Goal: Check status: Check status

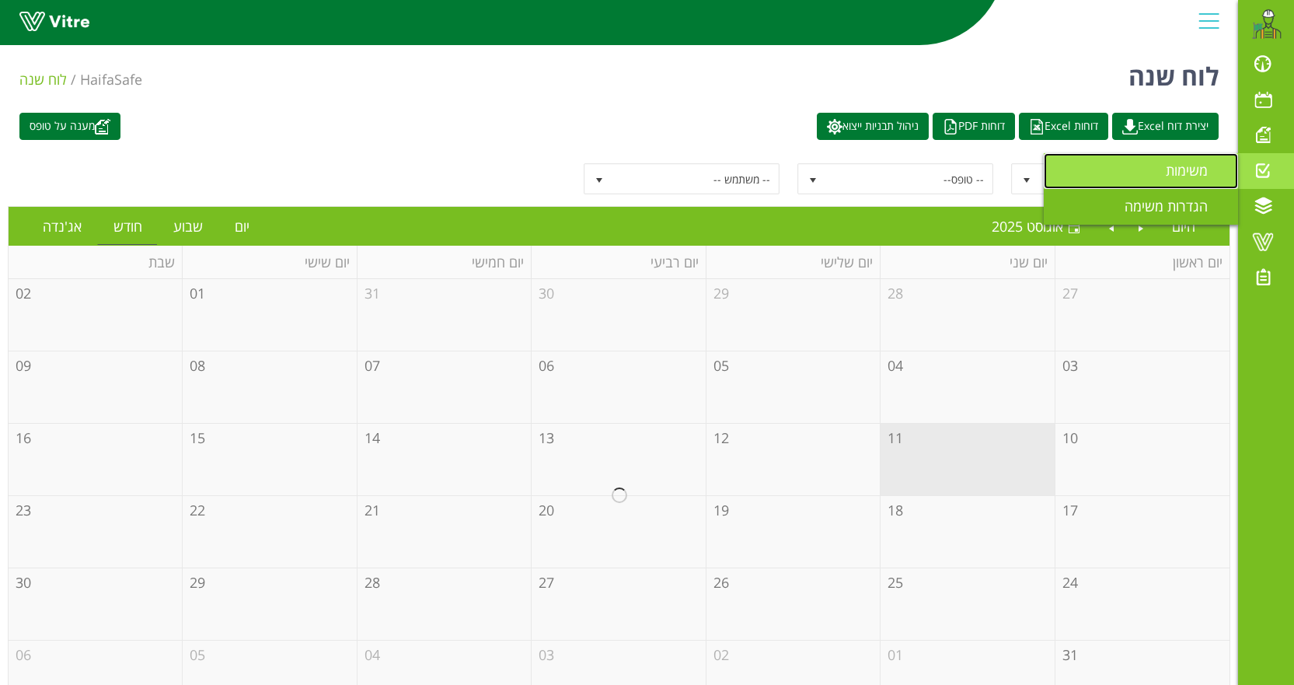
click at [1131, 171] on link "משימות" at bounding box center [1141, 171] width 194 height 36
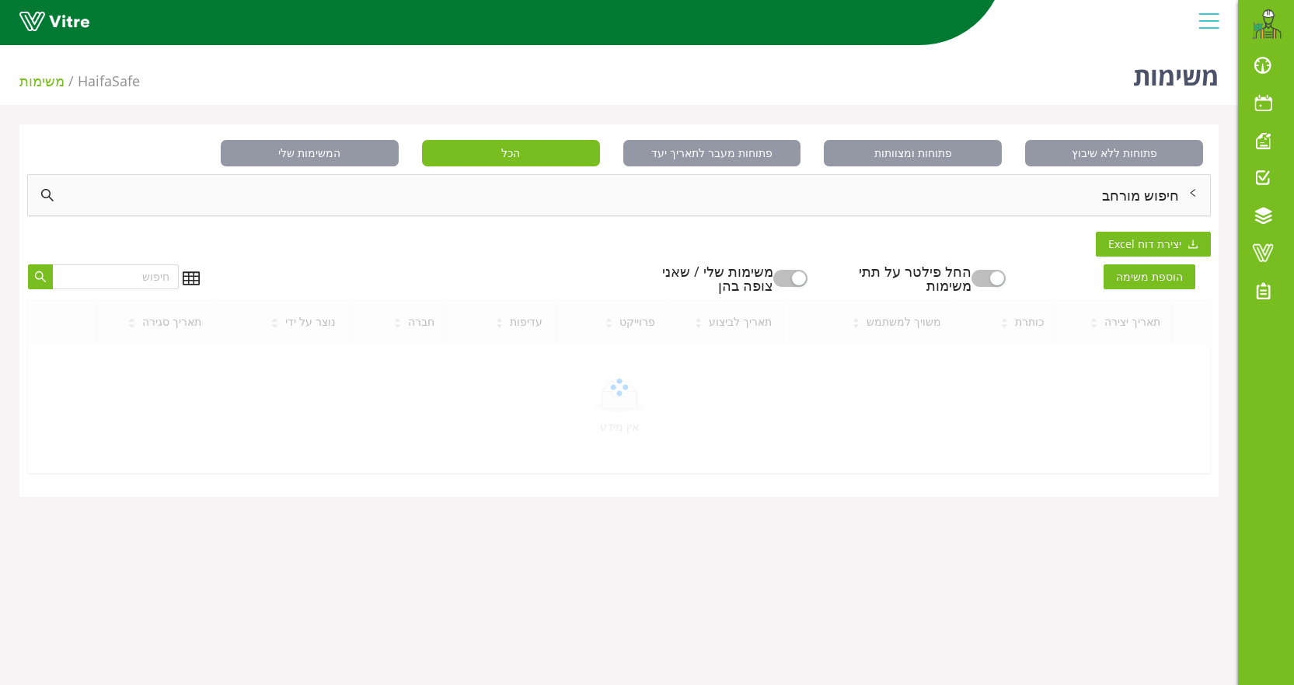
click at [1125, 195] on div "חיפוש מורחב" at bounding box center [619, 195] width 1182 height 40
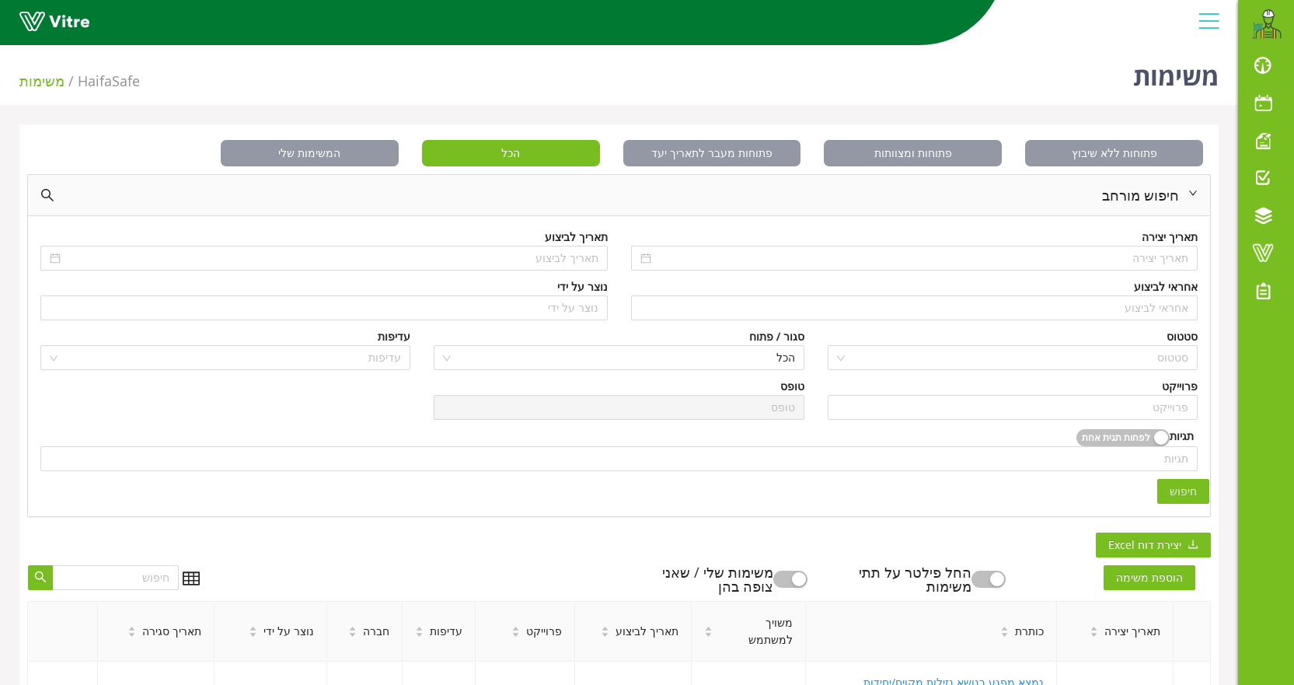
click at [1137, 321] on div "אחראי לביצוע אחראי לביצוע" at bounding box center [914, 303] width 591 height 50
click at [1139, 309] on input "search" at bounding box center [914, 307] width 549 height 23
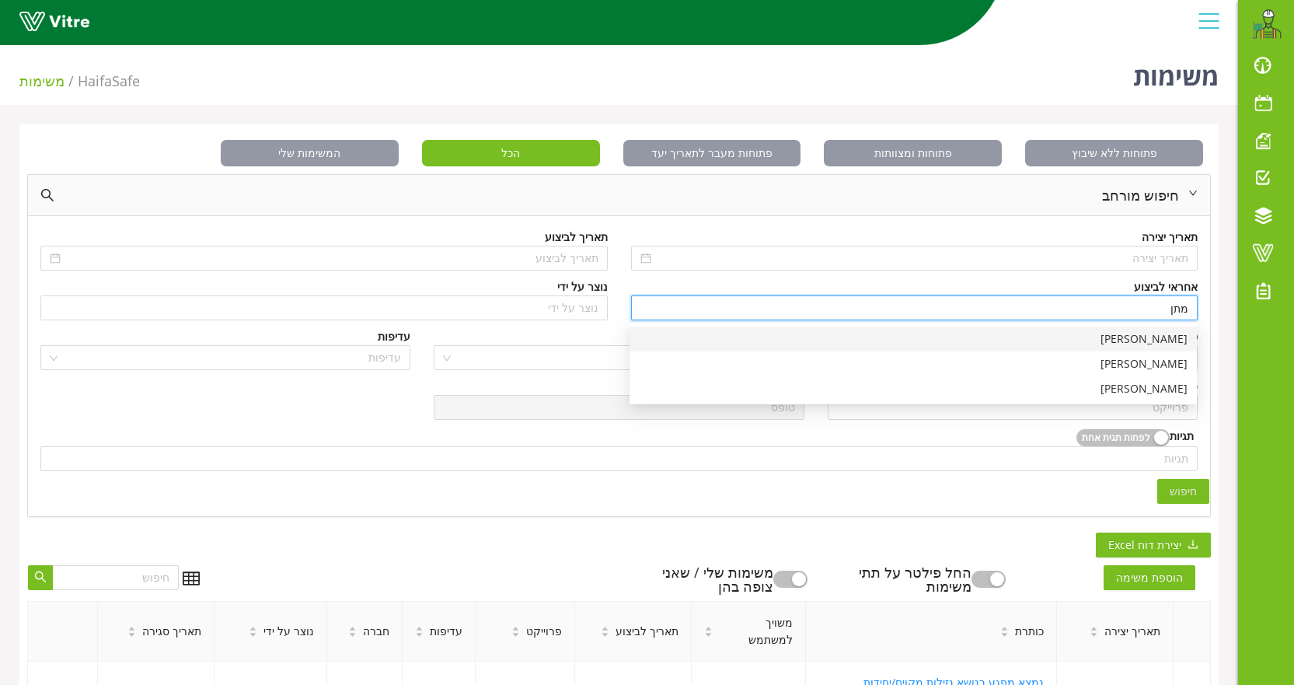
click at [1152, 343] on div "[PERSON_NAME]" at bounding box center [913, 338] width 549 height 17
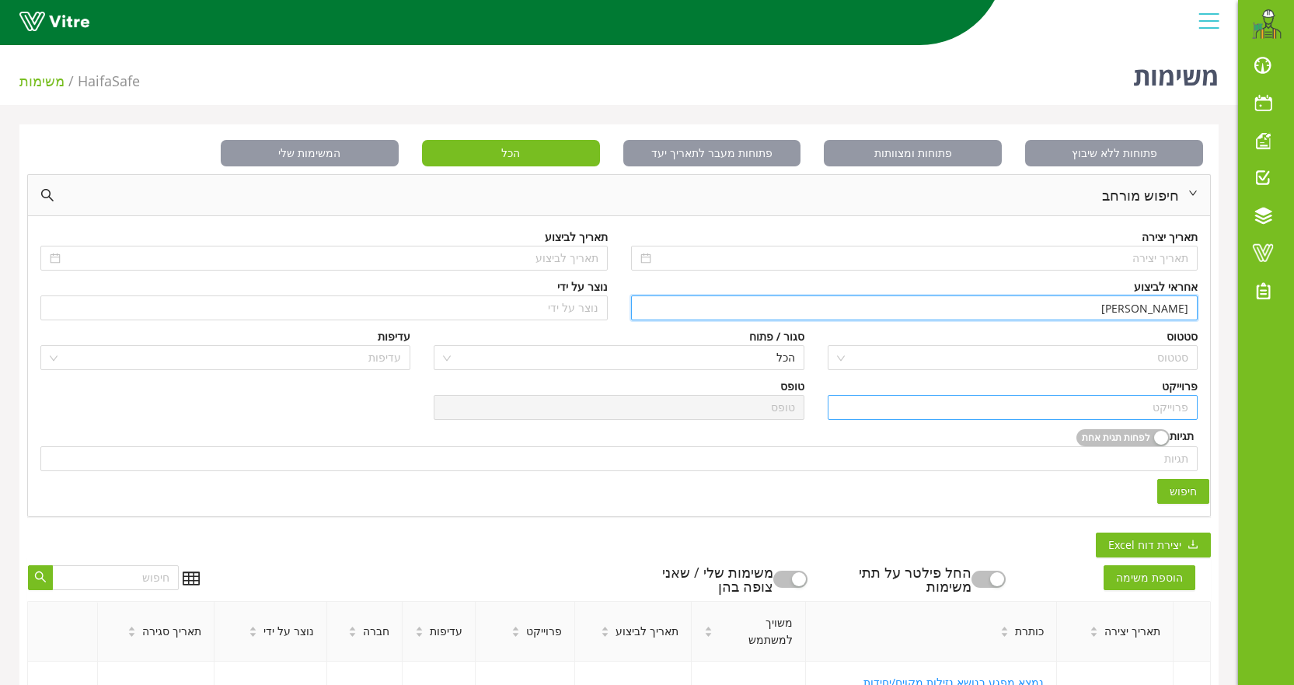
type input "[PERSON_NAME]"
click at [1155, 406] on input "search" at bounding box center [1012, 407] width 351 height 23
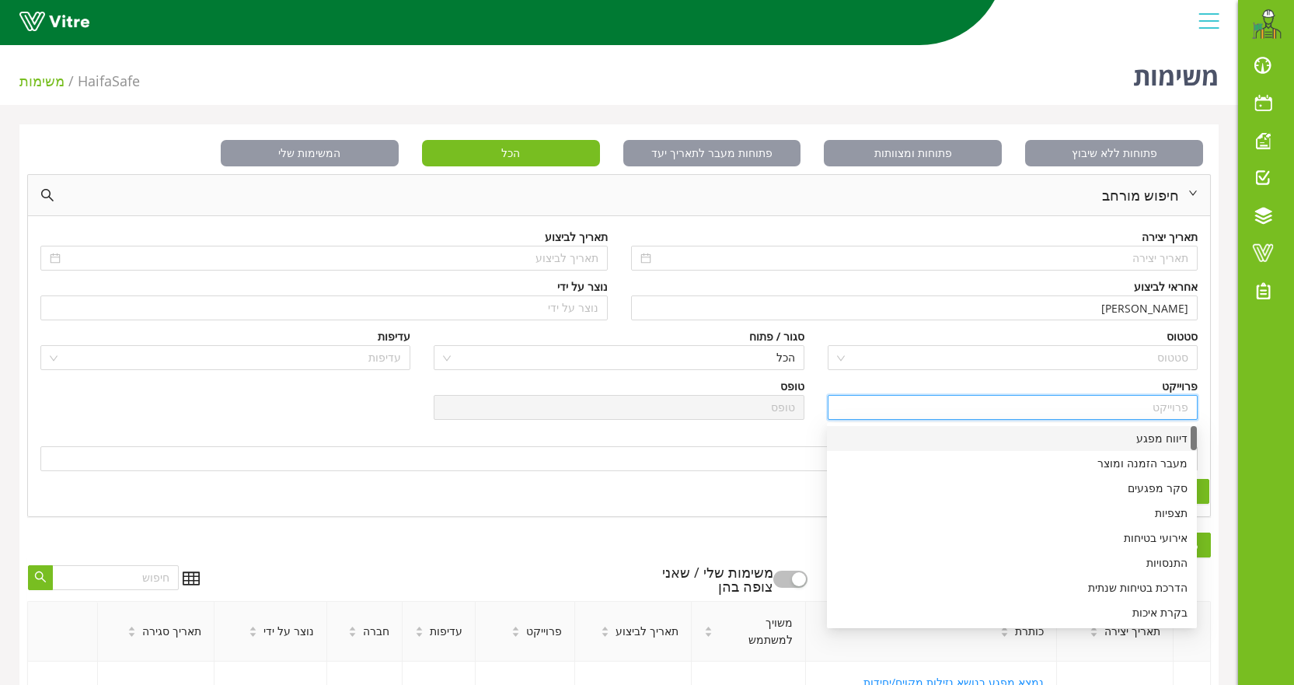
click at [1152, 431] on div "דיווח מפגע" at bounding box center [1011, 438] width 351 height 17
type input "דיווח מפגע"
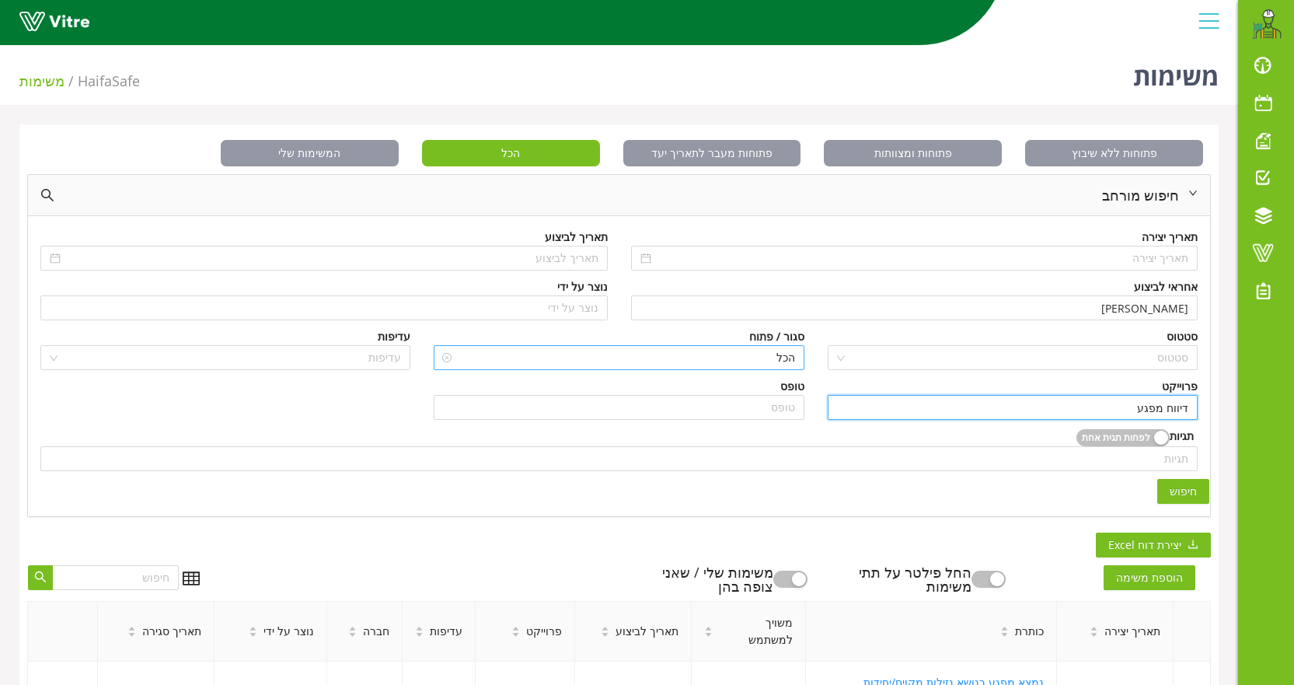
click at [769, 351] on span "הכל" at bounding box center [618, 357] width 351 height 23
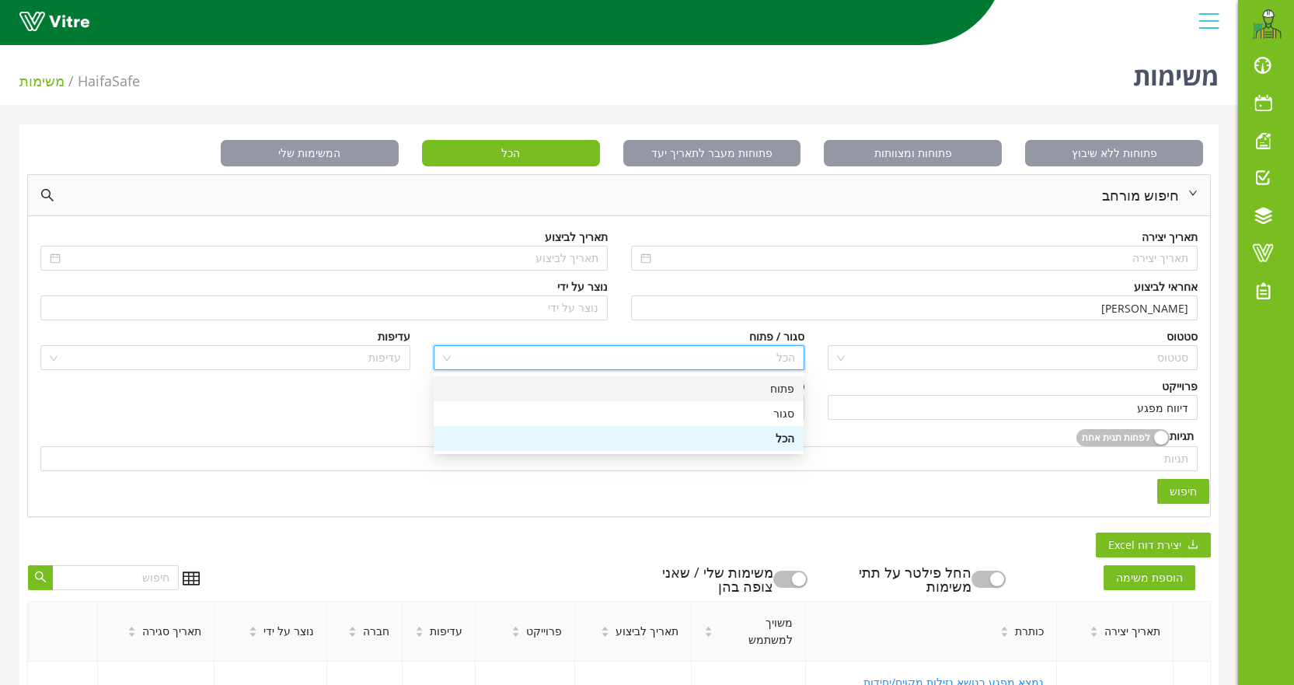
click at [769, 386] on div "פתוח" at bounding box center [618, 388] width 351 height 17
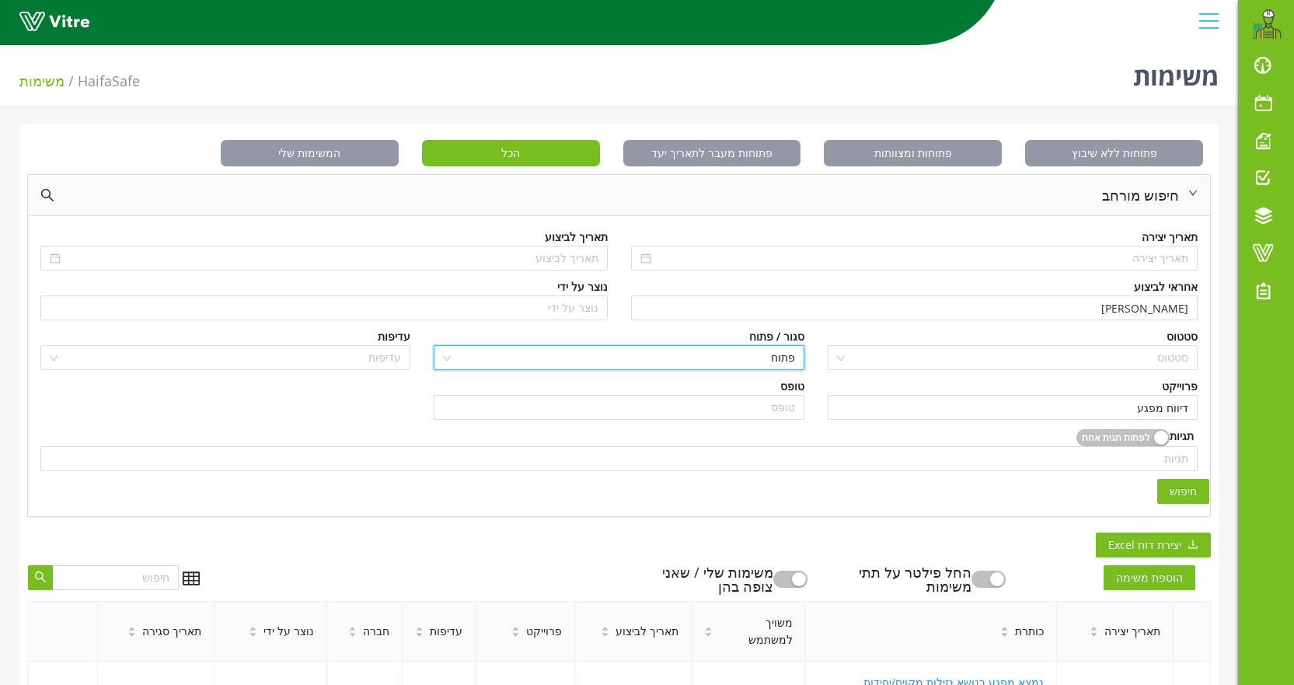
click at [1189, 489] on span "חיפוש" at bounding box center [1183, 491] width 27 height 17
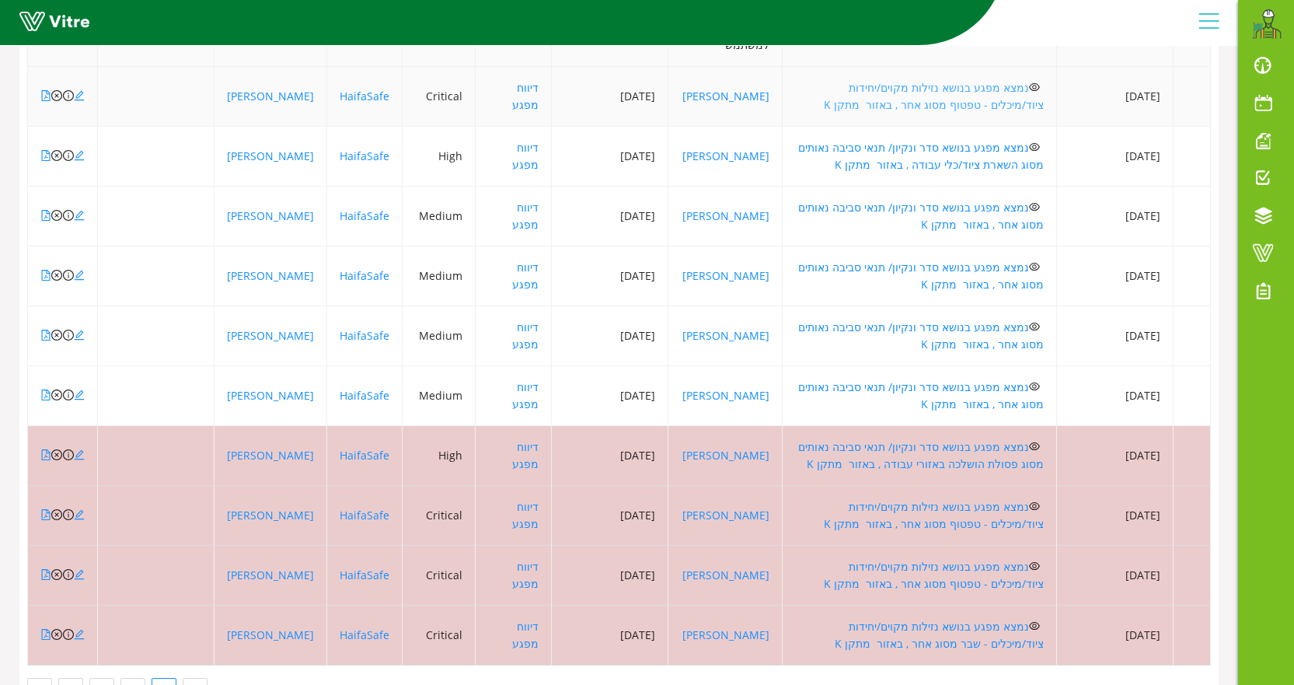
scroll to position [622, 0]
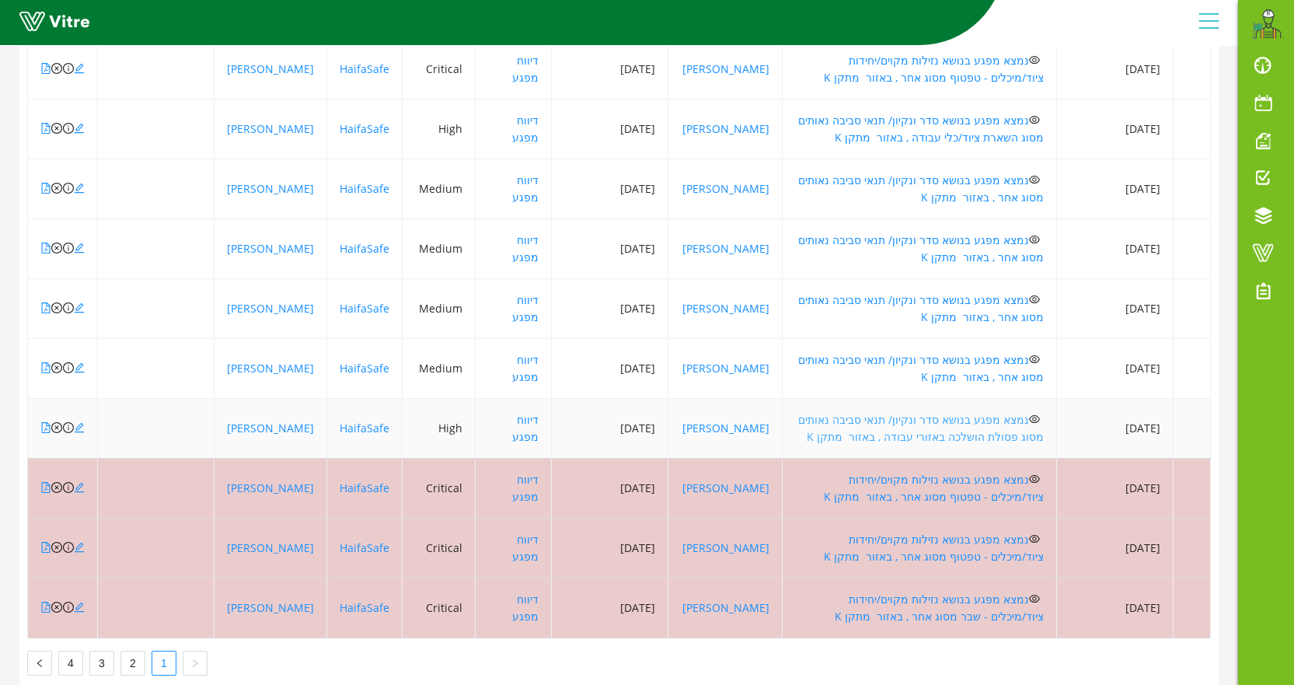
click at [938, 418] on link "נמצא מפגע בנושא סדר ונקיון/ תנאי סביבה נאותים מסוג פסולת הושלכה באזורי עבודה , …" at bounding box center [921, 428] width 246 height 32
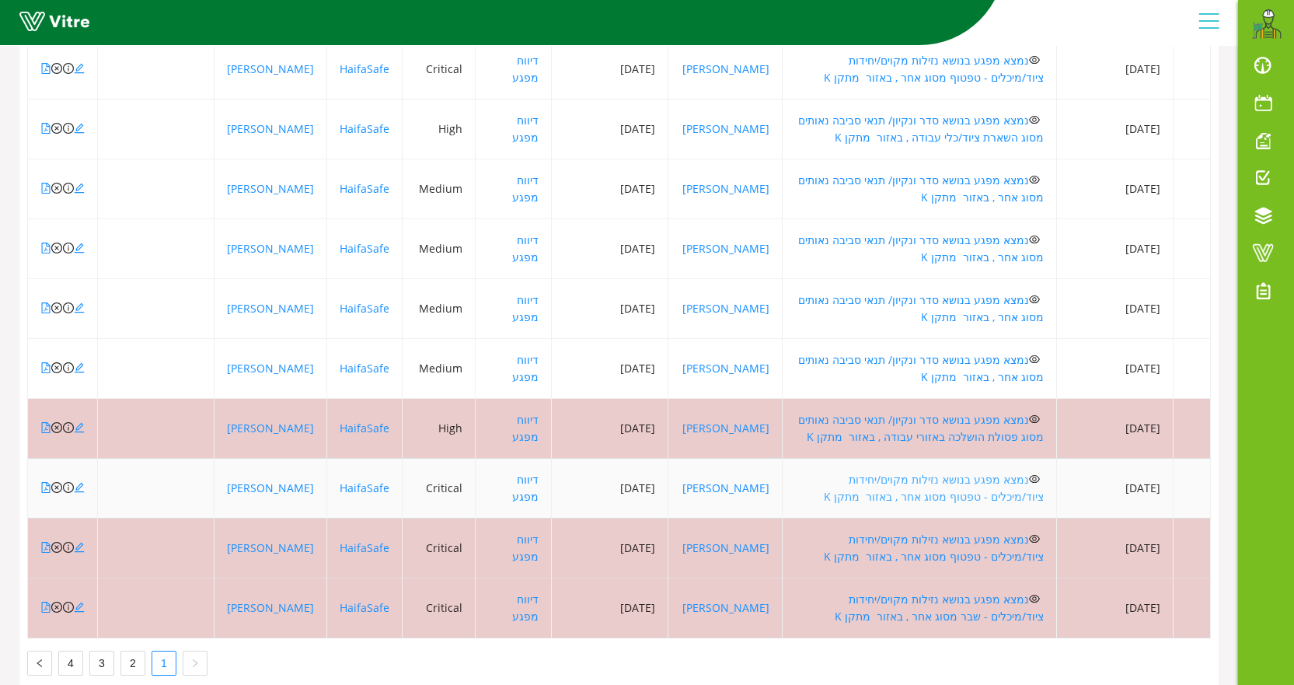
click at [885, 474] on link "נמצא מפגע בנושא נזילות מקוים/יחידות ציוד/מיכלים - טפטוף מסוג אחר , באזור מתקן K" at bounding box center [934, 488] width 220 height 32
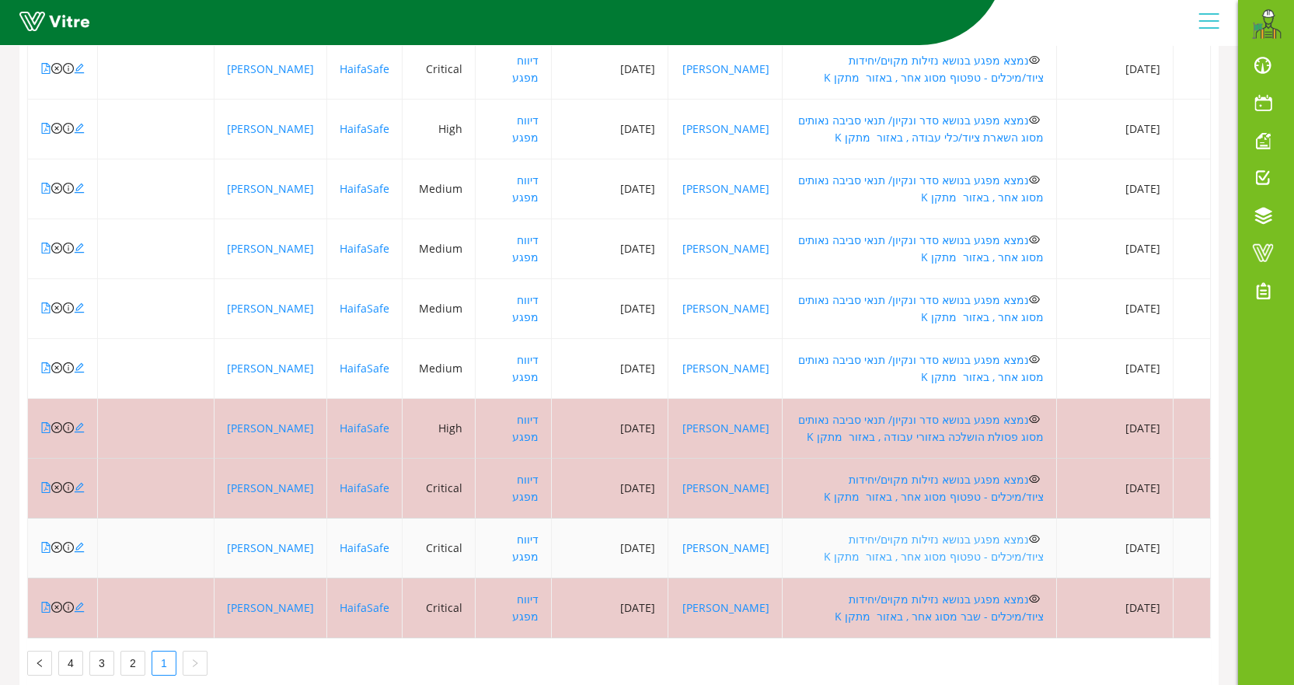
click at [967, 536] on link "נמצא מפגע בנושא נזילות מקוים/יחידות ציוד/מיכלים - טפטוף מסוג אחר , באזור מתקן K" at bounding box center [934, 548] width 220 height 32
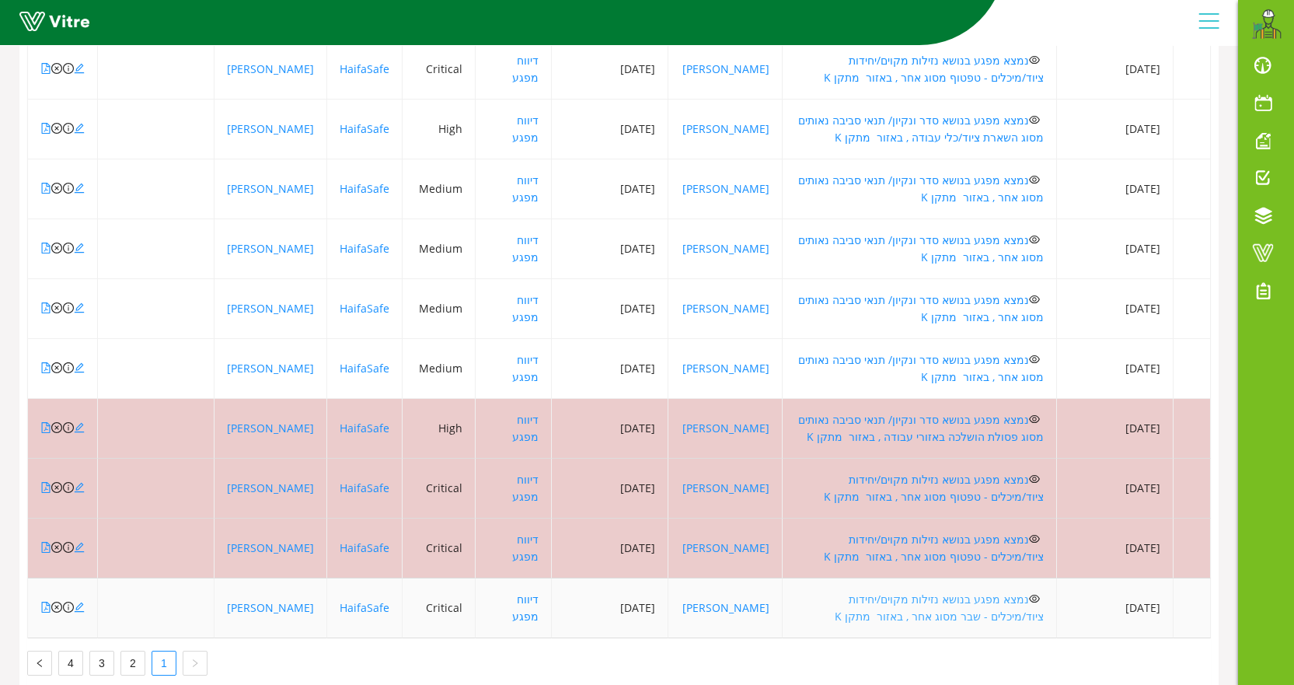
click at [961, 600] on link "נמצא מפגע בנושא נזילות מקוים/יחידות ציוד/מיכלים - שבר מסוג אחר , באזור מתקן K" at bounding box center [939, 607] width 209 height 32
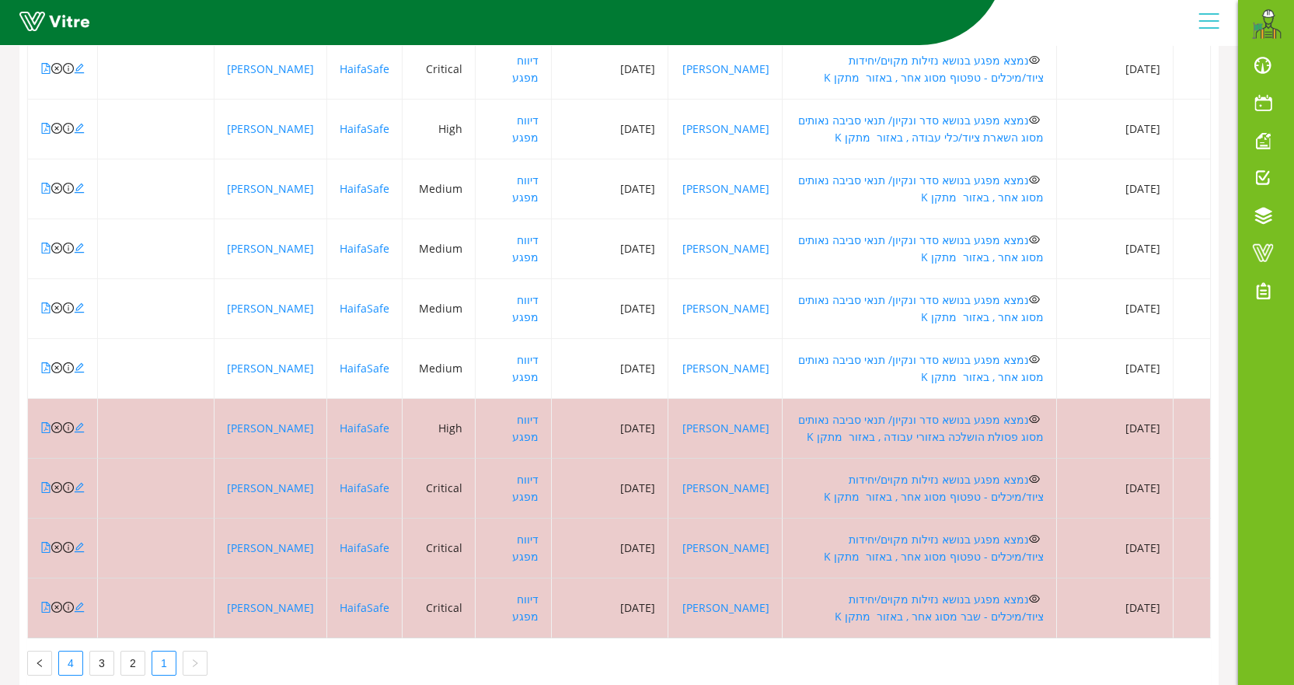
click at [66, 663] on link "4" at bounding box center [70, 662] width 23 height 23
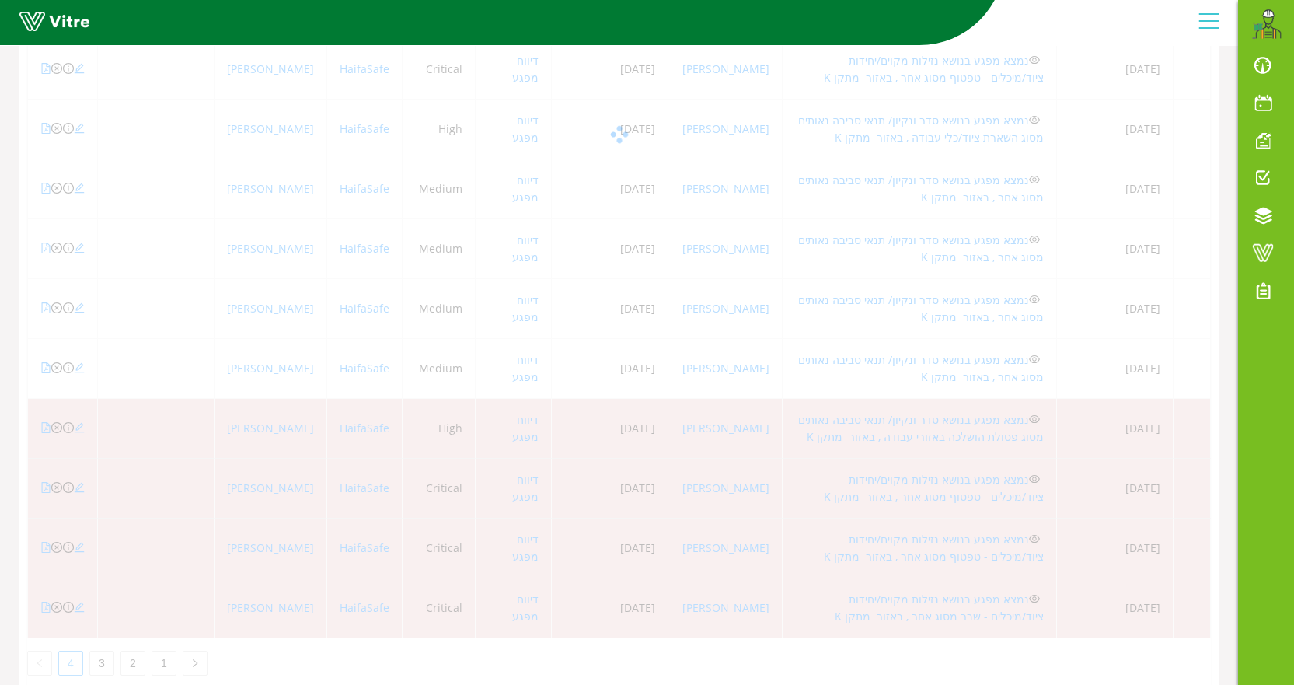
scroll to position [540, 0]
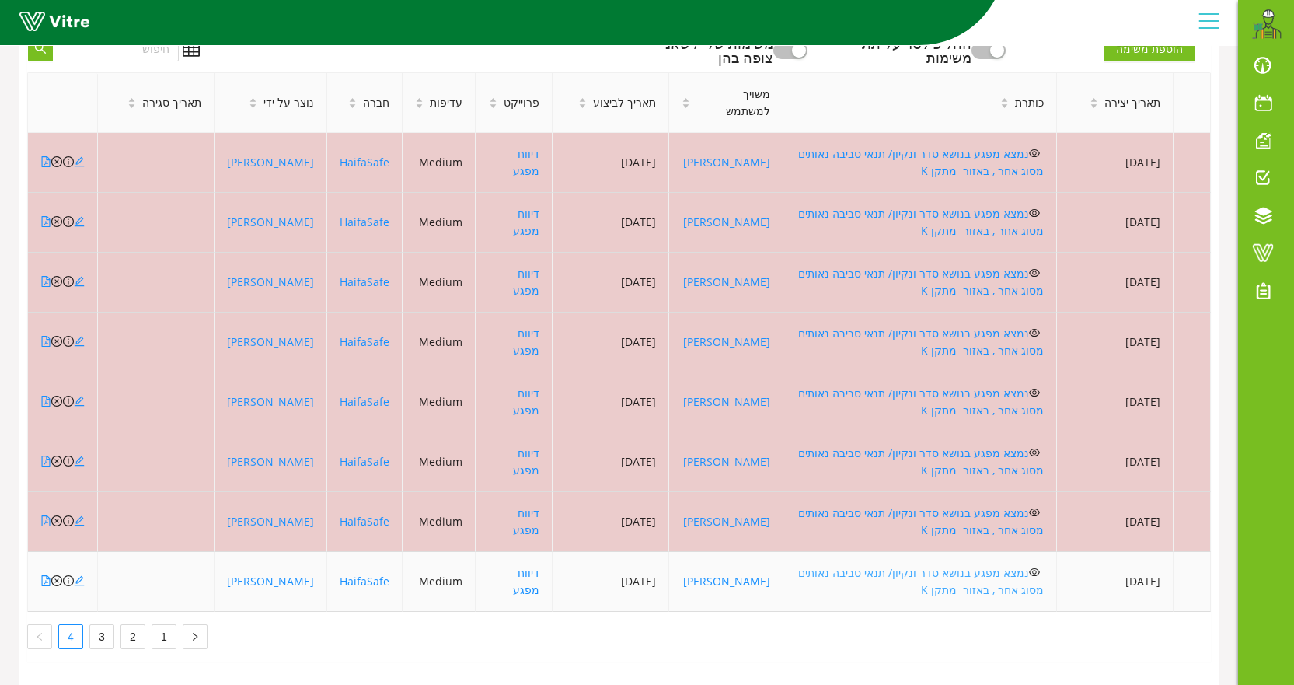
click at [897, 565] on link "נמצא מפגע בנושא סדר ונקיון/ תנאי סביבה נאותים מסוג אחר , באזור מתקן K" at bounding box center [921, 581] width 246 height 32
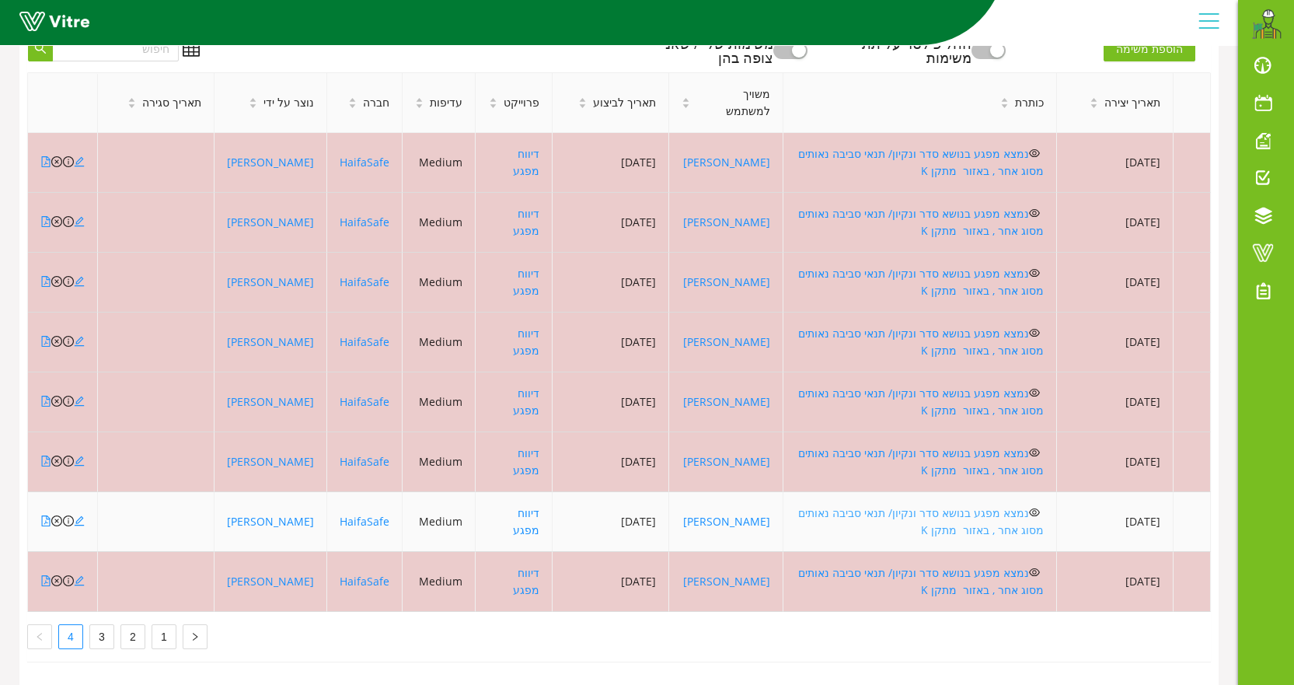
click at [883, 505] on link "נמצא מפגע בנושא סדר ונקיון/ תנאי סביבה נאותים מסוג אחר , באזור מתקן K" at bounding box center [921, 521] width 246 height 32
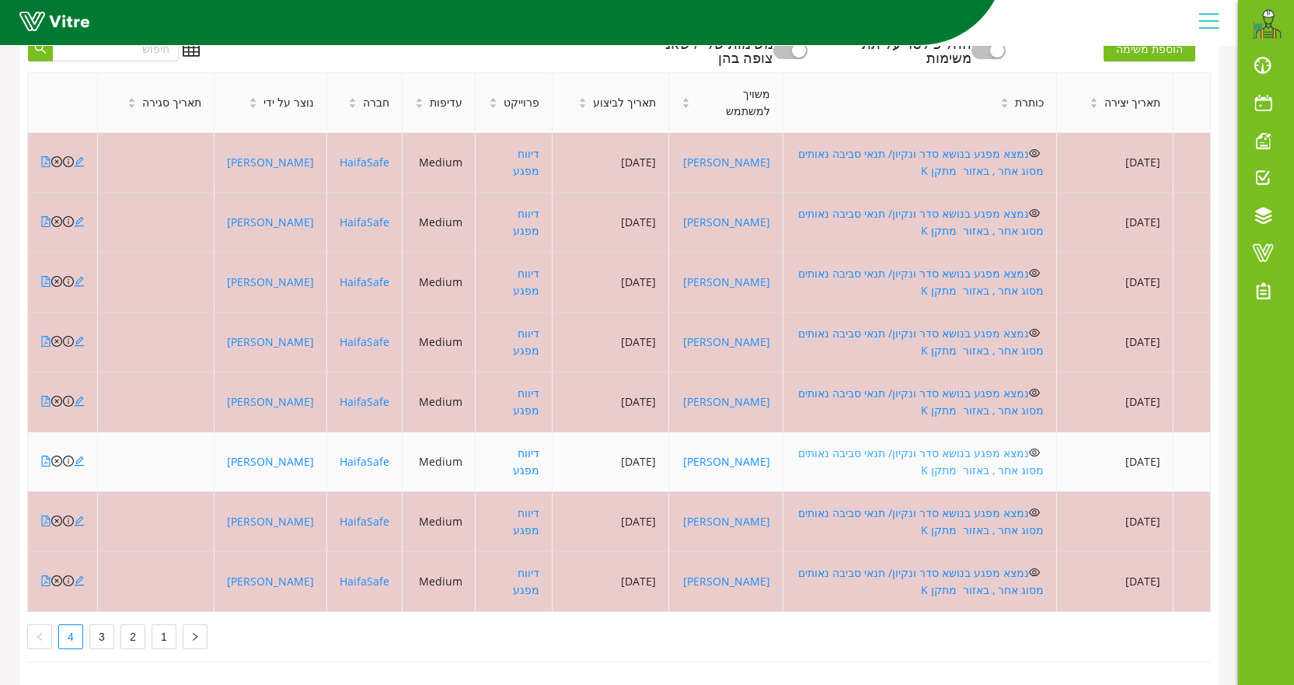
click at [977, 445] on link "נמצא מפגע בנושא סדר ונקיון/ תנאי סביבה נאותים מסוג אחר , באזור מתקן K" at bounding box center [921, 461] width 246 height 32
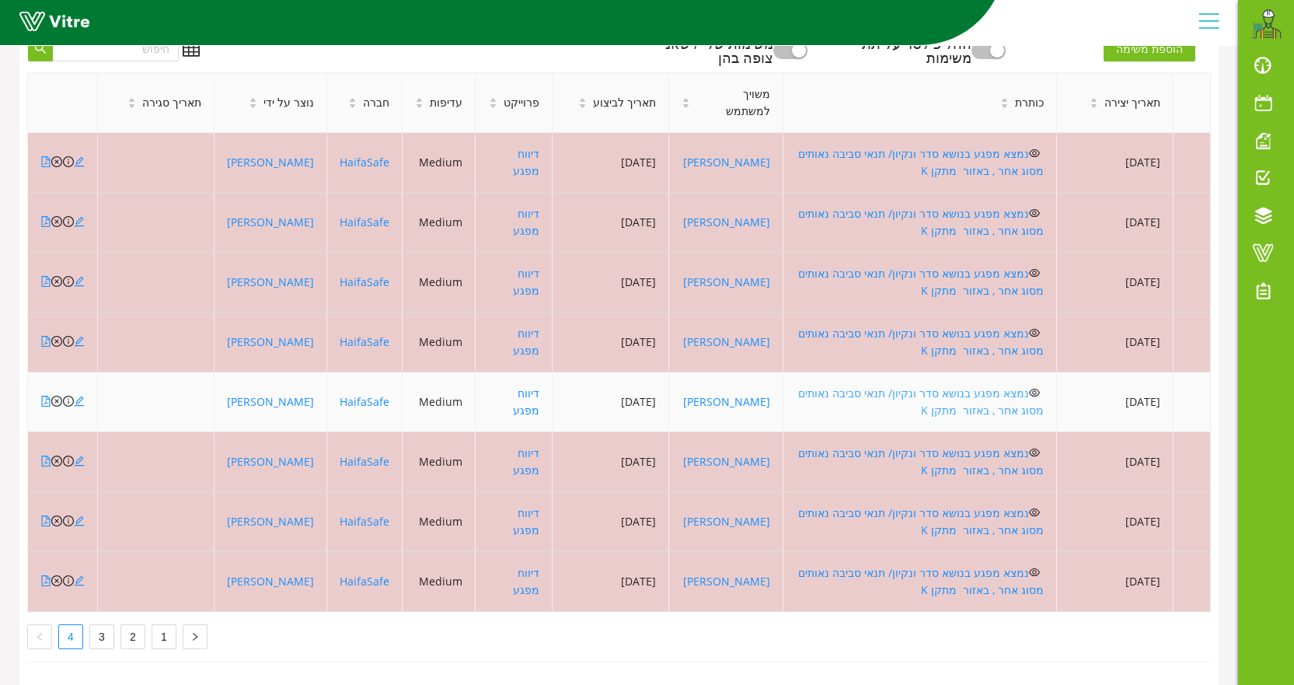
click at [854, 386] on link "נמצא מפגע בנושא סדר ונקיון/ תנאי סביבה נאותים מסוג אחר , באזור מתקן K" at bounding box center [921, 402] width 246 height 32
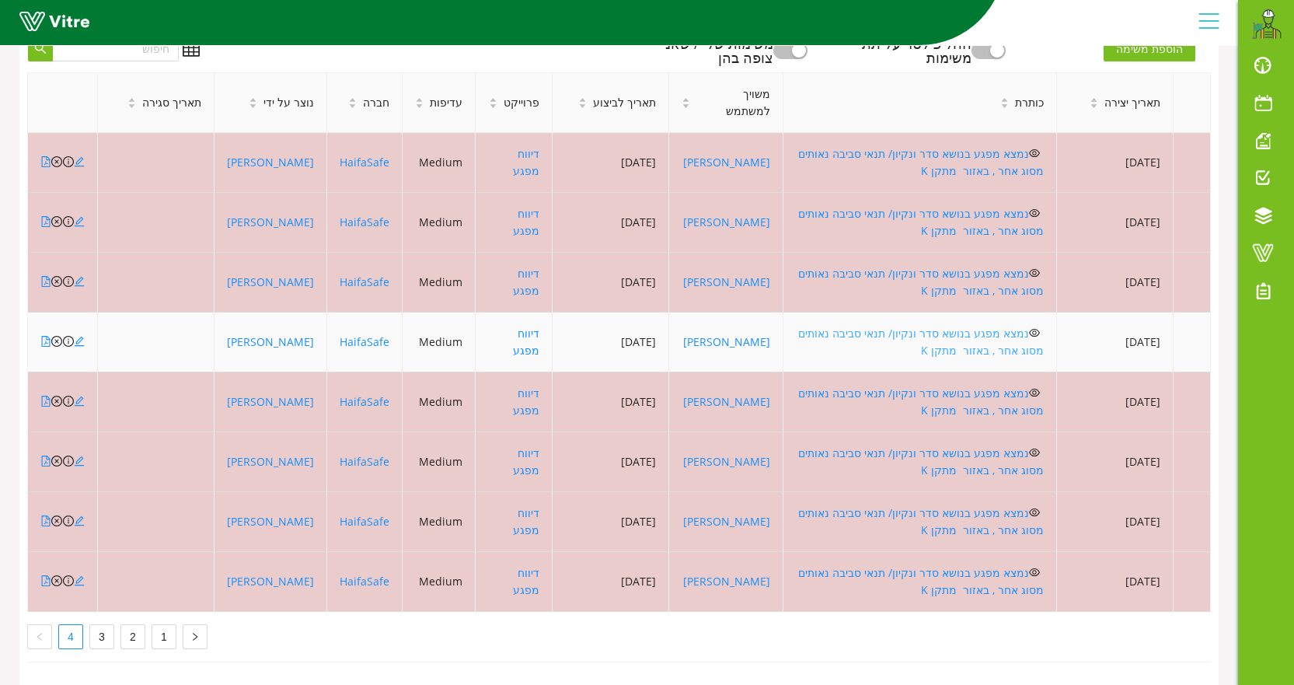
click at [902, 326] on link "נמצא מפגע בנושא סדר ונקיון/ תנאי סביבה נאותים מסוג אחר , באזור מתקן K" at bounding box center [921, 342] width 246 height 32
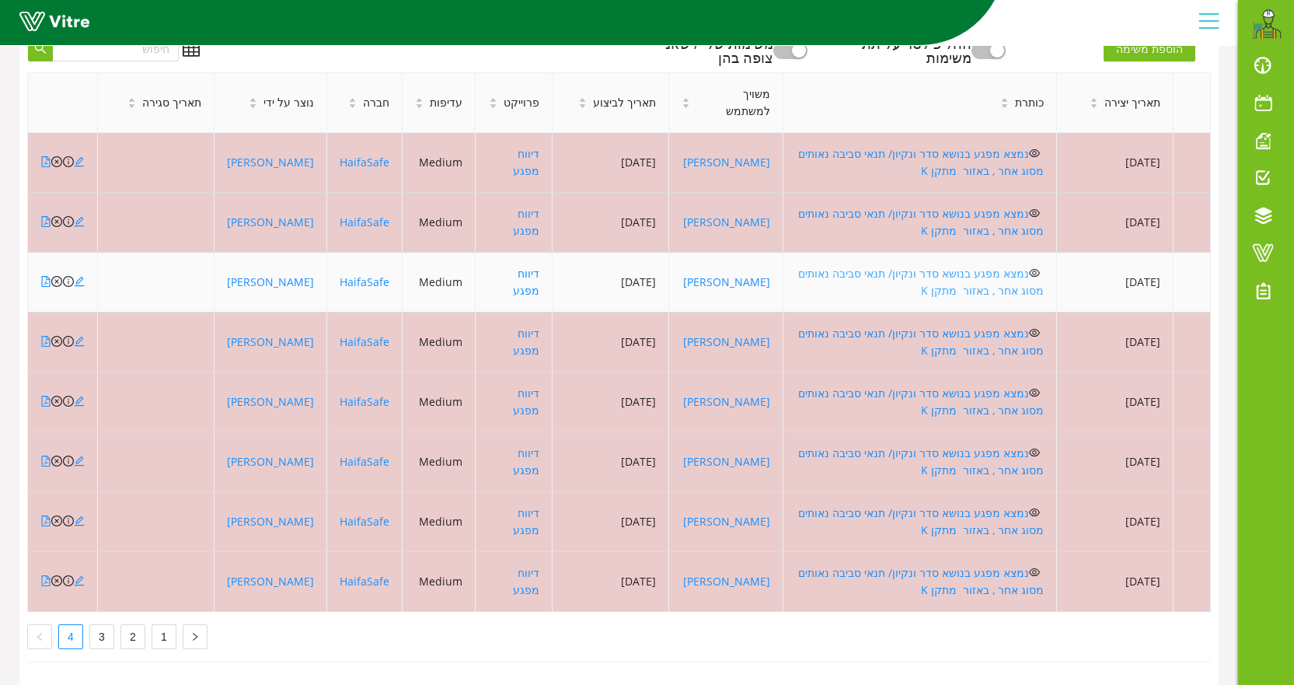
click at [881, 266] on link "נמצא מפגע בנושא סדר ונקיון/ תנאי סביבה נאותים מסוג אחר , באזור מתקן K" at bounding box center [921, 282] width 246 height 32
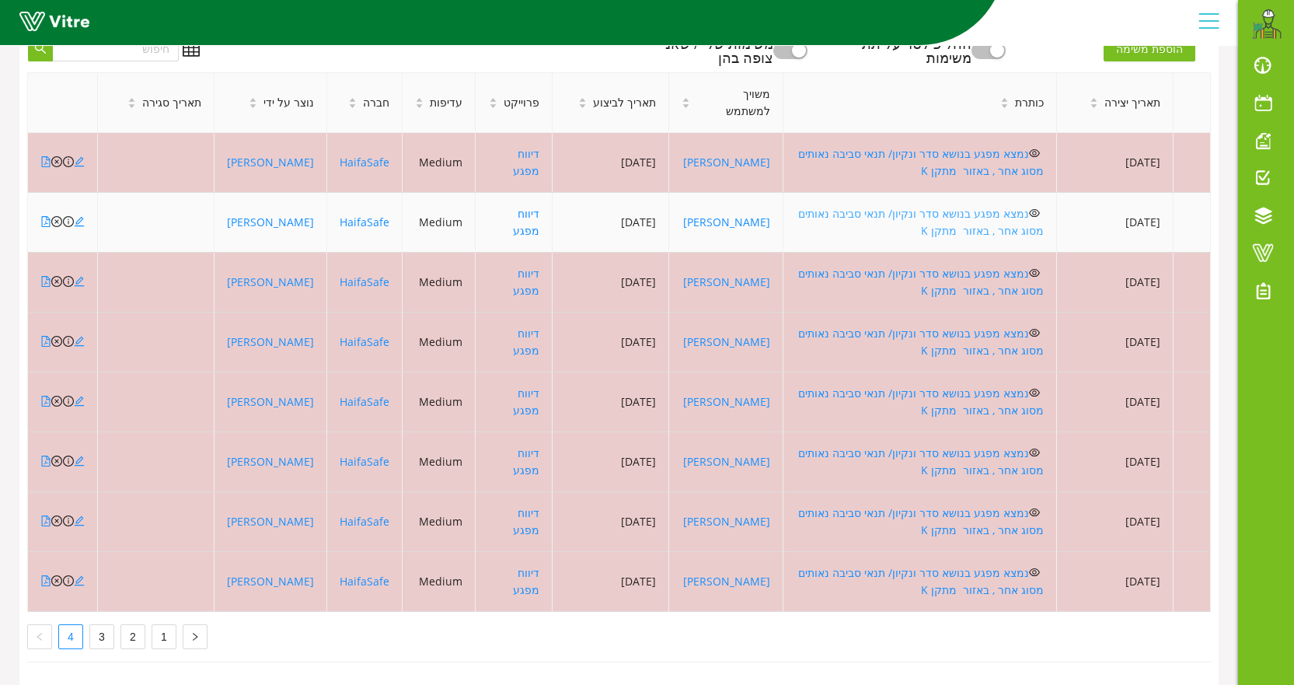
click at [958, 206] on link "נמצא מפגע בנושא סדר ונקיון/ תנאי סביבה נאותים מסוג אחר , באזור מתקן K" at bounding box center [921, 222] width 246 height 32
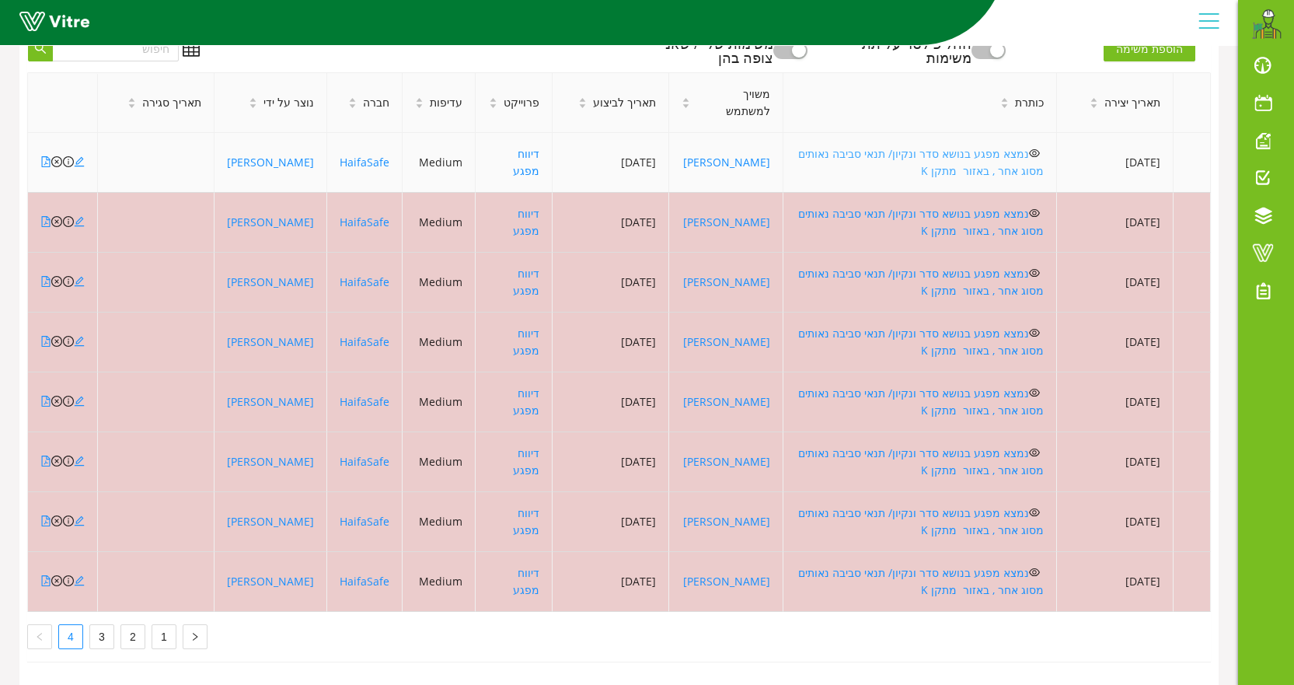
click at [859, 146] on link "נמצא מפגע בנושא סדר ונקיון/ תנאי סביבה נאותים מסוג אחר , באזור מתקן K" at bounding box center [921, 162] width 246 height 32
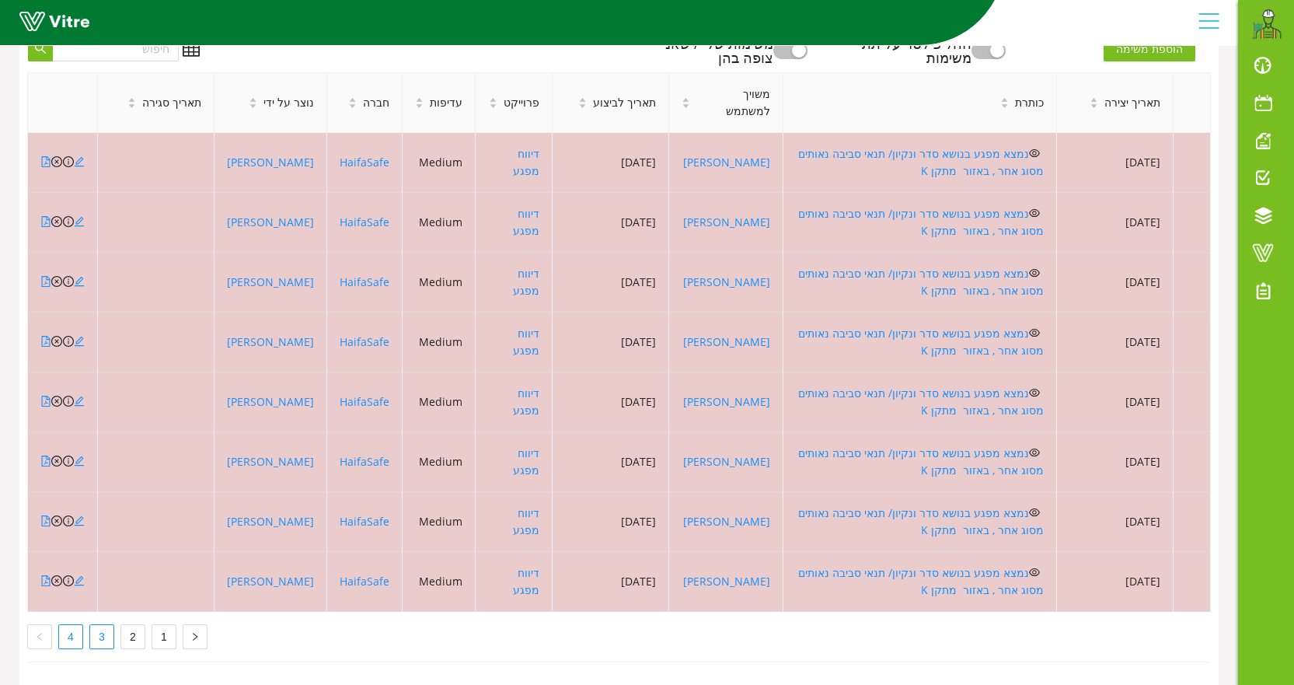
click at [98, 625] on link "3" at bounding box center [101, 636] width 23 height 23
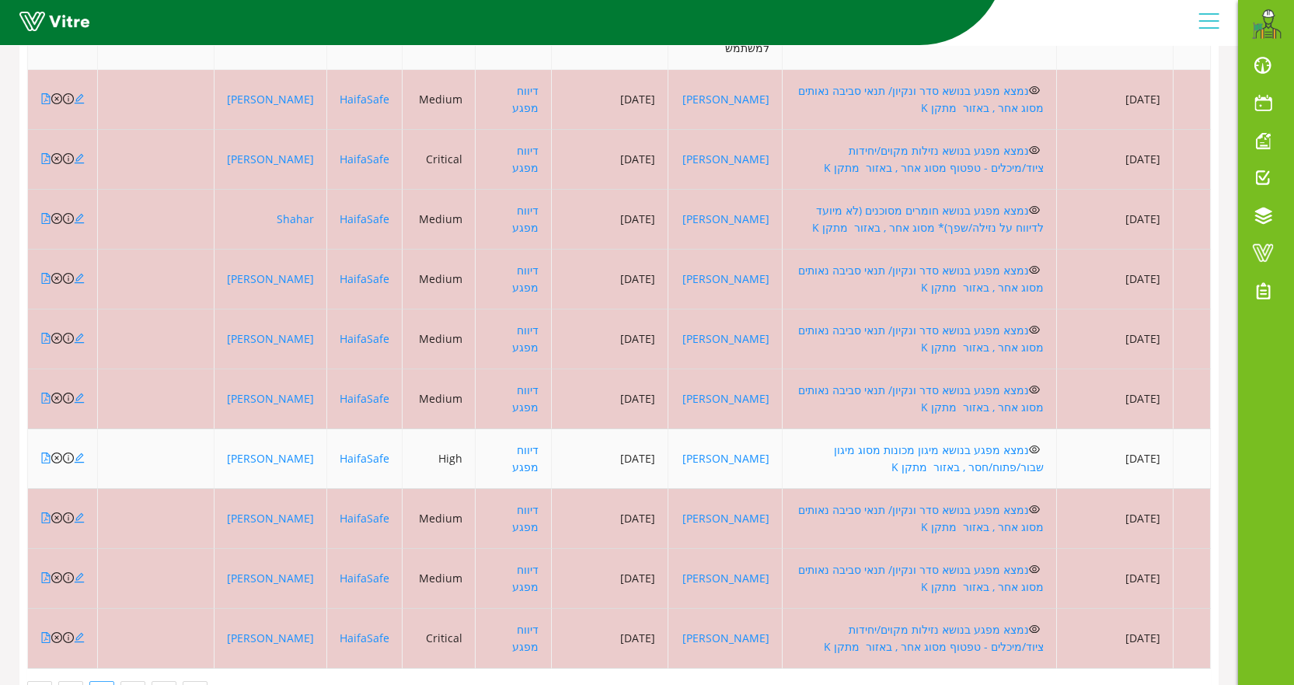
scroll to position [660, 0]
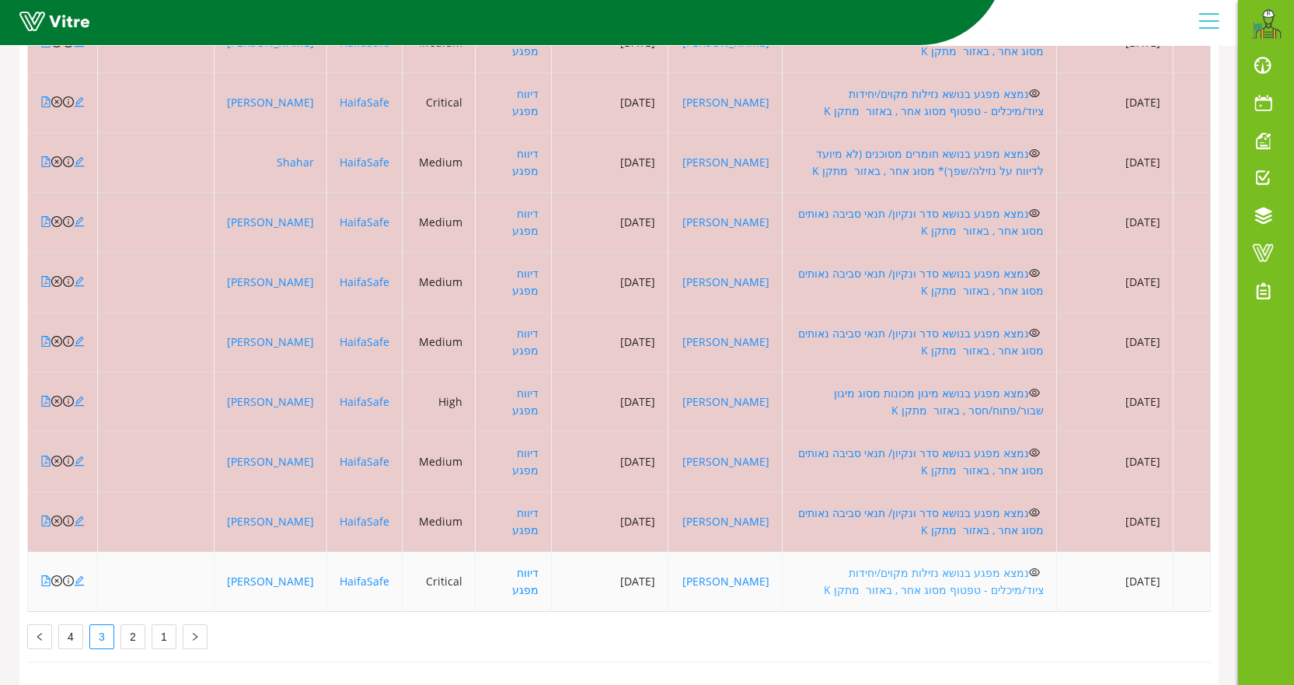
click at [870, 565] on link "נמצא מפגע בנושא נזילות מקוים/יחידות ציוד/מיכלים - טפטוף מסוג אחר , באזור מתקן K" at bounding box center [934, 581] width 220 height 32
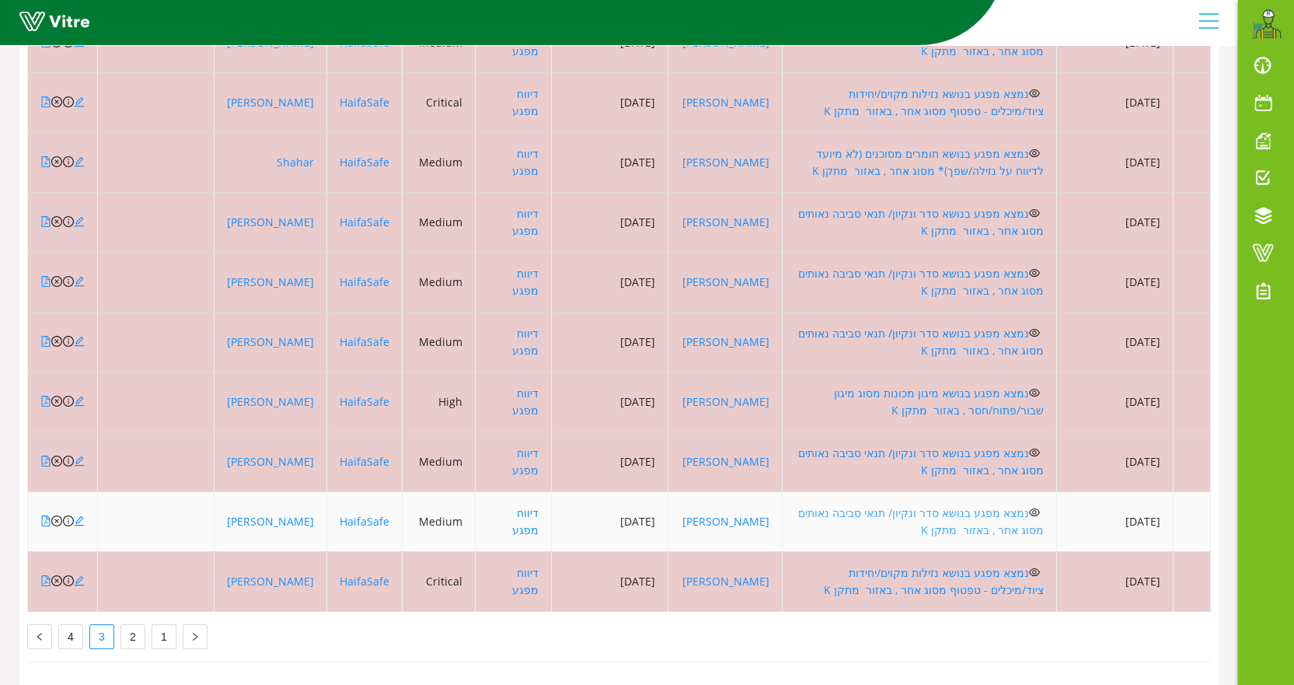
click at [832, 505] on link "נמצא מפגע בנושא סדר ונקיון/ תנאי סביבה נאותים מסוג אחר , באזור מתקן K" at bounding box center [921, 521] width 246 height 32
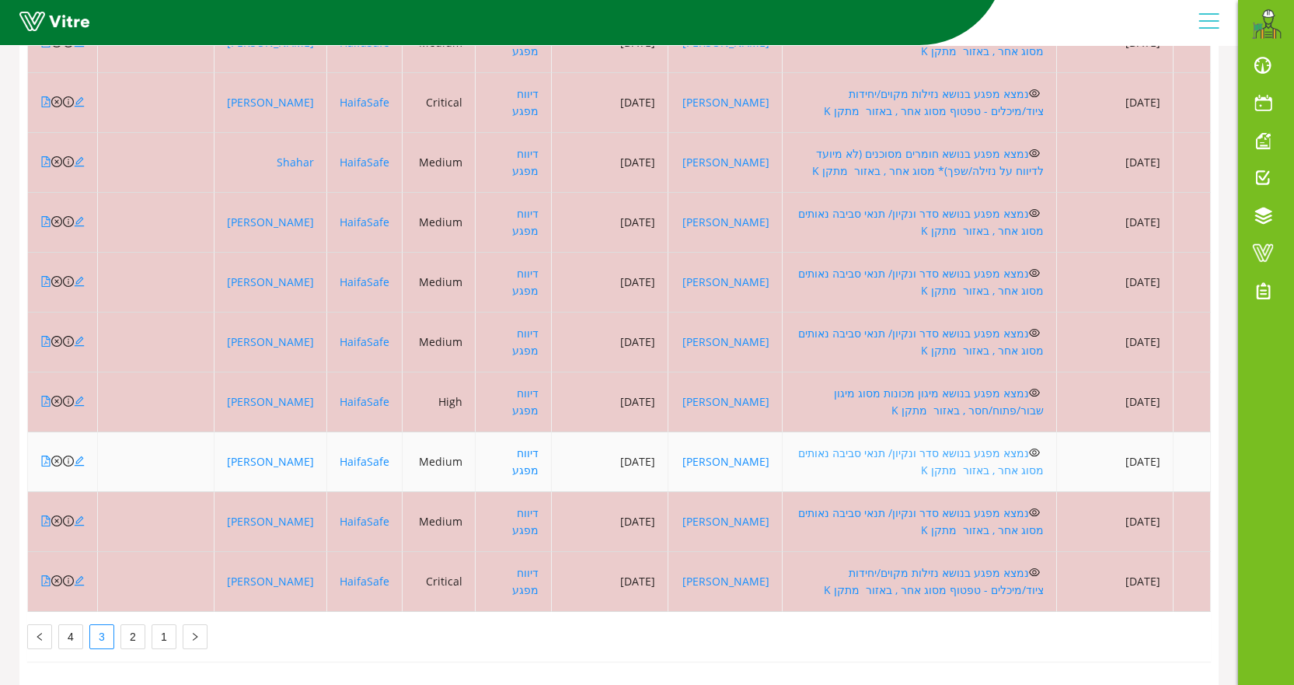
click at [945, 445] on link "נמצא מפגע בנושא סדר ונקיון/ תנאי סביבה נאותים מסוג אחר , באזור מתקן K" at bounding box center [921, 461] width 246 height 32
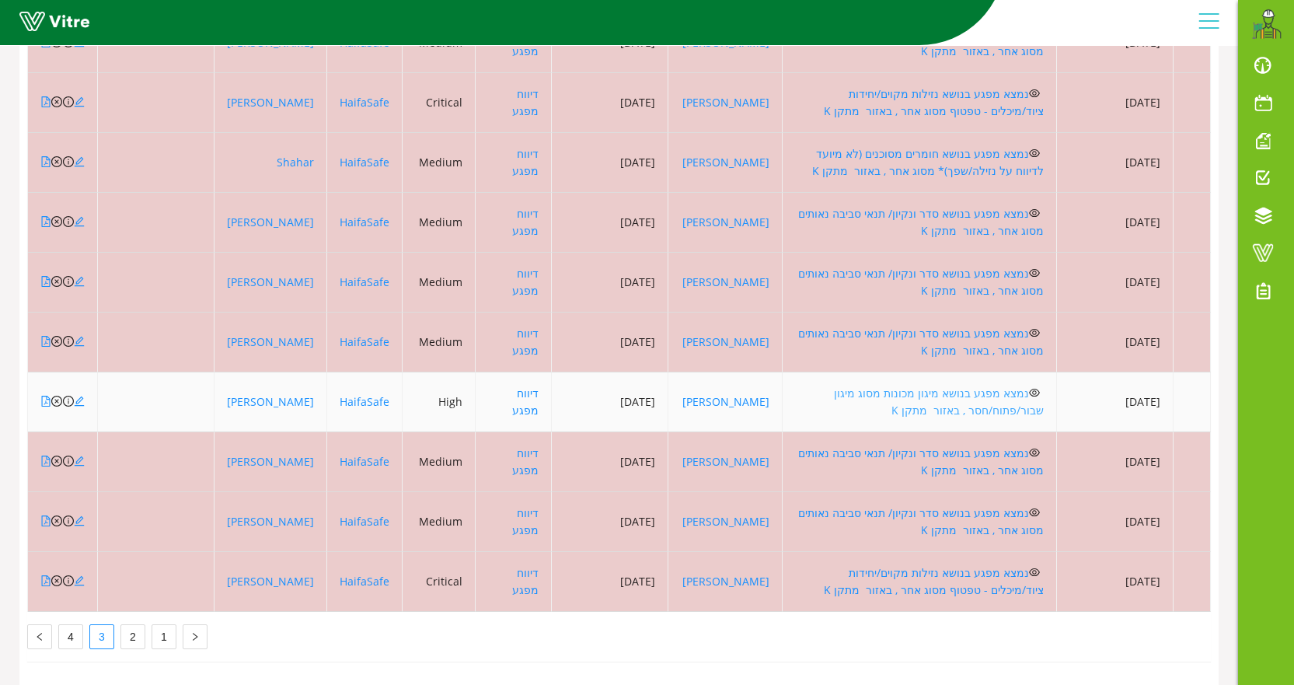
click at [949, 386] on link "נמצא מפגע בנושא מיגון מכונות מסוג מיגון שבור/פתוח/חסר , באזור מתקן K" at bounding box center [939, 402] width 210 height 32
click at [57, 396] on icon "close-circle" at bounding box center [56, 401] width 11 height 11
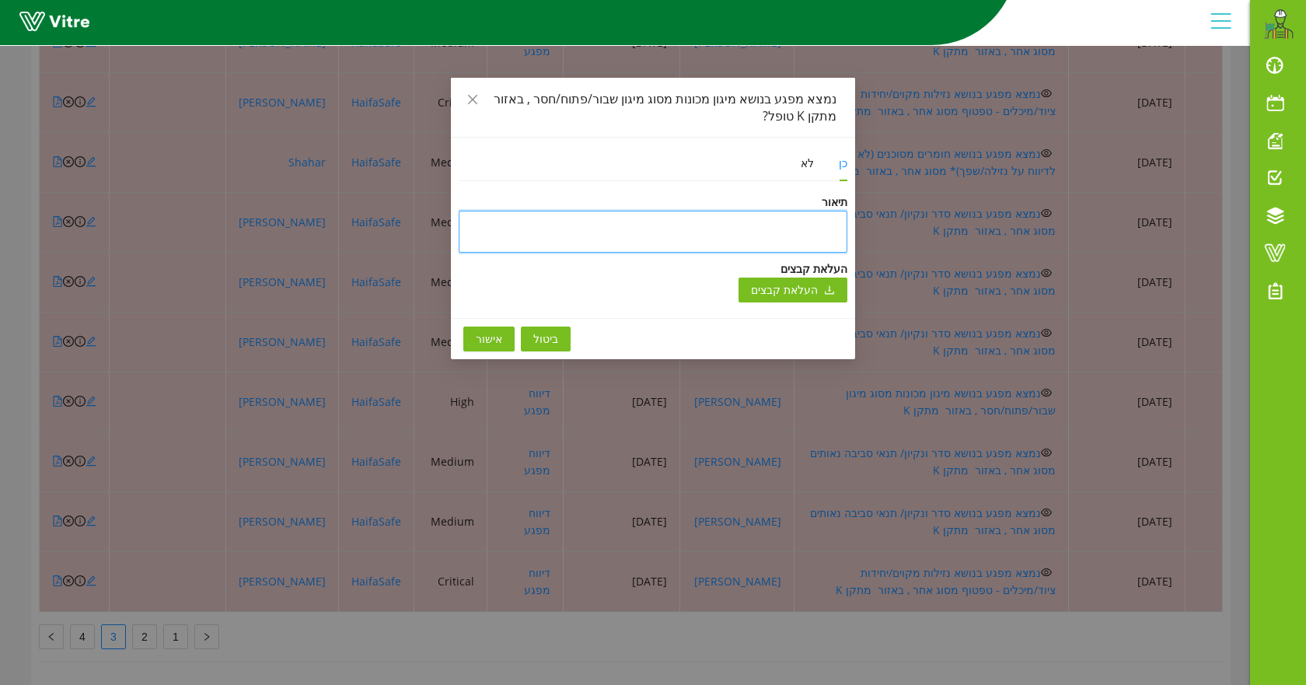
click at [698, 235] on textarea at bounding box center [653, 232] width 389 height 42
type textarea "ט"
type textarea "טו"
type textarea "טופ"
type textarea "טופל"
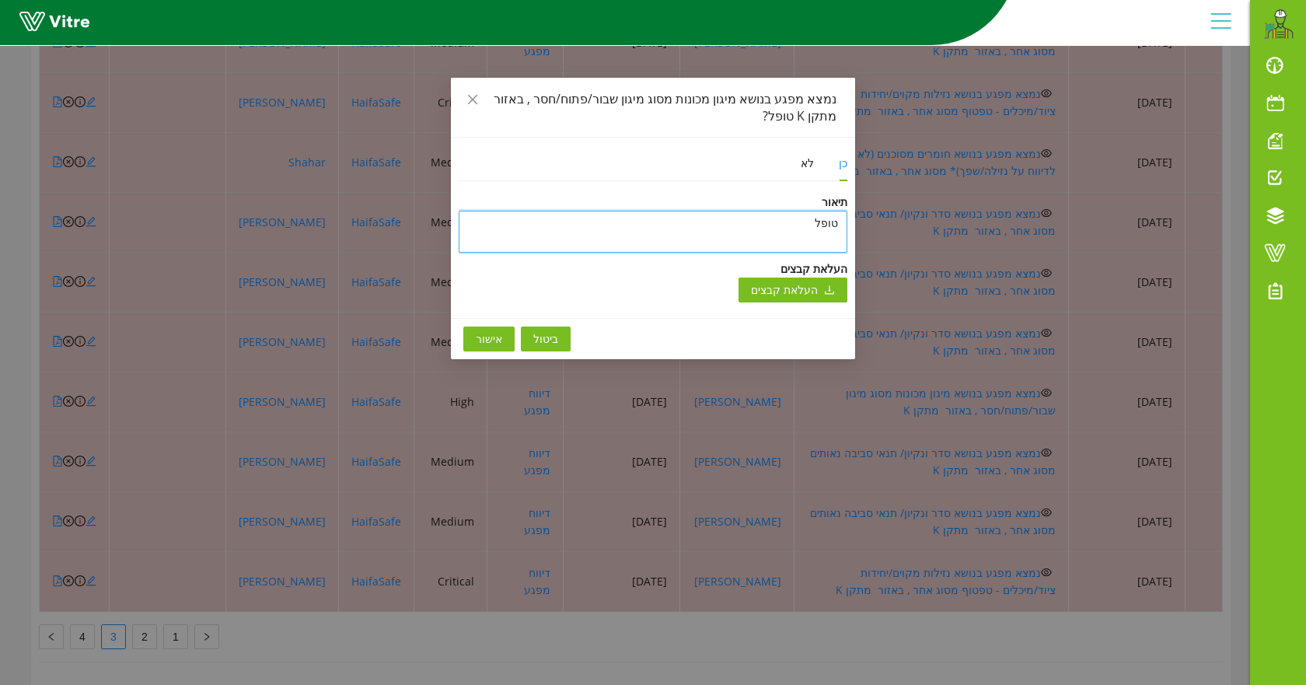
type textarea "טופל"
click at [483, 343] on span "אישור" at bounding box center [489, 338] width 26 height 17
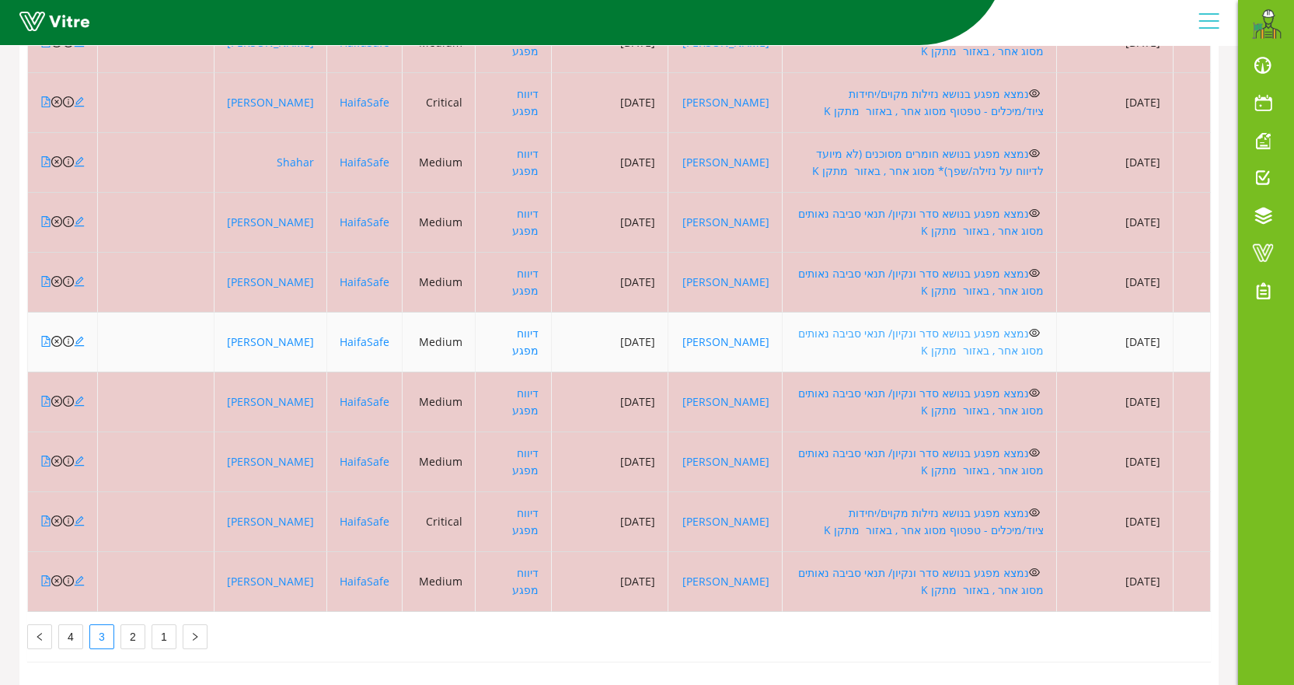
click at [877, 326] on link "נמצא מפגע בנושא סדר ונקיון/ תנאי סביבה נאותים מסוג אחר , באזור מתקן K" at bounding box center [921, 342] width 246 height 32
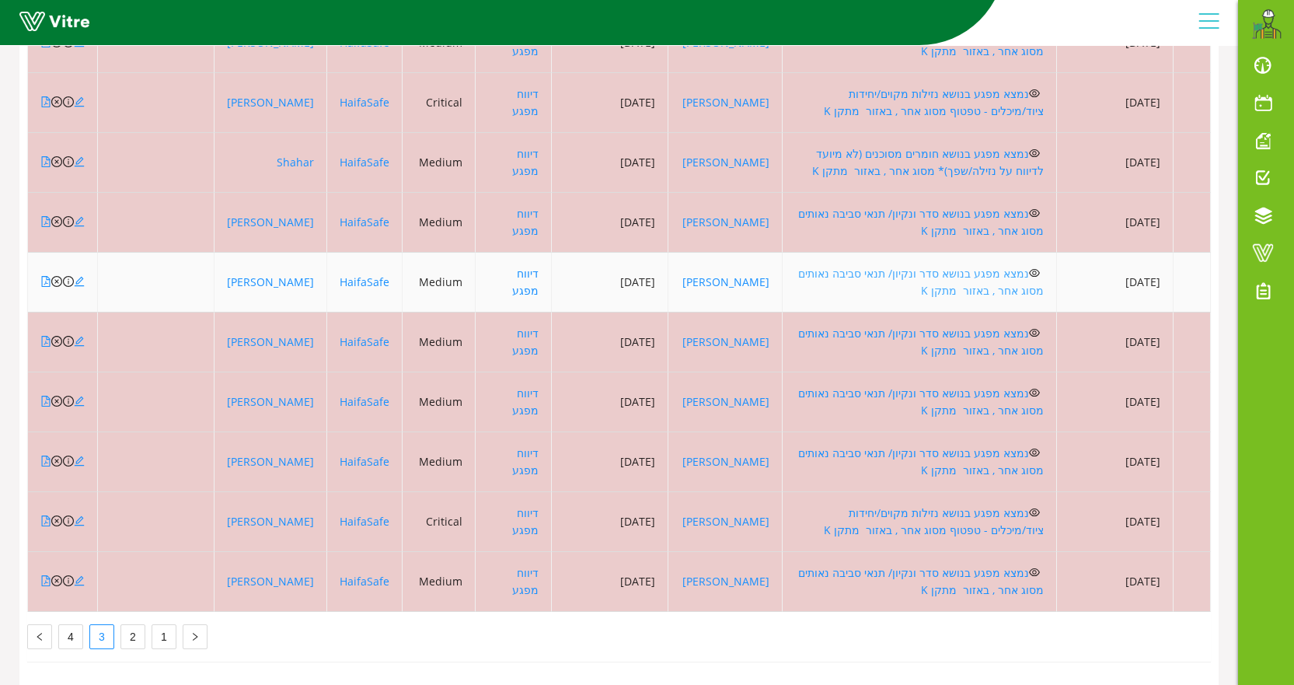
click at [885, 266] on link "נמצא מפגע בנושא סדר ונקיון/ תנאי סביבה נאותים מסוג אחר , באזור מתקן K" at bounding box center [921, 282] width 246 height 32
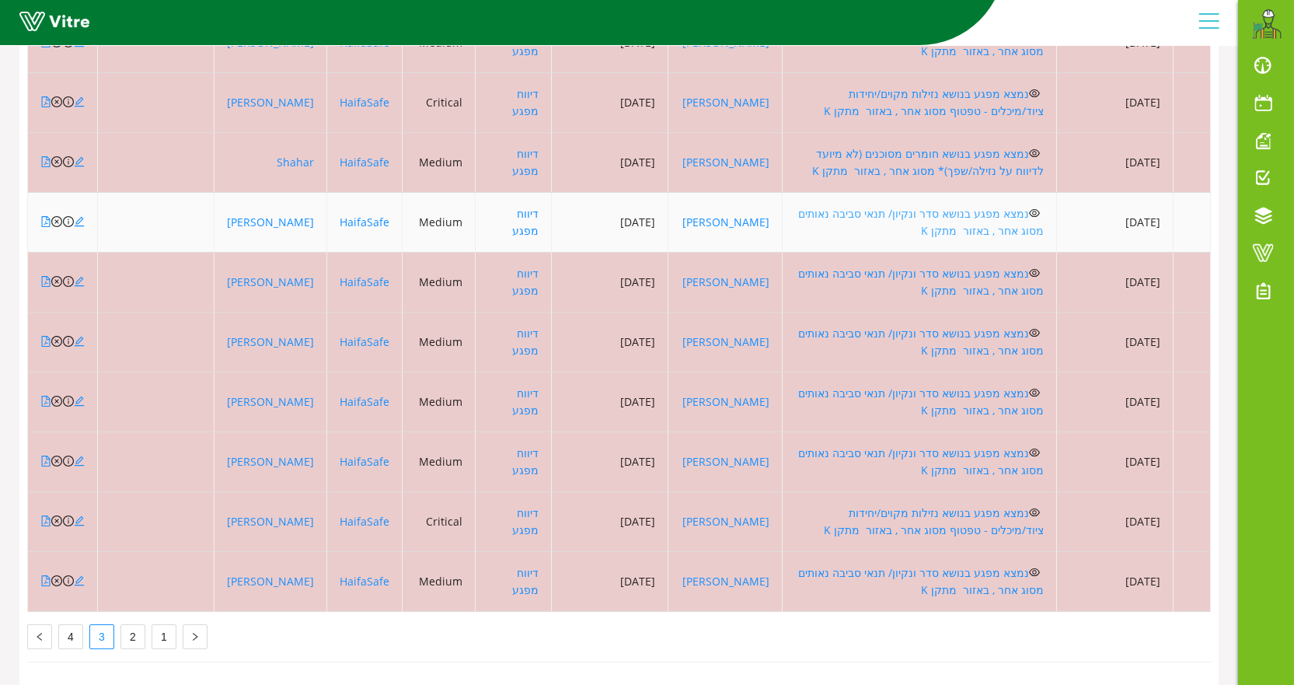
click at [946, 206] on link "נמצא מפגע בנושא סדר ונקיון/ תנאי סביבה נאותים מסוג אחר , באזור מתקן K" at bounding box center [921, 222] width 246 height 32
click at [57, 216] on icon "close-circle" at bounding box center [56, 221] width 11 height 11
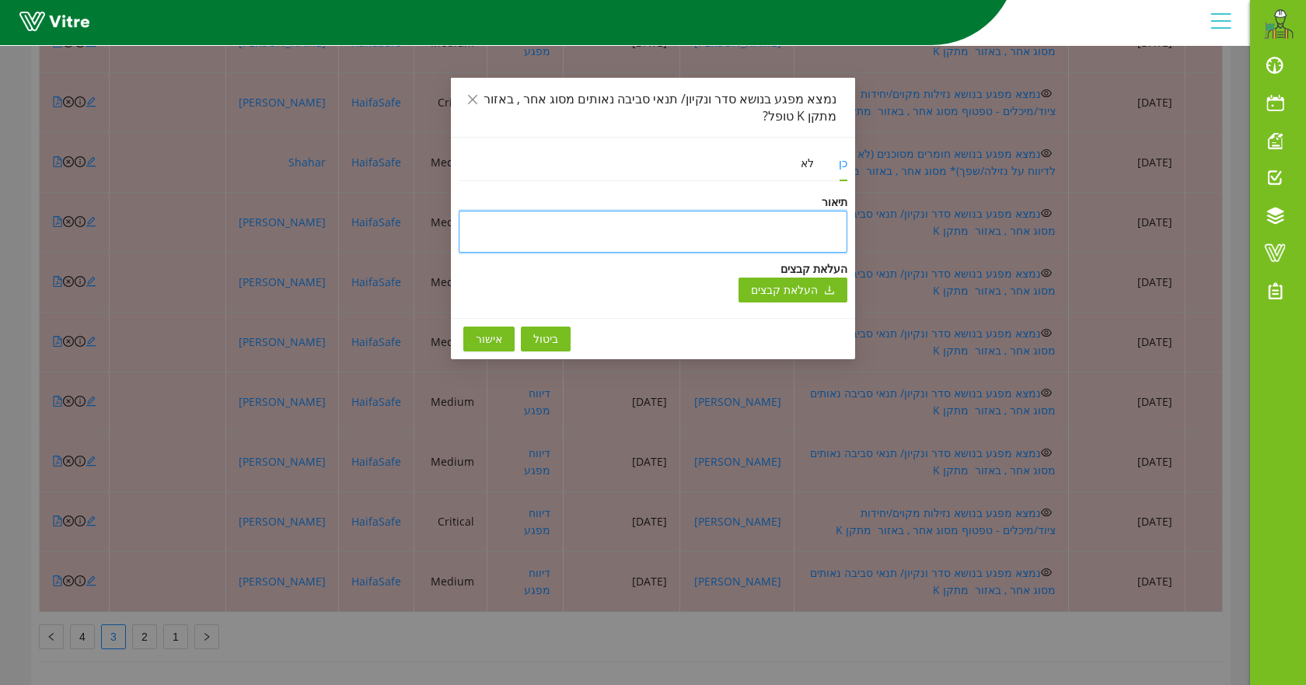
click at [833, 240] on textarea at bounding box center [653, 232] width 389 height 42
type textarea "ט"
type textarea "טו"
type textarea "טופ"
type textarea "טופל"
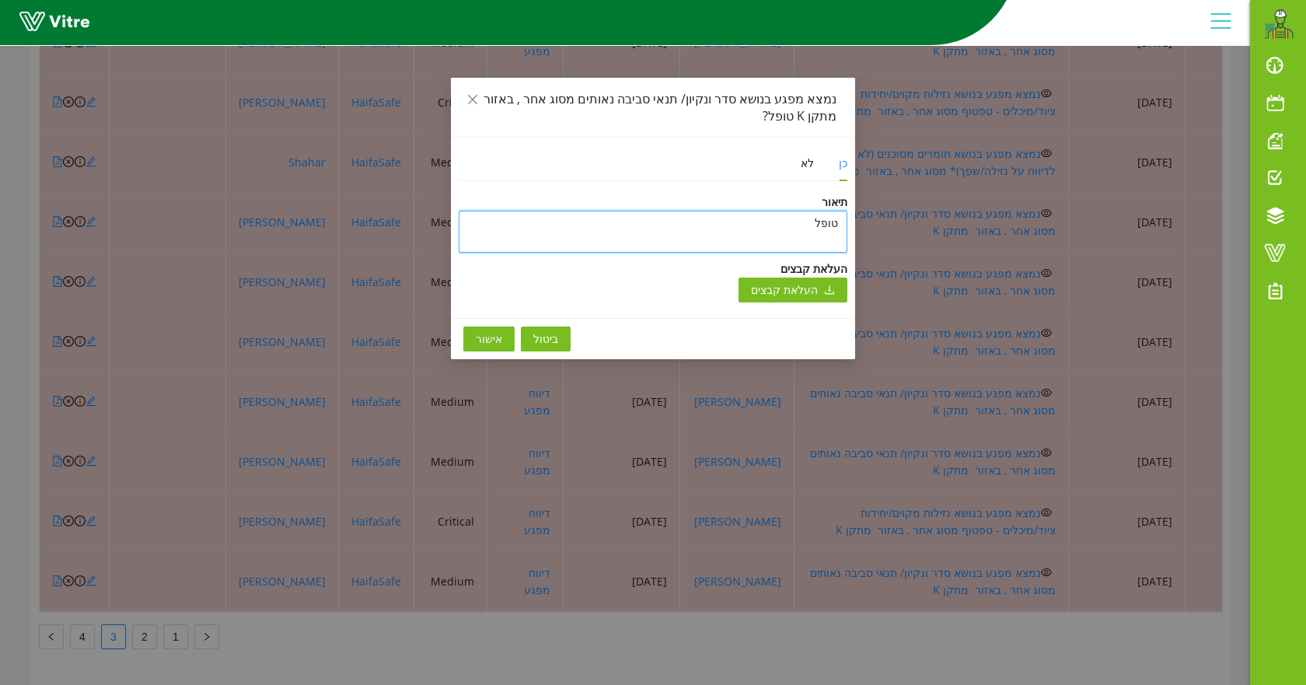
type textarea "טופל"
click at [483, 340] on span "אישור" at bounding box center [489, 338] width 26 height 17
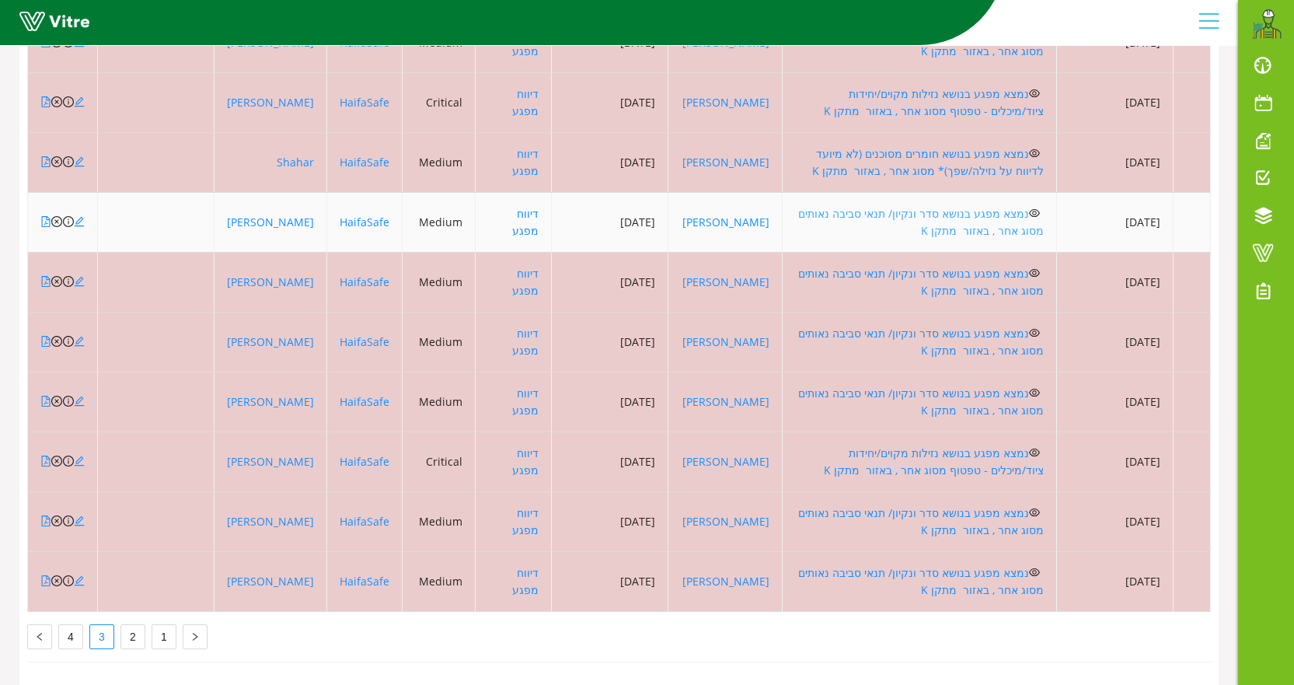
click at [853, 206] on link "נמצא מפגע בנושא סדר ונקיון/ תנאי סביבה נאותים מסוג אחר , באזור מתקן K" at bounding box center [921, 222] width 246 height 32
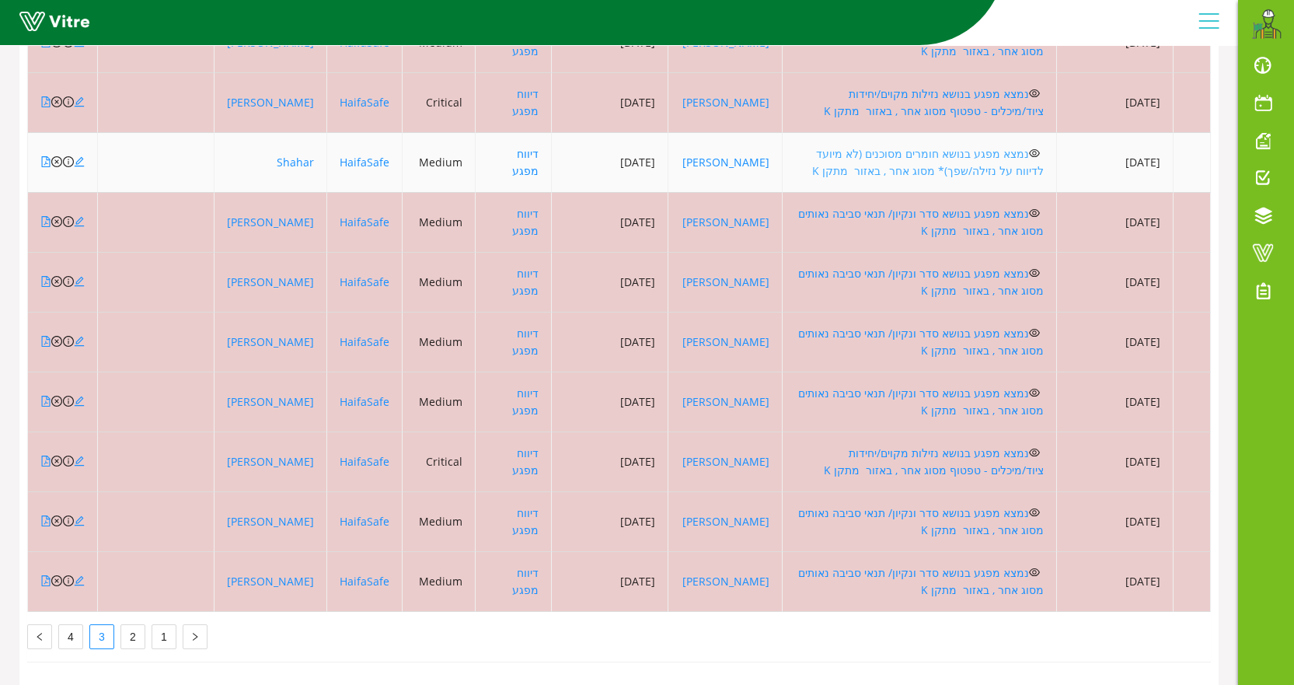
click at [905, 146] on link "נמצא מפגע בנושא חומרים מסוכנים (לא מיועד לדיווח על נזילה/שפך)* מסוג אחר , באזור…" at bounding box center [928, 162] width 232 height 32
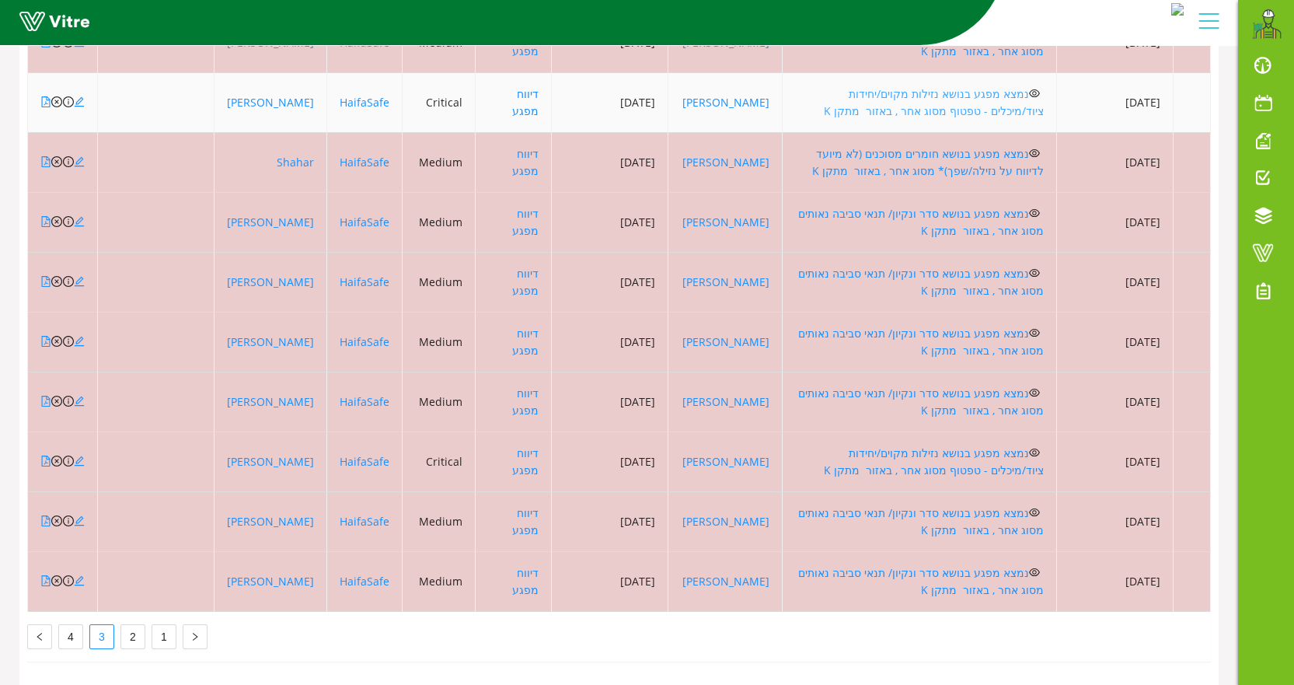
click at [877, 86] on link "נמצא מפגע בנושא נזילות מקוים/יחידות ציוד/מיכלים - טפטוף מסוג אחר , באזור מתקן K" at bounding box center [934, 102] width 220 height 32
click at [53, 96] on icon "close-circle" at bounding box center [56, 101] width 11 height 11
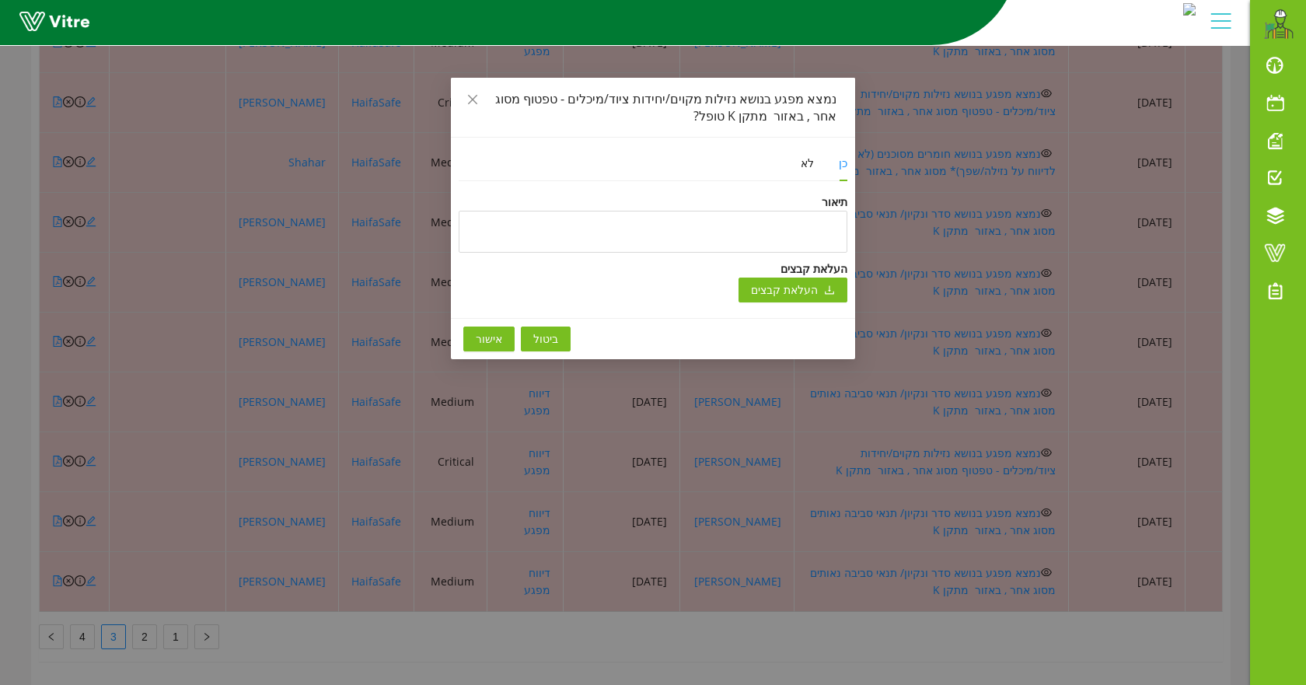
click at [851, 219] on div "כן לא תיאור העלאת קבצים העלאת קבצים" at bounding box center [653, 228] width 404 height 180
click at [834, 227] on textarea at bounding box center [653, 232] width 389 height 42
type textarea "ט"
type textarea "טו"
type textarea "טופ"
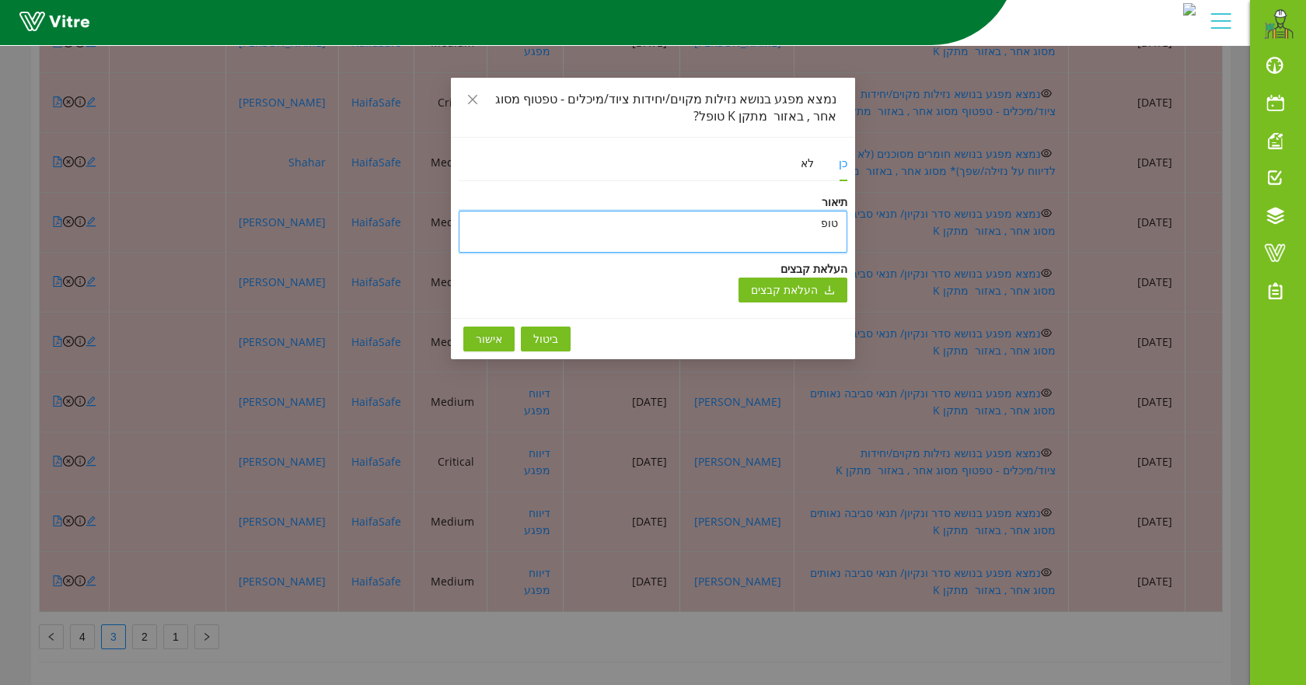
type textarea "טופל"
click at [473, 333] on button "אישור" at bounding box center [488, 338] width 51 height 25
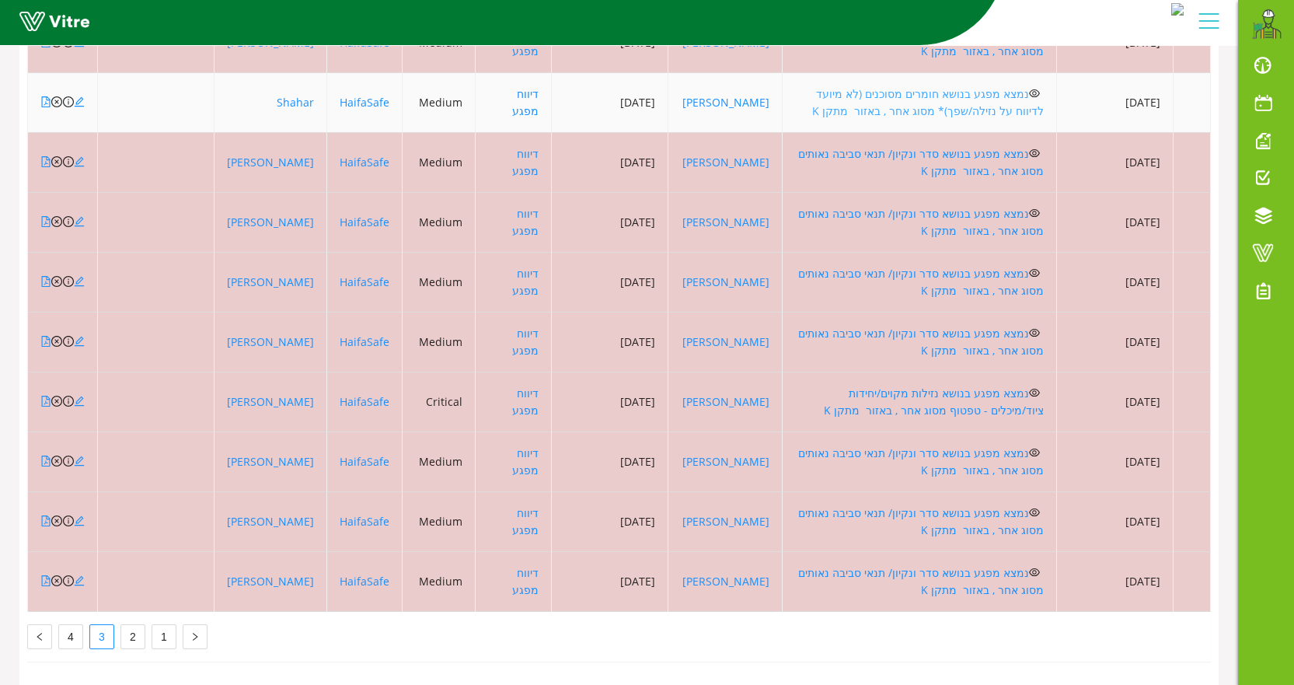
click at [846, 86] on link "נמצא מפגע בנושא חומרים מסוכנים (לא מיועד לדיווח על נזילה/שפך)* מסוג אחר , באזור…" at bounding box center [928, 102] width 232 height 32
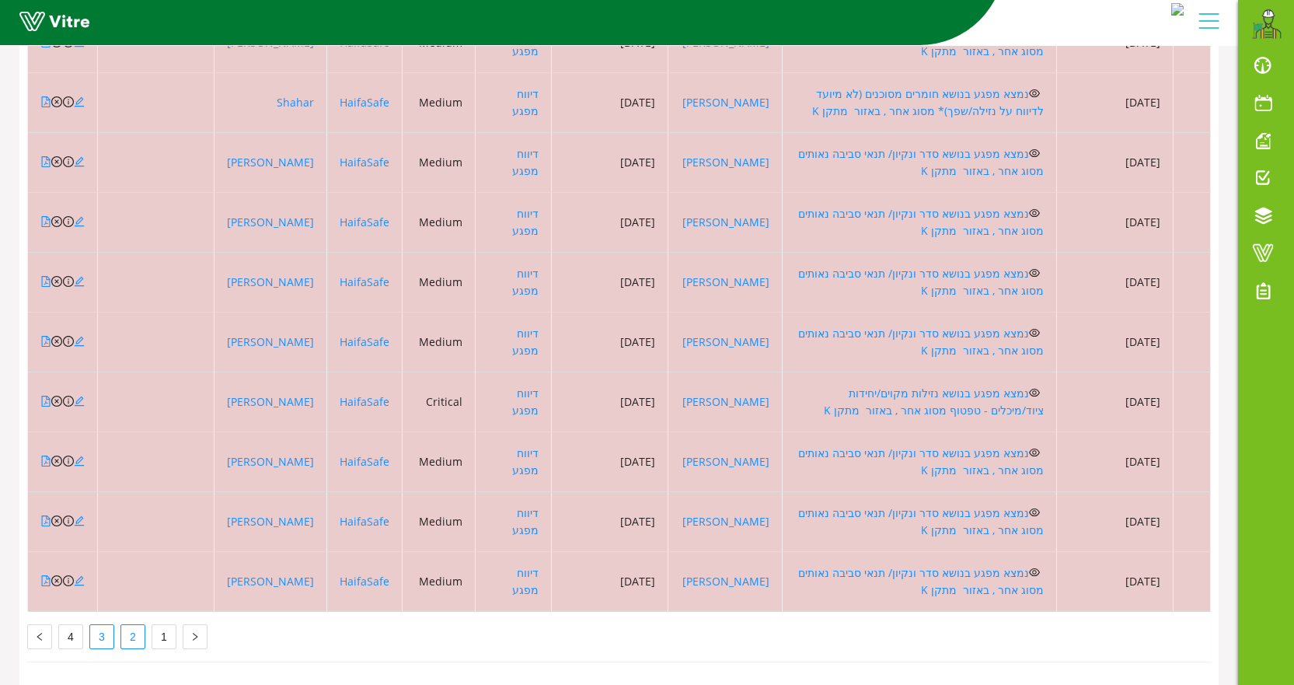
click at [132, 626] on link "2" at bounding box center [132, 636] width 23 height 23
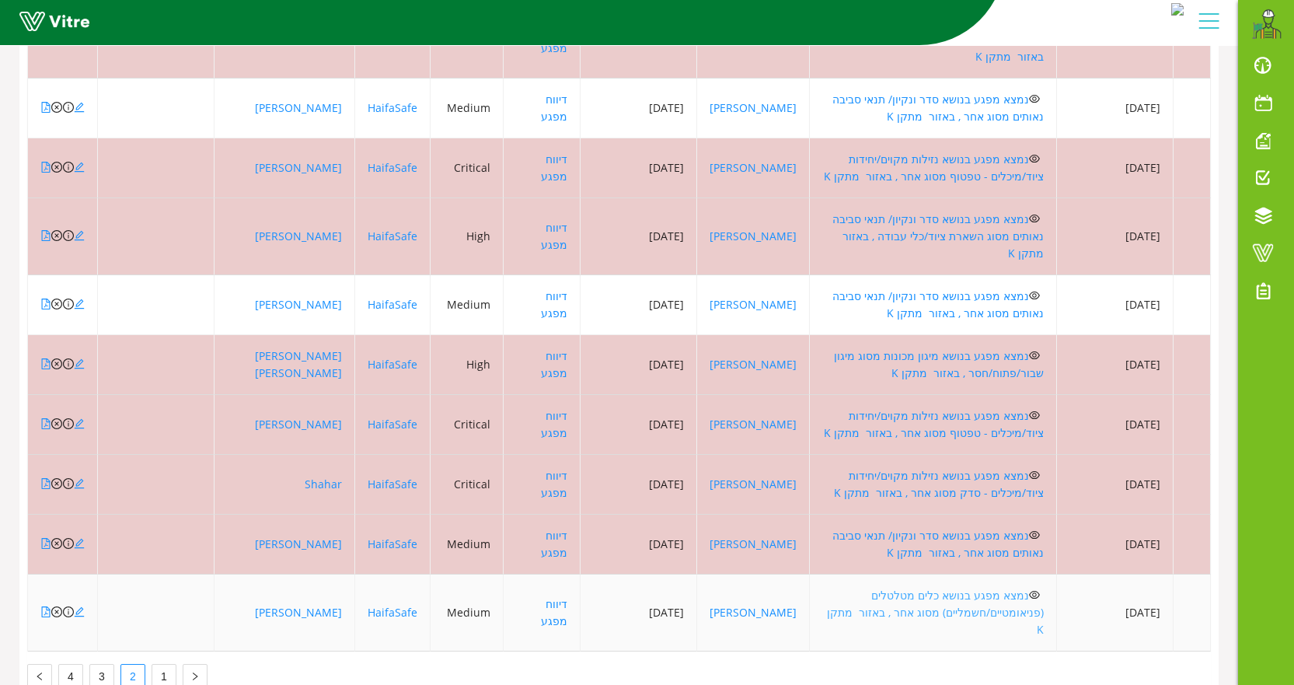
click at [956, 588] on link "נמצא מפגע בנושא כלים מטלטלים (פניאומטיים/חשמליים) מסוג אחר , באזור מתקן K" at bounding box center [935, 612] width 217 height 49
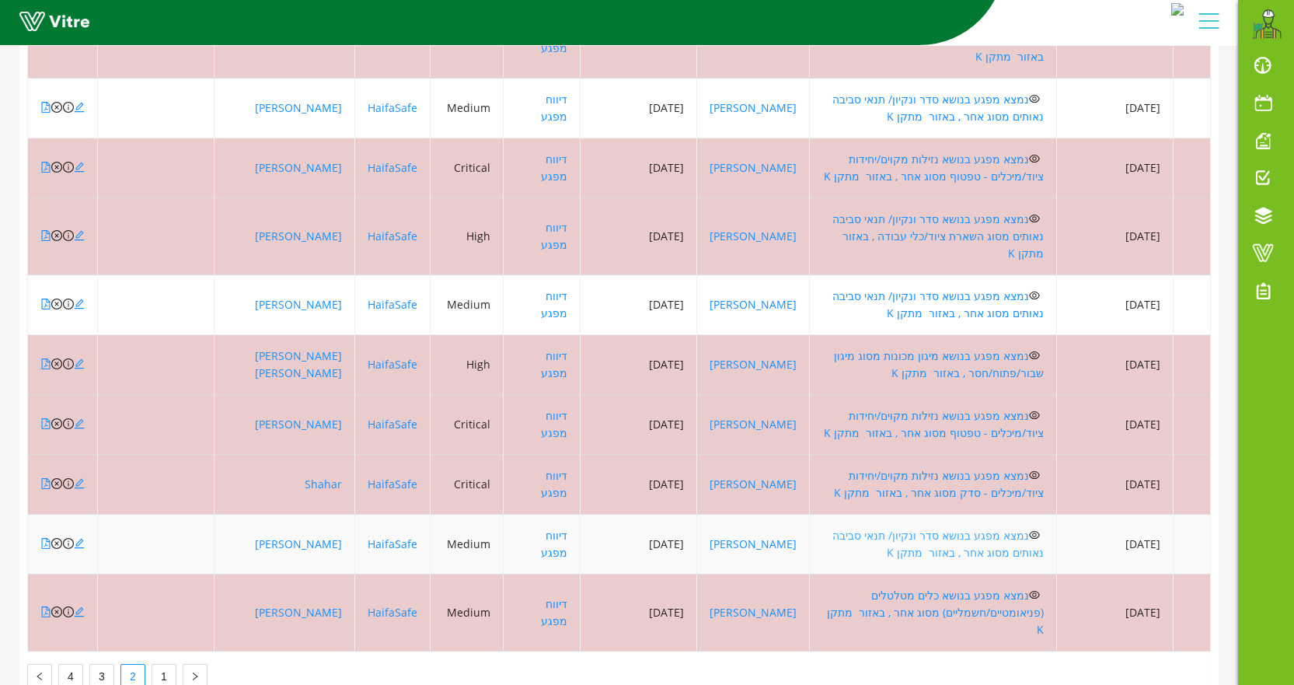
click at [892, 528] on link "נמצא מפגע בנושא סדר ונקיון/ תנאי סביבה נאותים מסוג אחר , באזור מתקן K" at bounding box center [937, 544] width 211 height 32
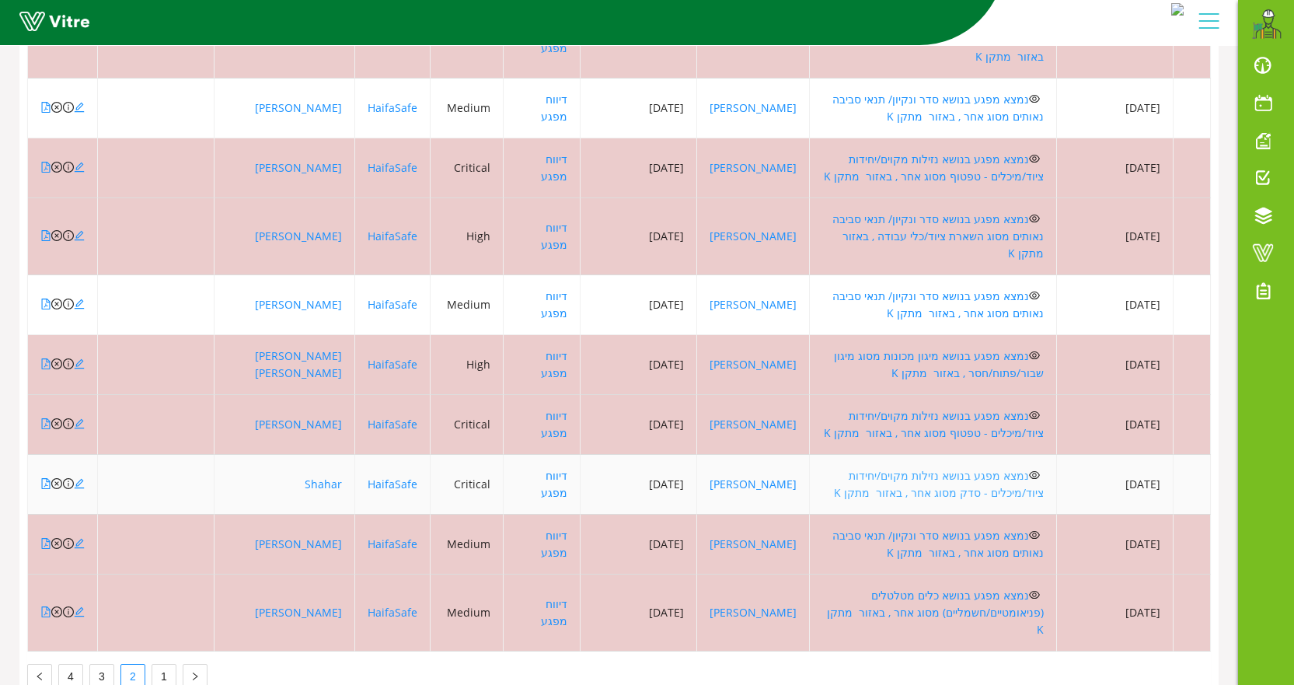
click at [890, 468] on link "נמצא מפגע בנושא נזילות מקוים/יחידות ציוד/מיכלים - סדק מסוג אחר , באזור מתקן K" at bounding box center [939, 484] width 210 height 32
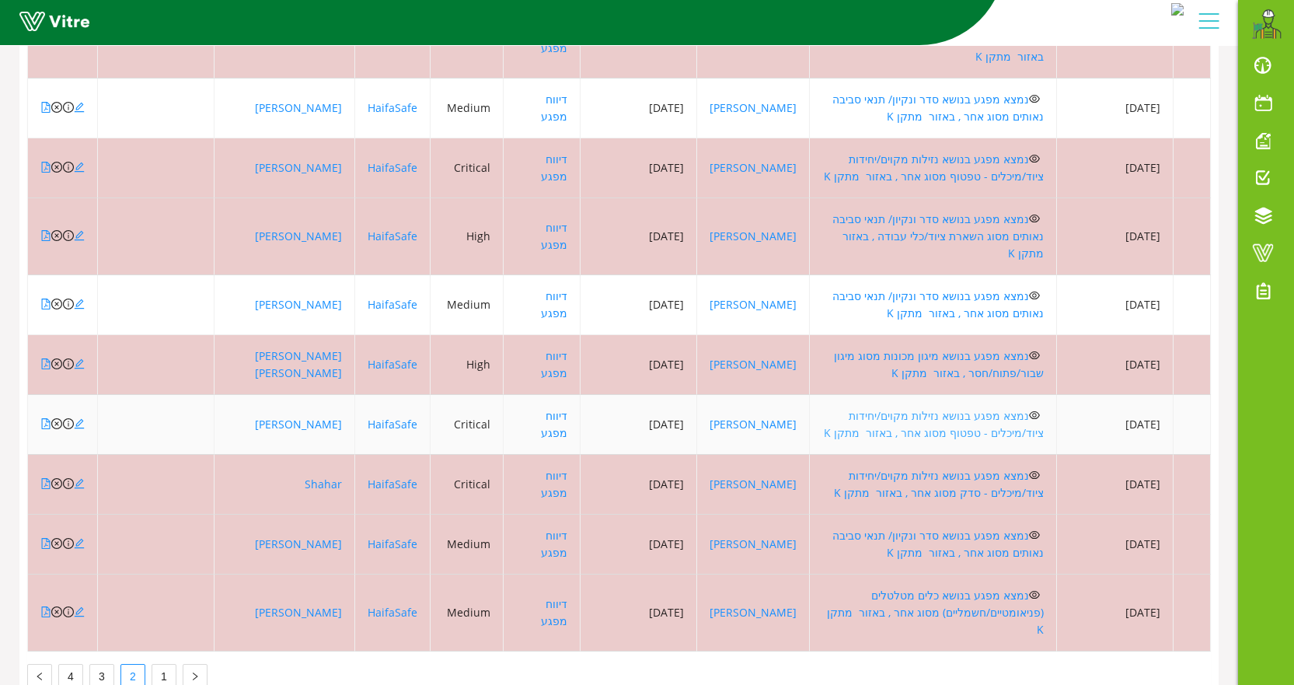
click at [887, 408] on link "נמצא מפגע בנושא נזילות מקוים/יחידות ציוד/מיכלים - טפטוף מסוג אחר , באזור מתקן K" at bounding box center [934, 424] width 220 height 32
click at [54, 418] on icon "close-circle" at bounding box center [56, 423] width 11 height 11
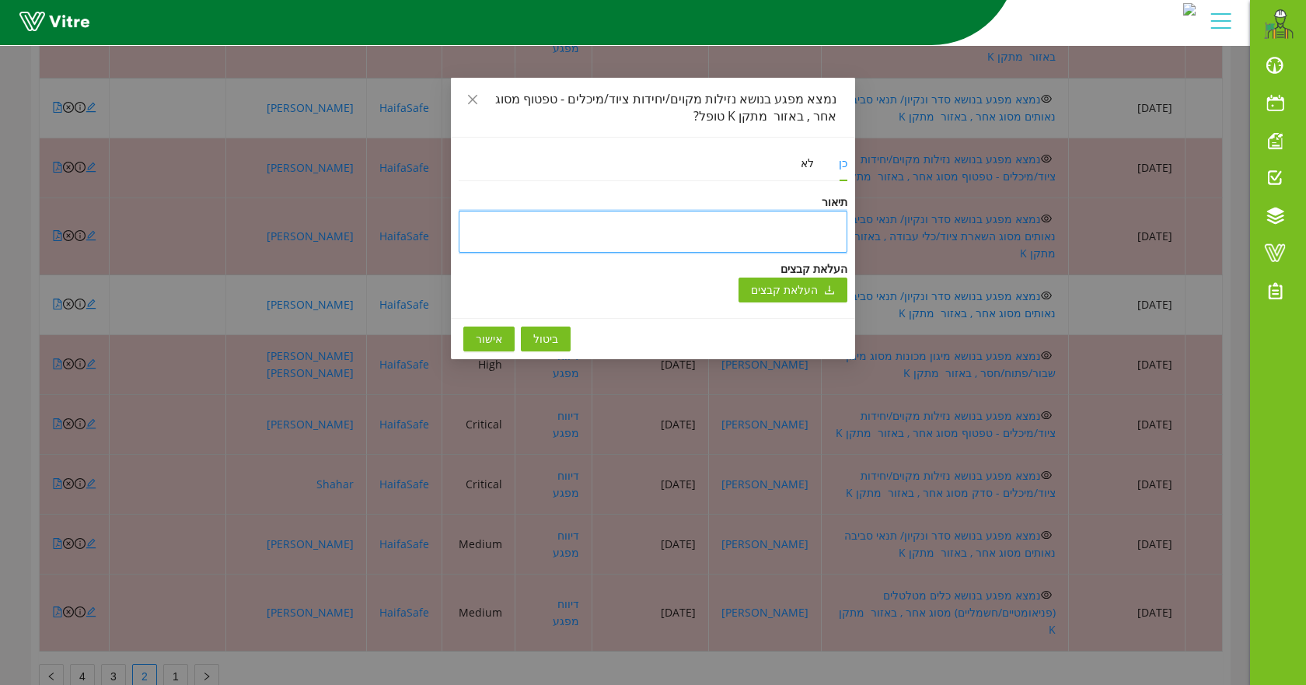
click at [834, 226] on textarea at bounding box center [653, 232] width 389 height 42
type textarea "ט"
type textarea "טו"
type textarea "טופ"
type textarea "טופל"
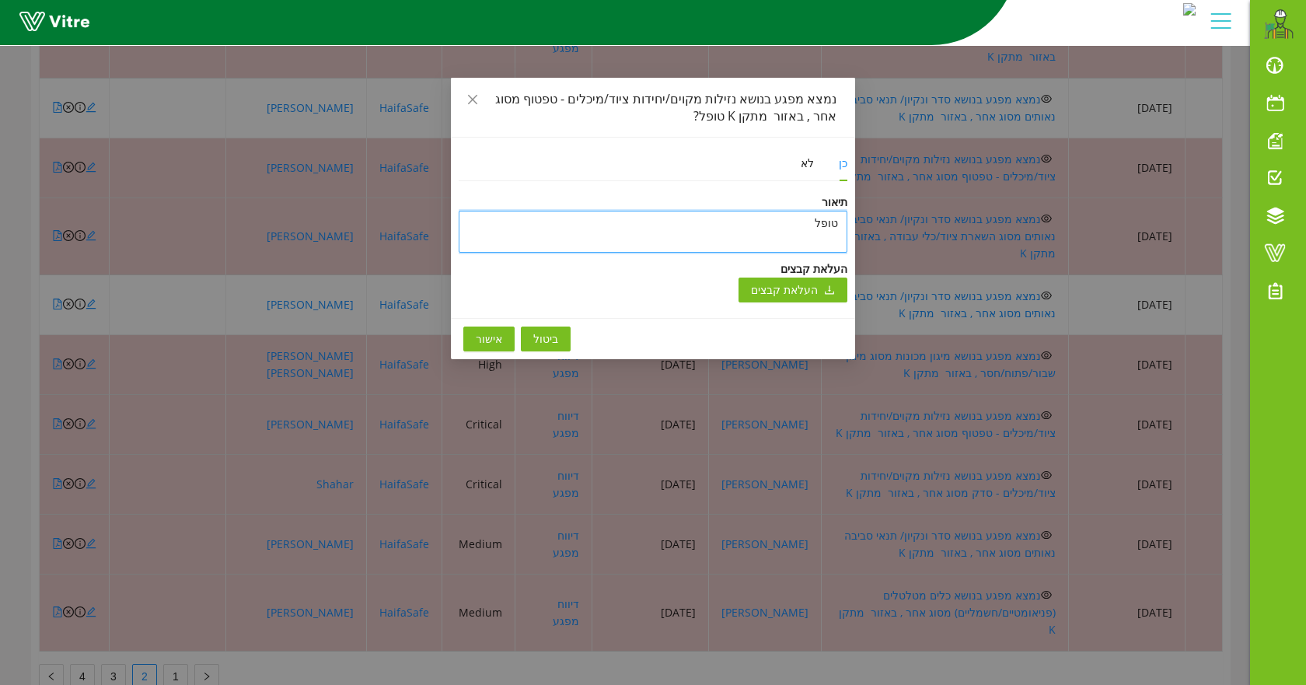
type textarea "טופל"
click at [471, 330] on button "אישור" at bounding box center [488, 338] width 51 height 25
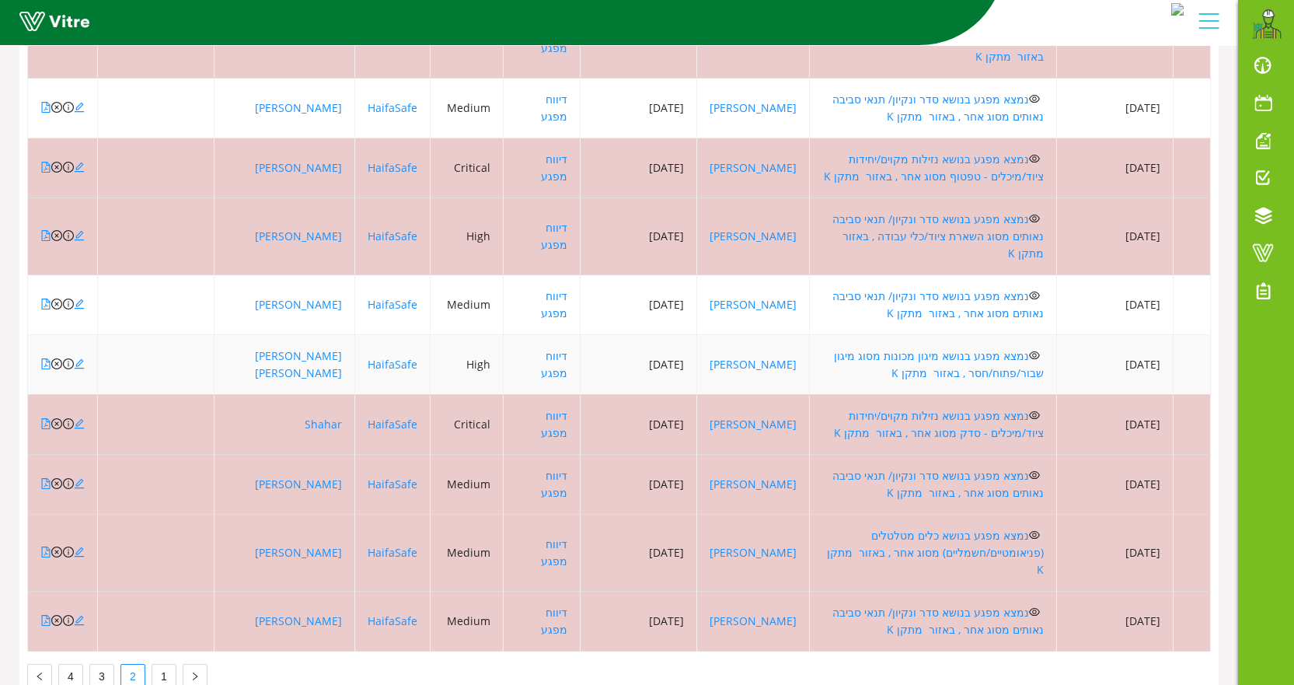
click at [1003, 335] on td "נמצא מפגע בנושא מיגון מכונות מסוג מיגון שבור/פתוח/חסר , באזור מתקן K" at bounding box center [933, 365] width 247 height 60
click at [972, 348] on link "נמצא מפגע בנושא מיגון מכונות מסוג מיגון שבור/פתוח/חסר , באזור מתקן K" at bounding box center [939, 364] width 210 height 32
click at [56, 358] on icon "close-circle" at bounding box center [56, 363] width 11 height 11
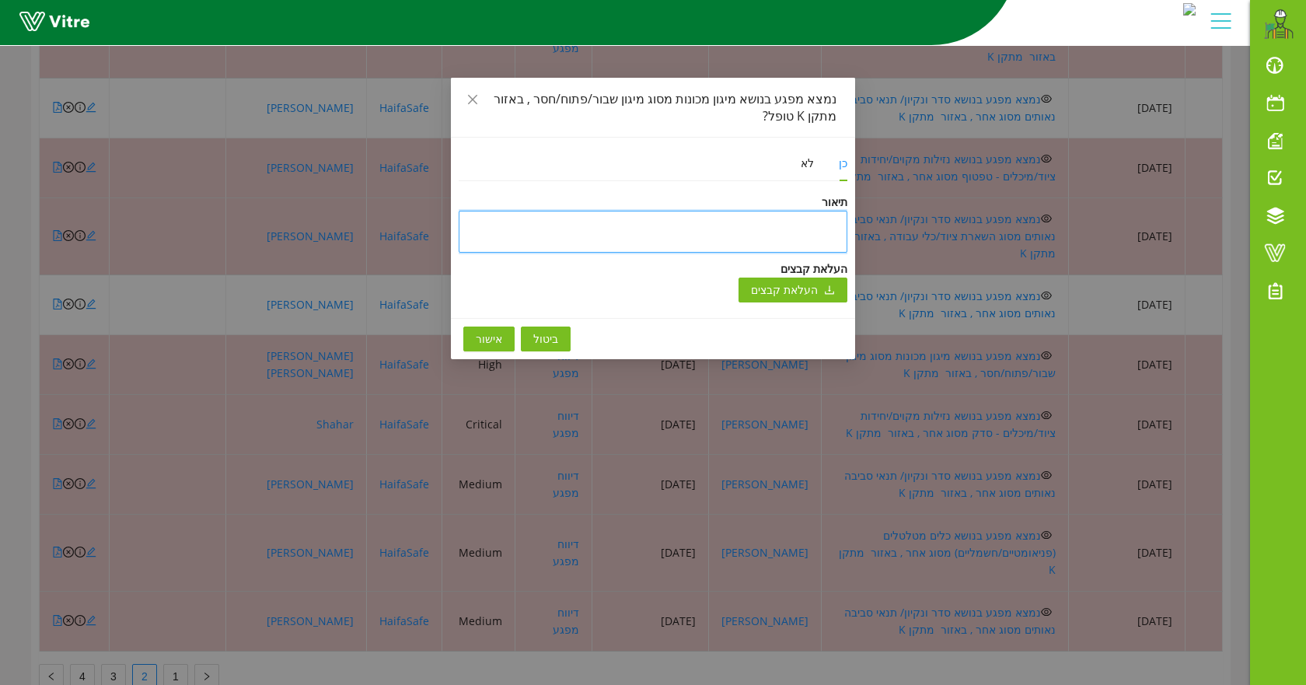
click at [741, 233] on textarea at bounding box center [653, 232] width 389 height 42
type textarea "ט"
type textarea "טו"
type textarea "טופ"
type textarea "טופל"
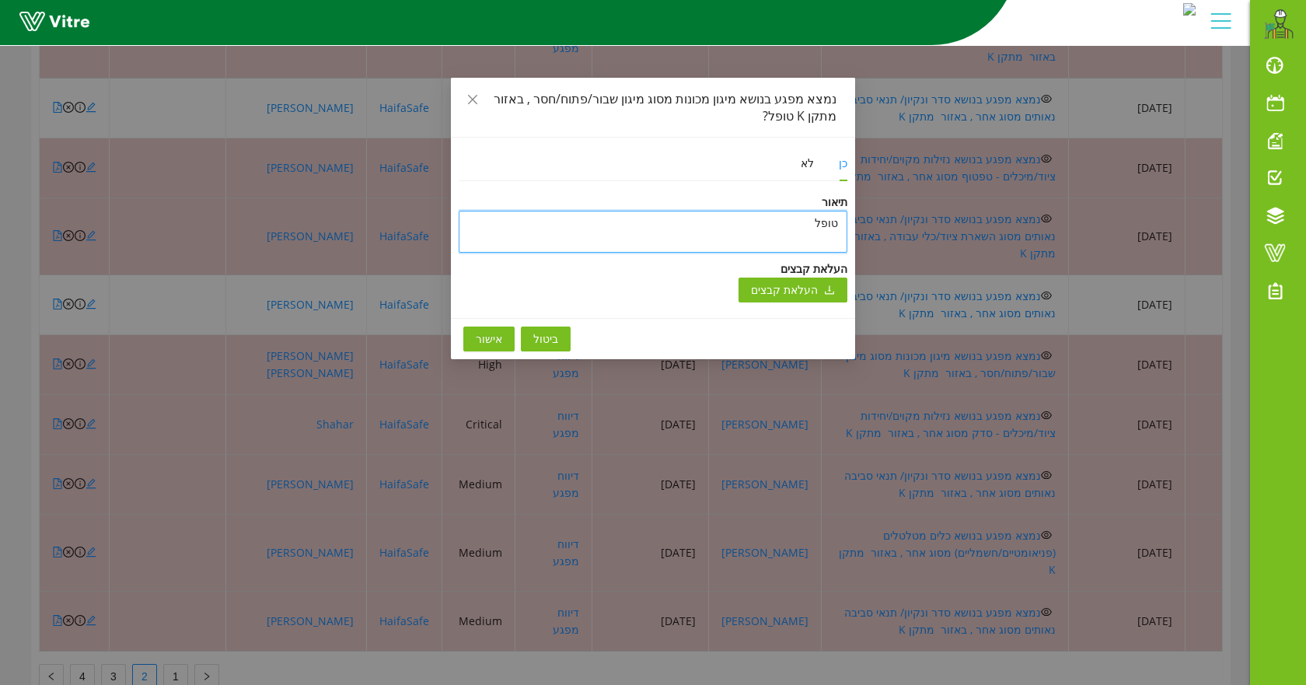
type textarea "טופל"
click at [494, 340] on span "אישור" at bounding box center [489, 338] width 26 height 17
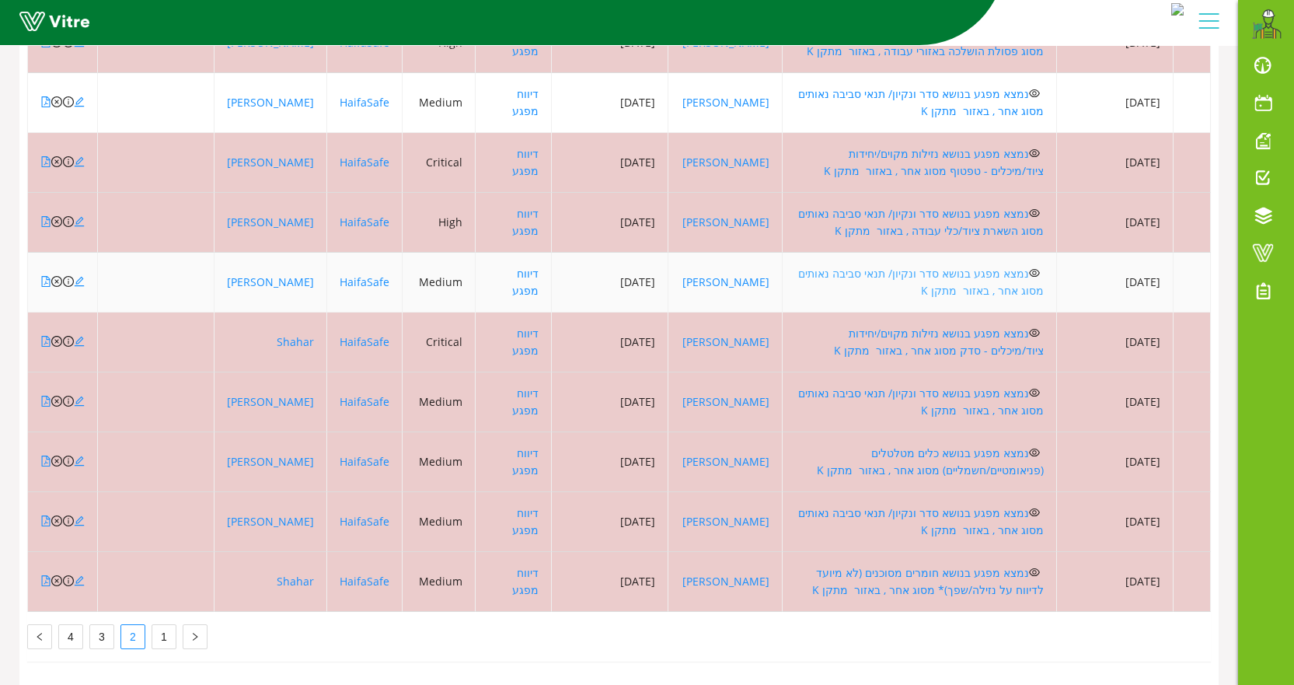
click at [870, 266] on link "נמצא מפגע בנושא סדר ונקיון/ תנאי סביבה נאותים מסוג אחר , באזור מתקן K" at bounding box center [921, 282] width 246 height 32
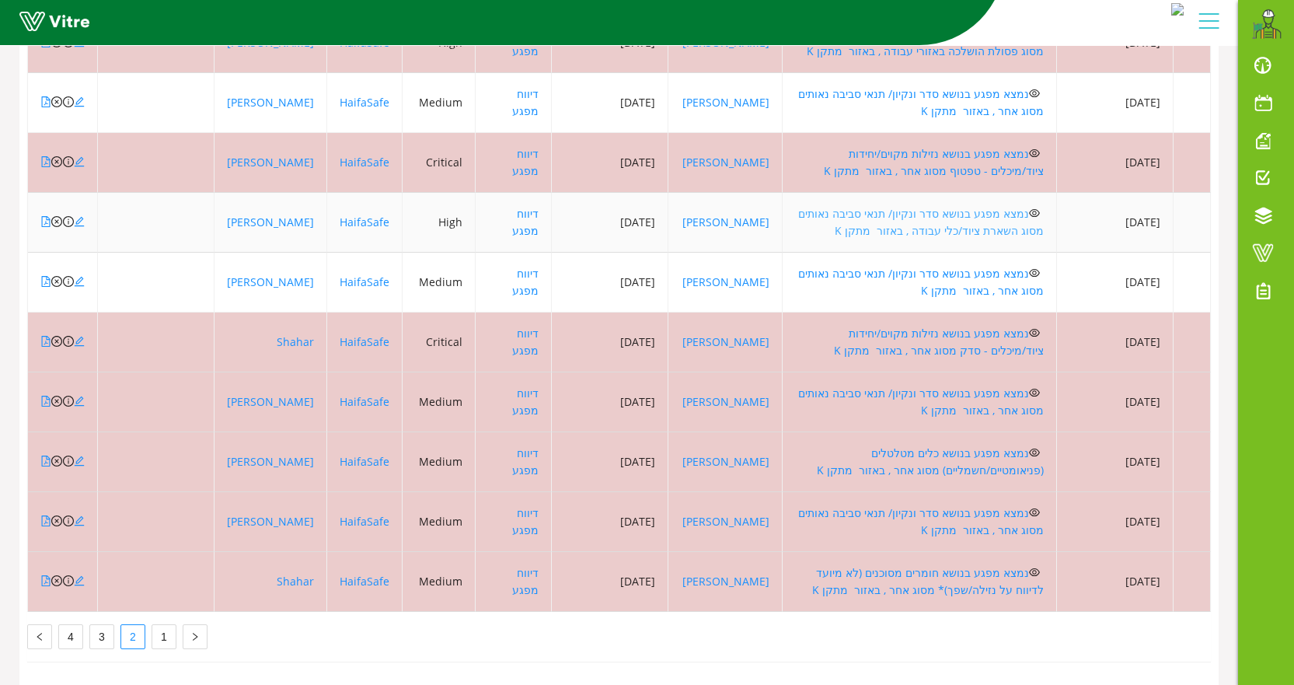
click at [913, 206] on link "נמצא מפגע בנושא סדר ונקיון/ תנאי סביבה נאותים מסוג השארת ציוד/כלי עבודה , באזור…" at bounding box center [921, 222] width 246 height 32
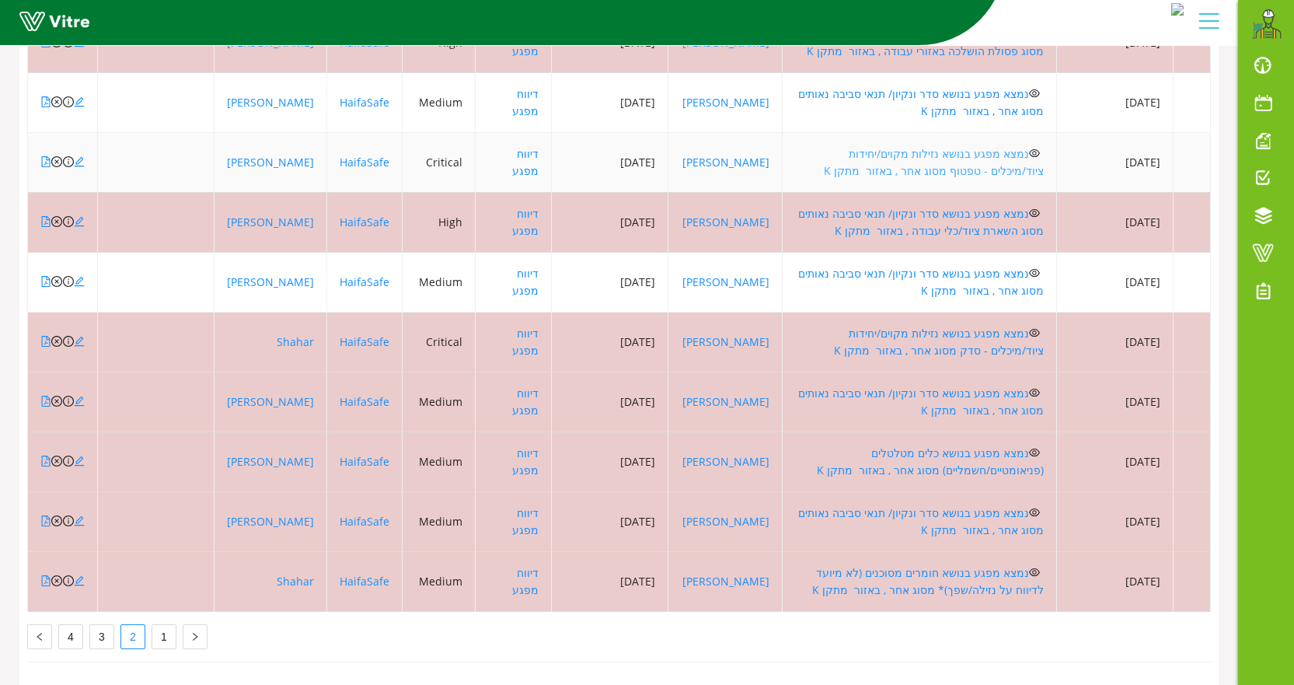
click at [879, 146] on link "נמצא מפגע בנושא נזילות מקוים/יחידות ציוד/מיכלים - טפטוף מסוג אחר , באזור מתקן K" at bounding box center [934, 162] width 220 height 32
click at [58, 156] on icon "close-circle" at bounding box center [56, 161] width 11 height 11
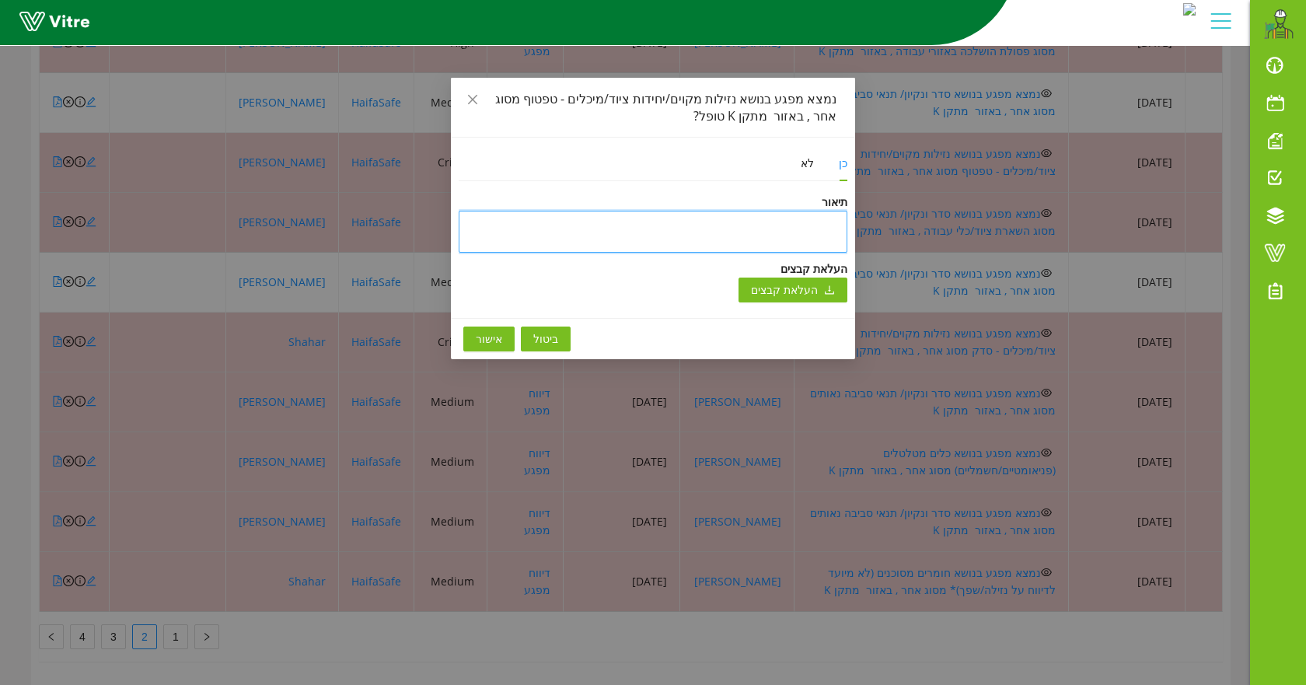
click at [819, 226] on textarea at bounding box center [653, 232] width 389 height 42
type textarea "ט"
type textarea "טו"
type textarea "טופ"
type textarea "טופל"
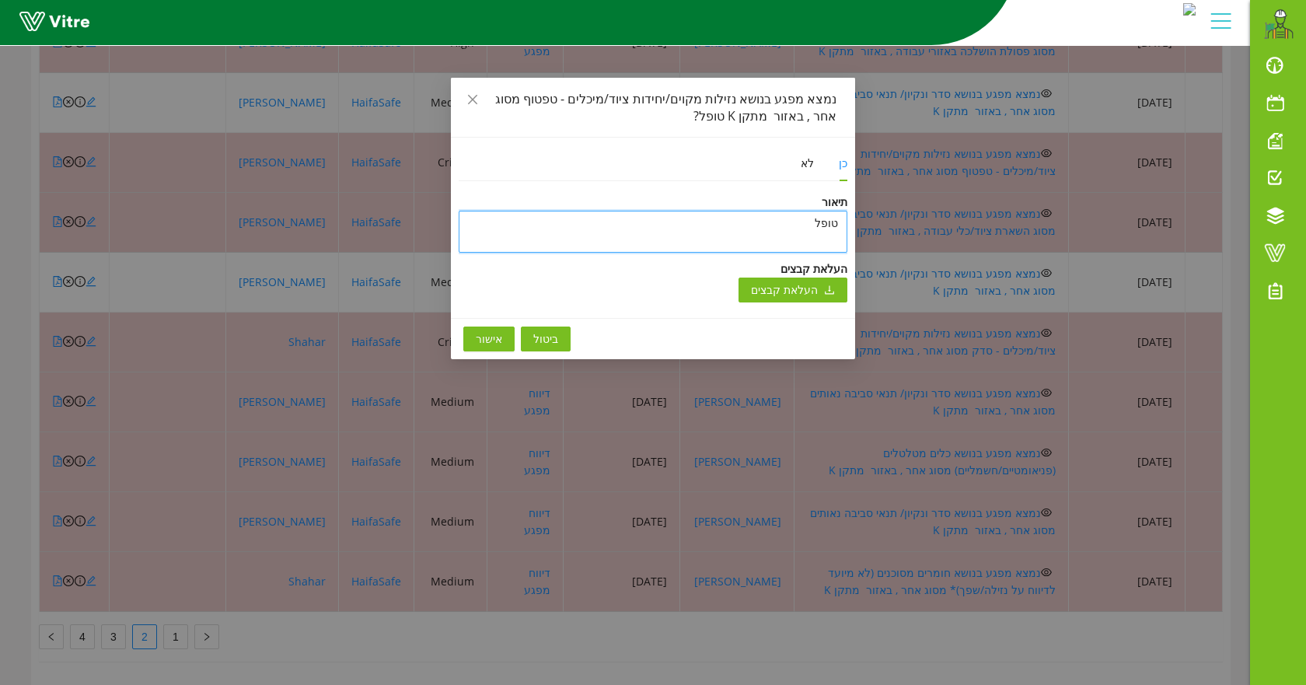
type textarea "טופל"
click at [474, 332] on button "אישור" at bounding box center [488, 338] width 51 height 25
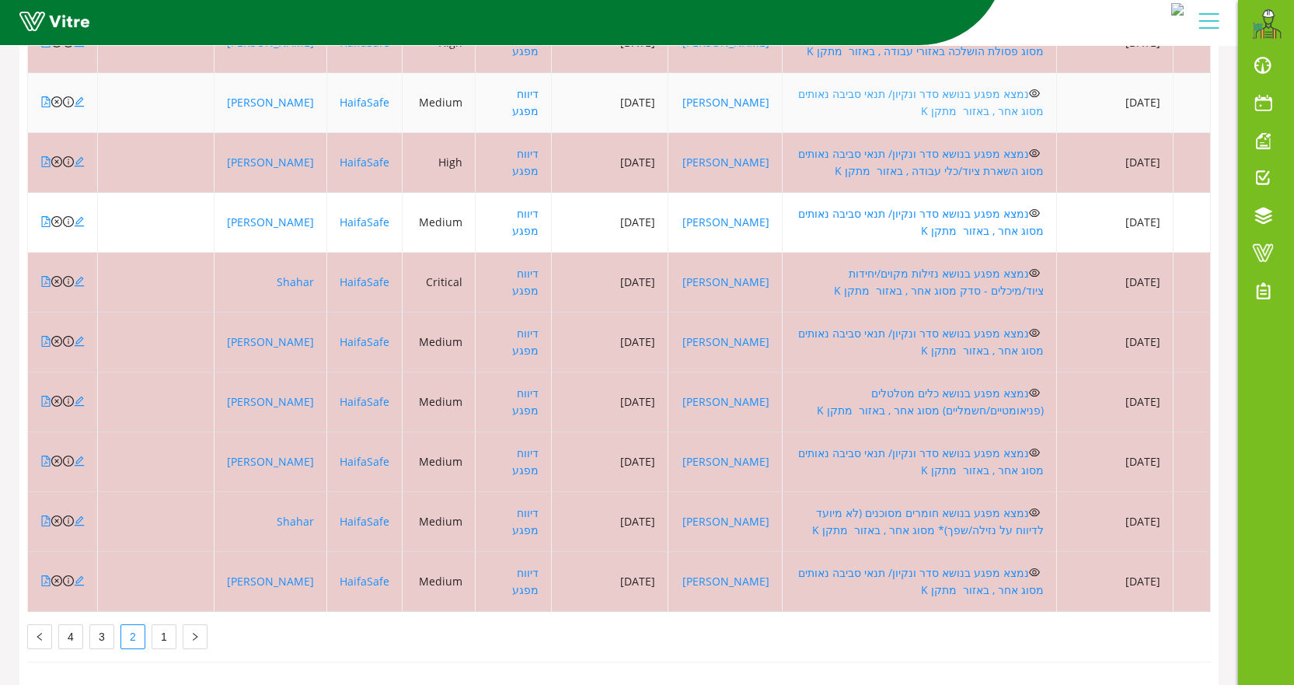
click at [917, 86] on link "נמצא מפגע בנושא סדר ונקיון/ תנאי סביבה נאותים מסוג אחר , באזור מתקן K" at bounding box center [921, 102] width 246 height 32
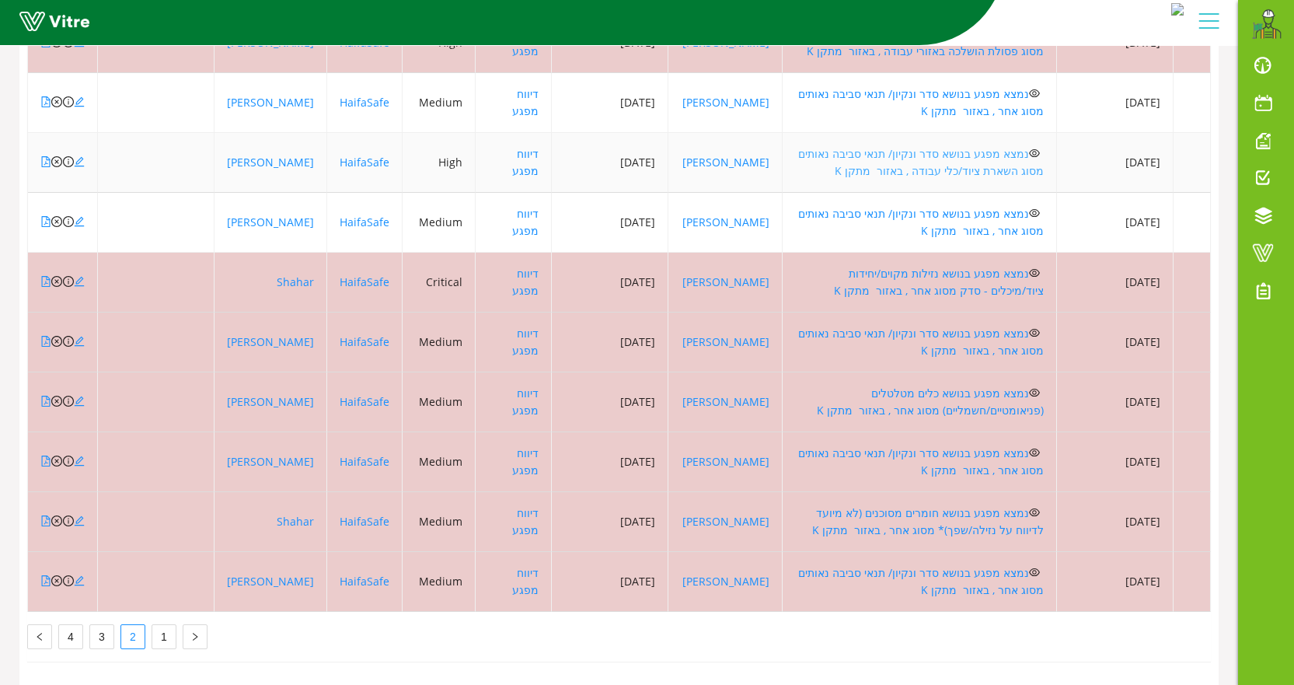
click at [844, 146] on link "נמצא מפגע בנושא סדר ונקיון/ תנאי סביבה נאותים מסוג השארת ציוד/כלי עבודה , באזור…" at bounding box center [921, 162] width 246 height 32
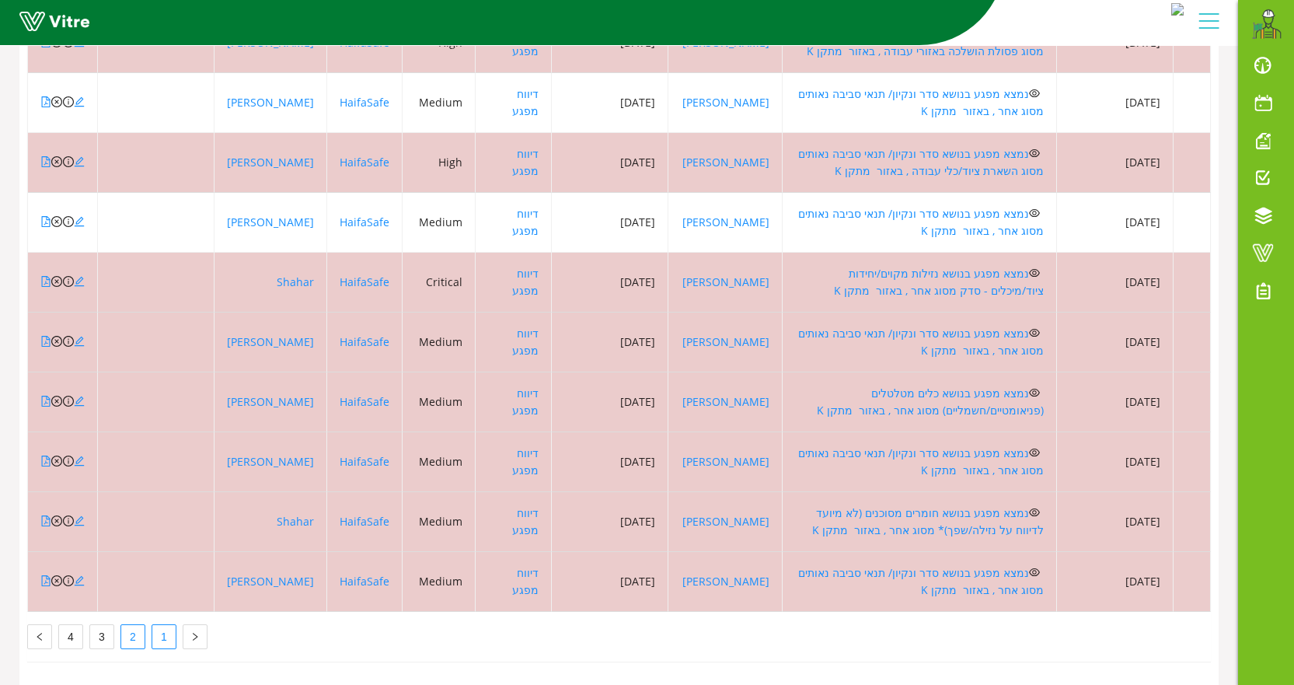
click at [161, 630] on link "1" at bounding box center [163, 636] width 23 height 23
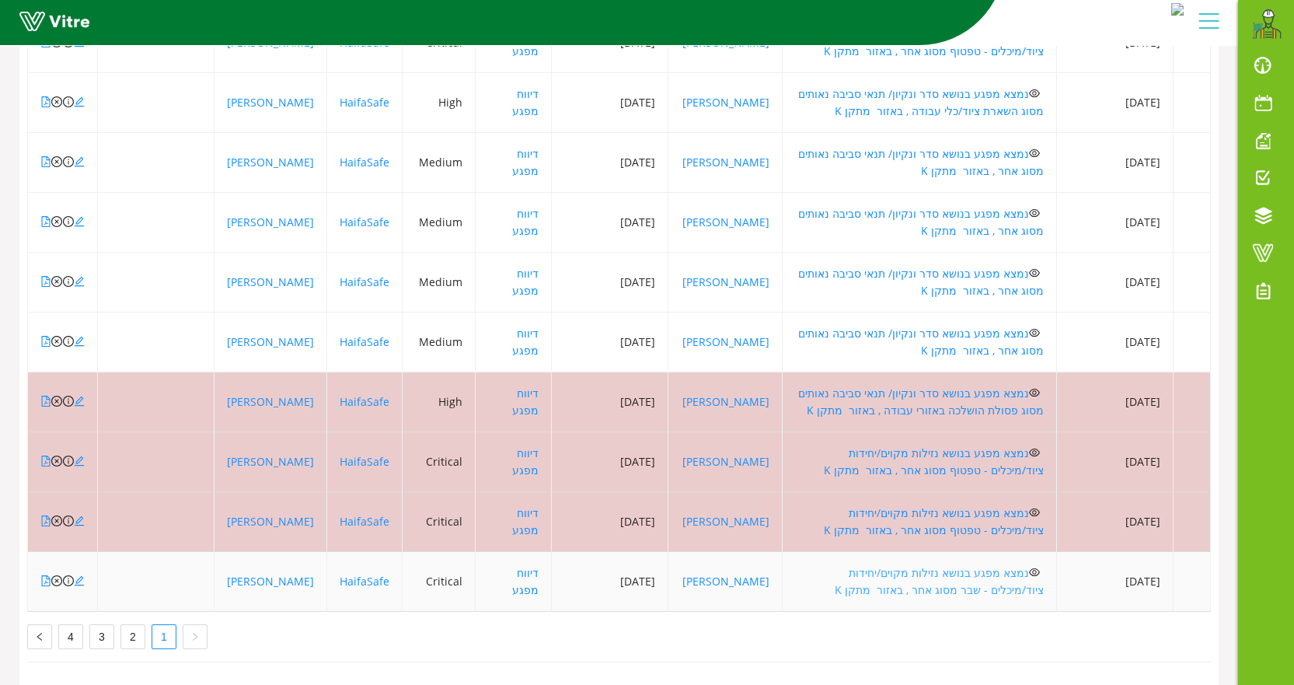
click at [917, 565] on link "נמצא מפגע בנושא נזילות מקוים/יחידות ציוד/מיכלים - שבר מסוג אחר , באזור מתקן K" at bounding box center [939, 581] width 209 height 32
click at [57, 575] on icon "close-circle" at bounding box center [56, 580] width 11 height 11
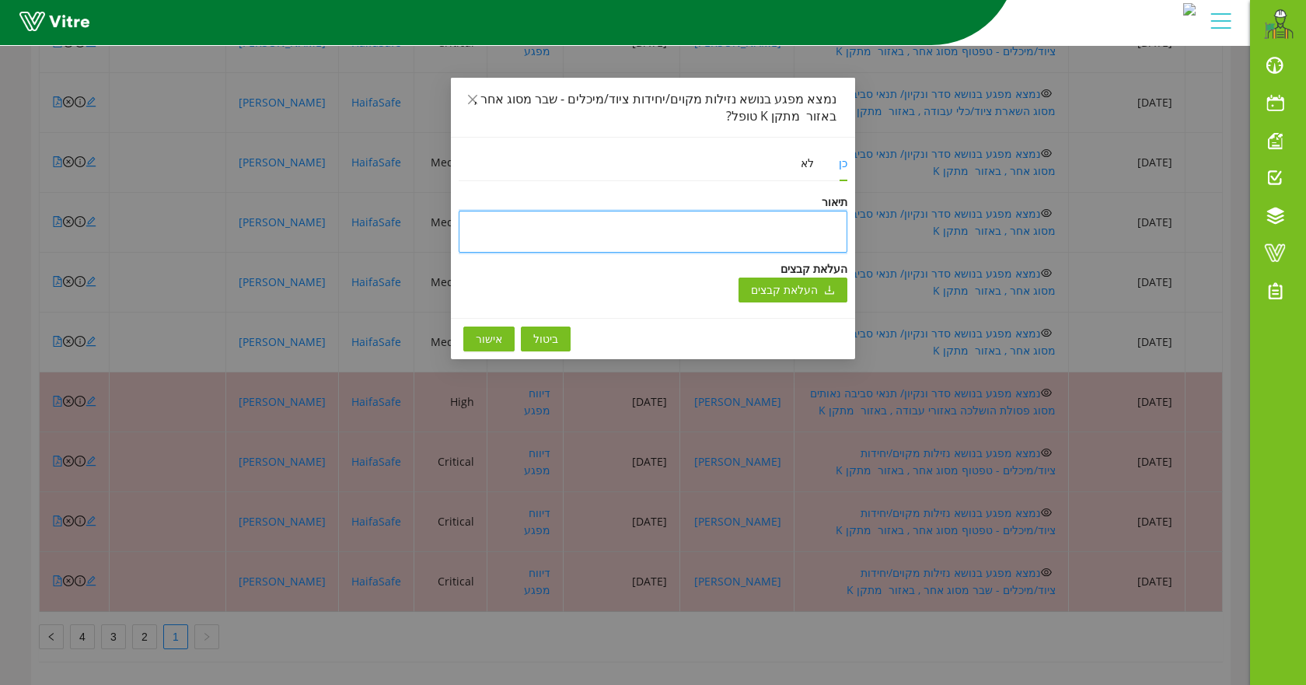
click at [786, 222] on textarea at bounding box center [653, 232] width 389 height 42
type textarea "ט"
type textarea "טו"
type textarea "טופ"
type textarea "טופל"
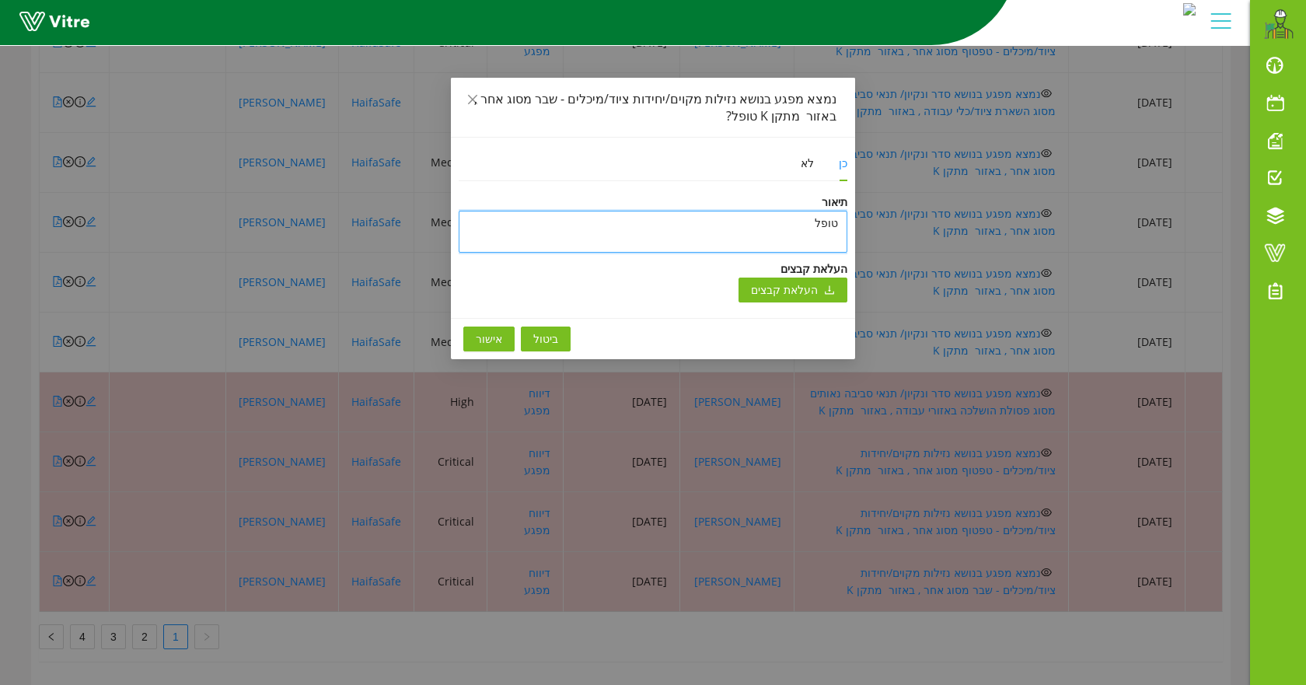
type textarea "טופל"
click at [473, 334] on button "אישור" at bounding box center [488, 338] width 51 height 25
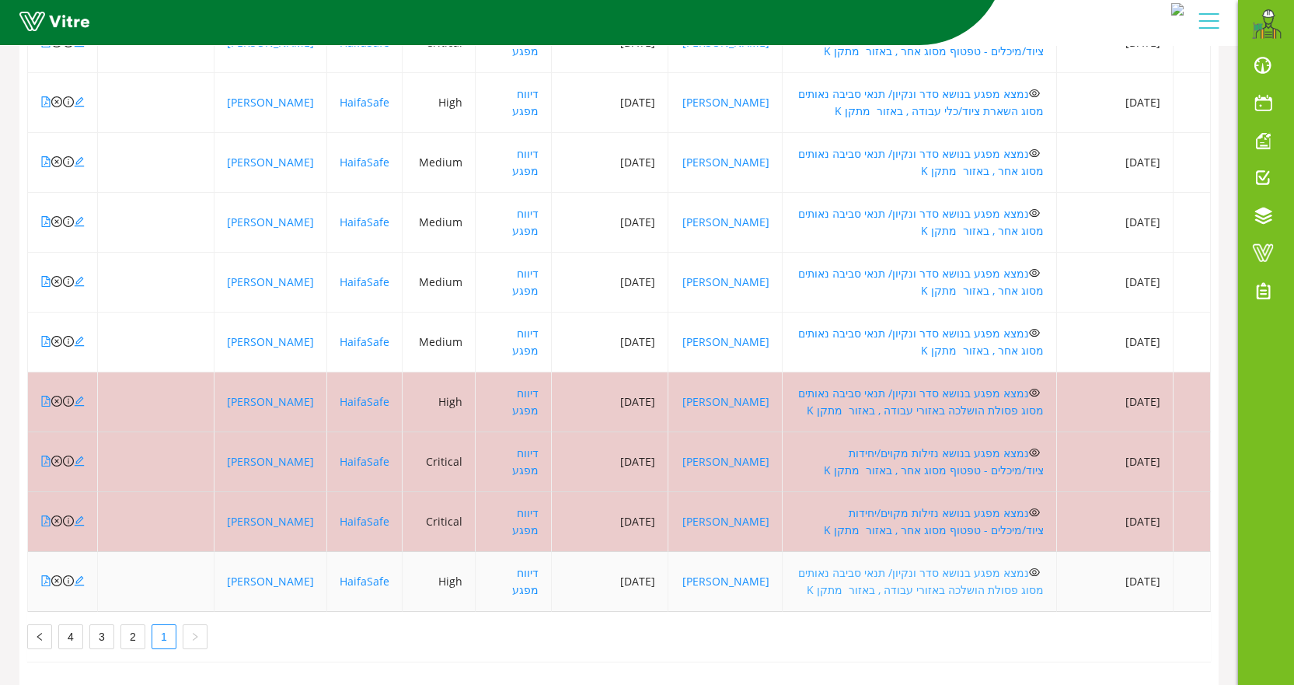
click at [952, 565] on link "נמצא מפגע בנושא סדר ונקיון/ תנאי סביבה נאותים מסוג פסולת הושלכה באזורי עבודה , …" at bounding box center [921, 581] width 246 height 32
click at [59, 575] on icon "close-circle" at bounding box center [56, 580] width 11 height 11
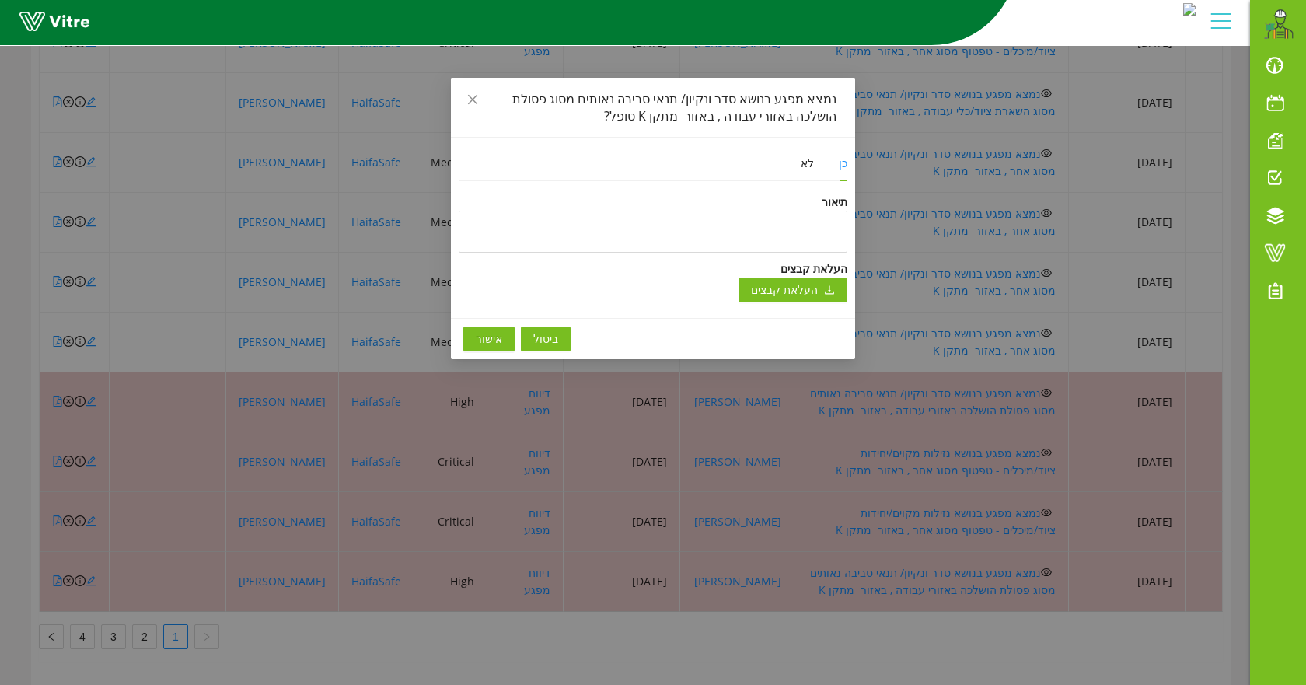
click at [817, 202] on div "תיאור" at bounding box center [653, 202] width 389 height 17
click at [817, 221] on textarea at bounding box center [653, 232] width 389 height 42
type textarea "ט"
type textarea "טו"
type textarea "טופ"
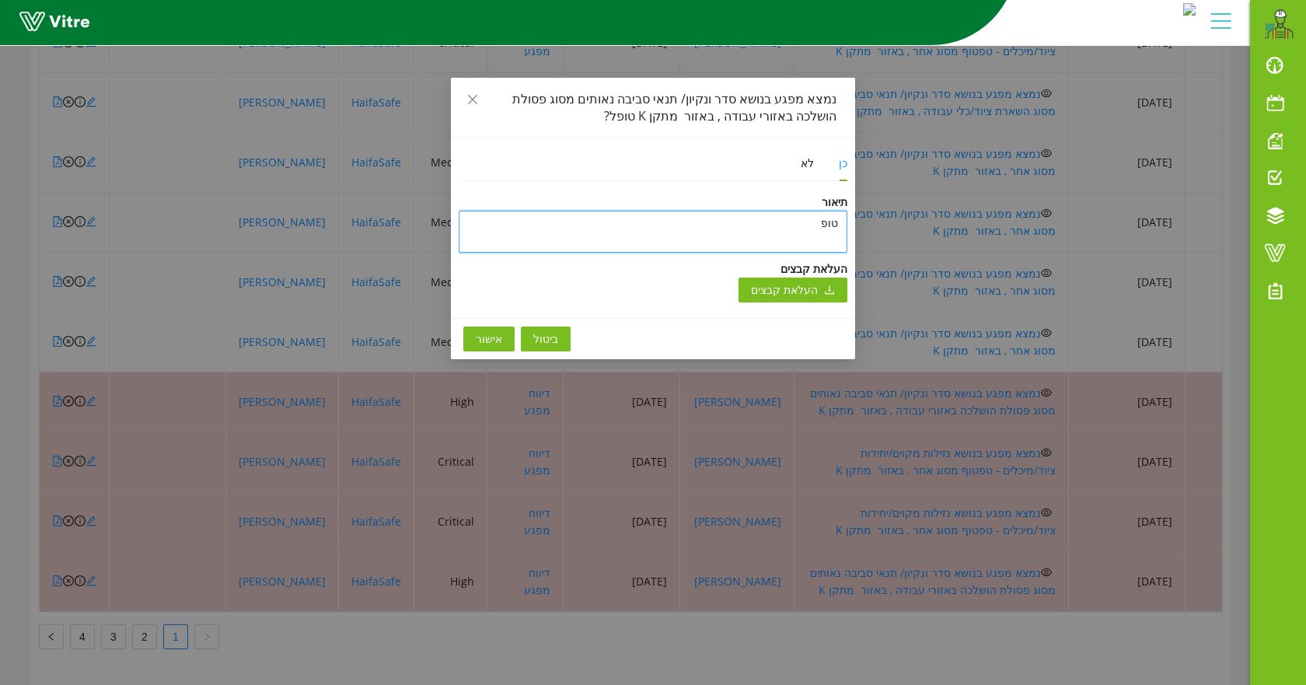
type textarea "טופל"
click at [493, 340] on span "אישור" at bounding box center [489, 338] width 26 height 17
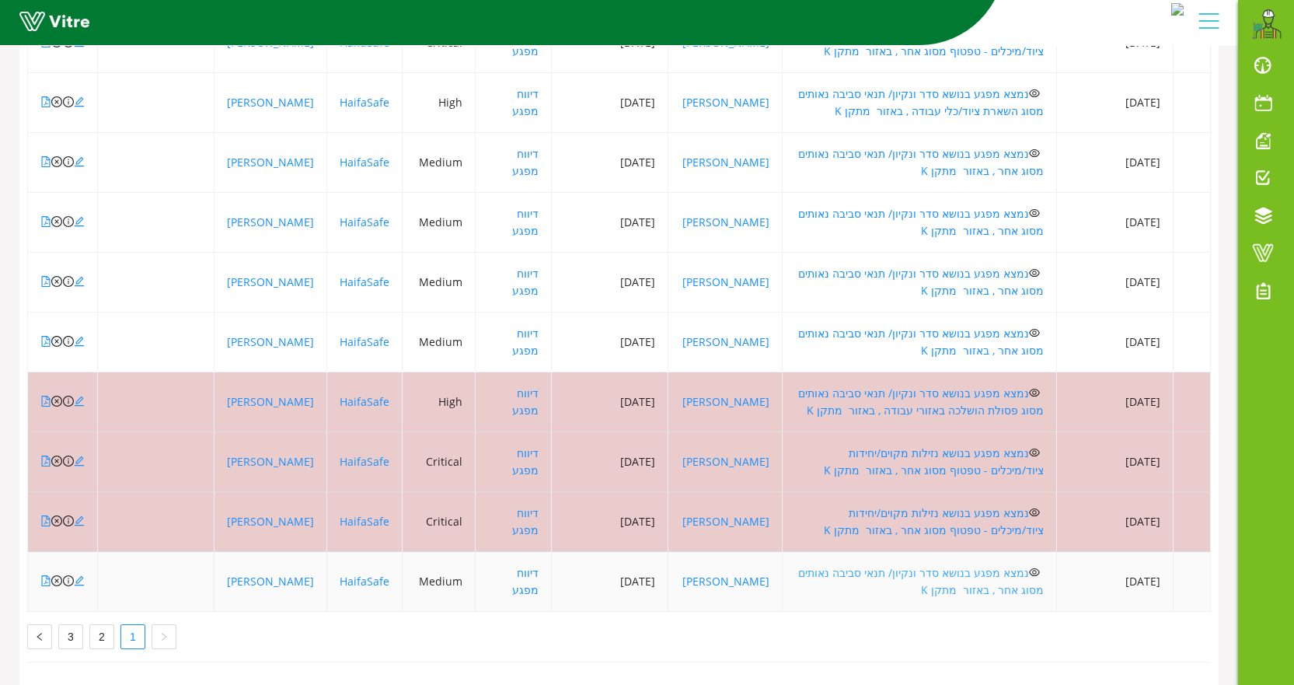
click at [917, 565] on link "נמצא מפגע בנושא סדר ונקיון/ תנאי סביבה נאותים מסוג אחר , באזור מתקן K" at bounding box center [921, 581] width 246 height 32
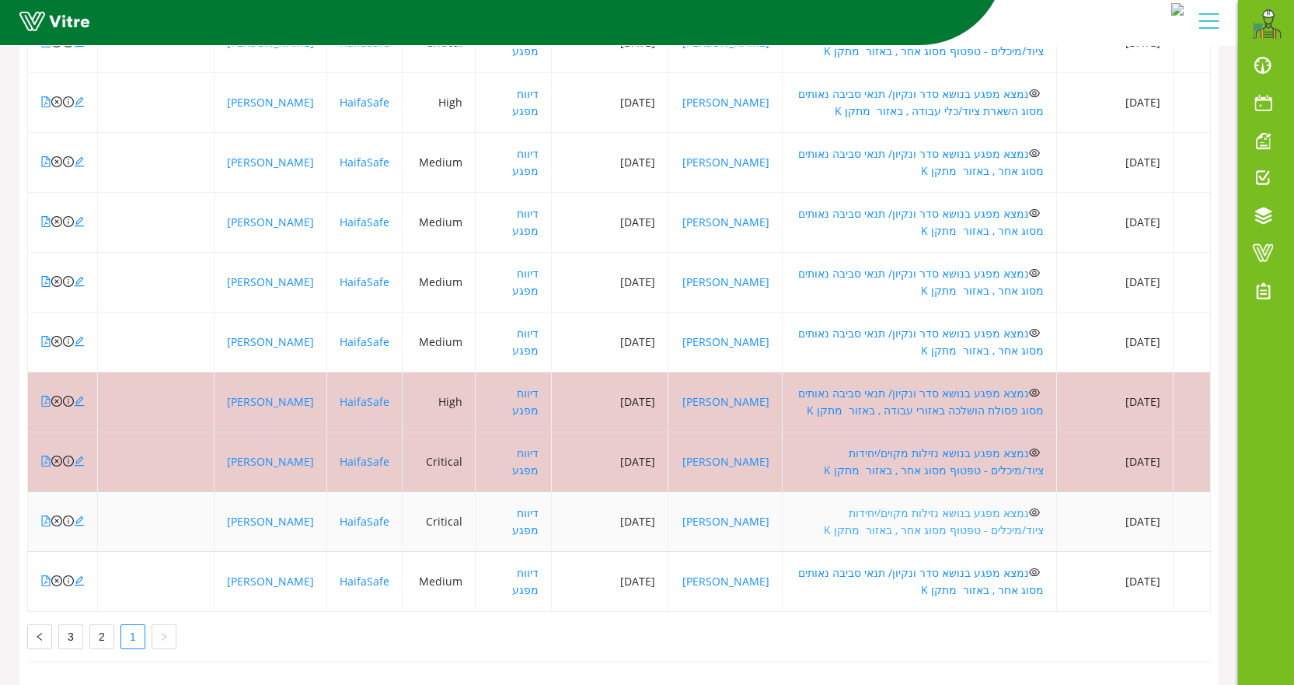
click at [877, 505] on link "נמצא מפגע בנושא נזילות מקוים/יחידות ציוד/מיכלים - טפטוף מסוג אחר , באזור מתקן K" at bounding box center [934, 521] width 220 height 32
click at [889, 505] on link "נמצא מפגע בנושא נזילות מקוים/יחידות ציוד/מיכלים - טפטוף מסוג אחר , באזור מתקן K" at bounding box center [934, 521] width 220 height 32
click at [54, 515] on icon "close-circle" at bounding box center [56, 520] width 11 height 11
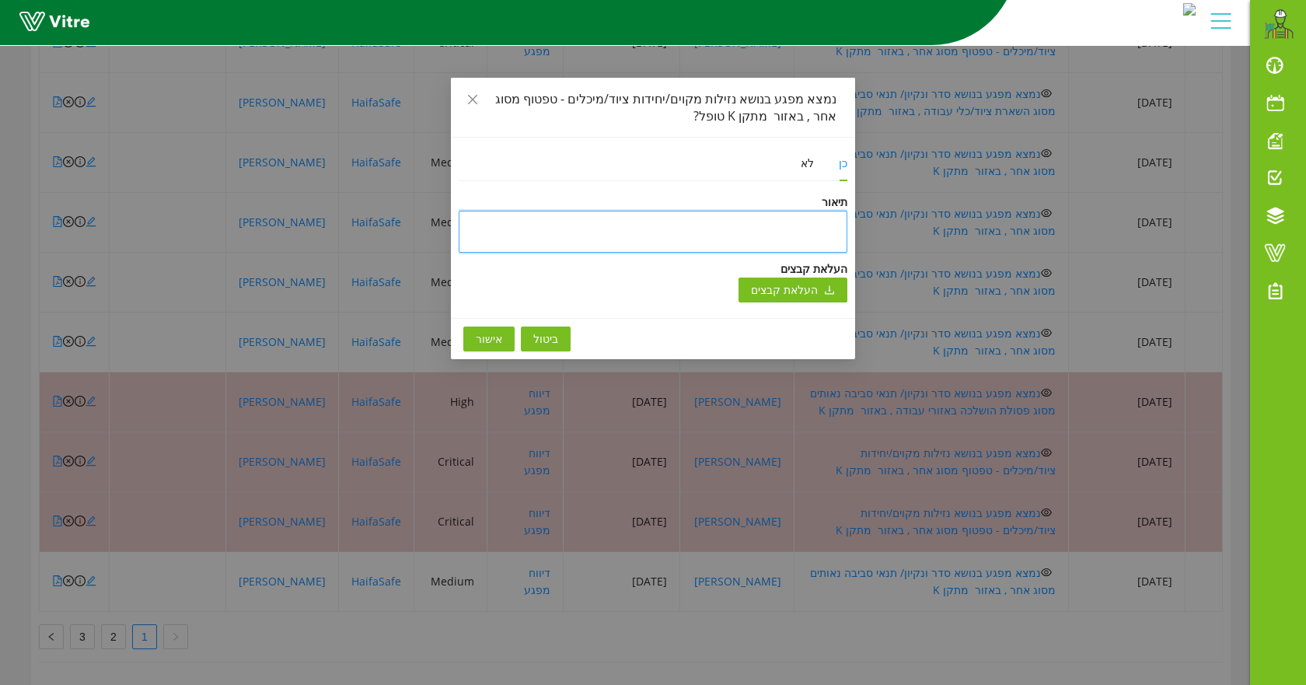
click at [675, 226] on textarea at bounding box center [653, 232] width 389 height 42
type textarea "ט"
type textarea "טו"
type textarea "טופ"
type textarea "טופל"
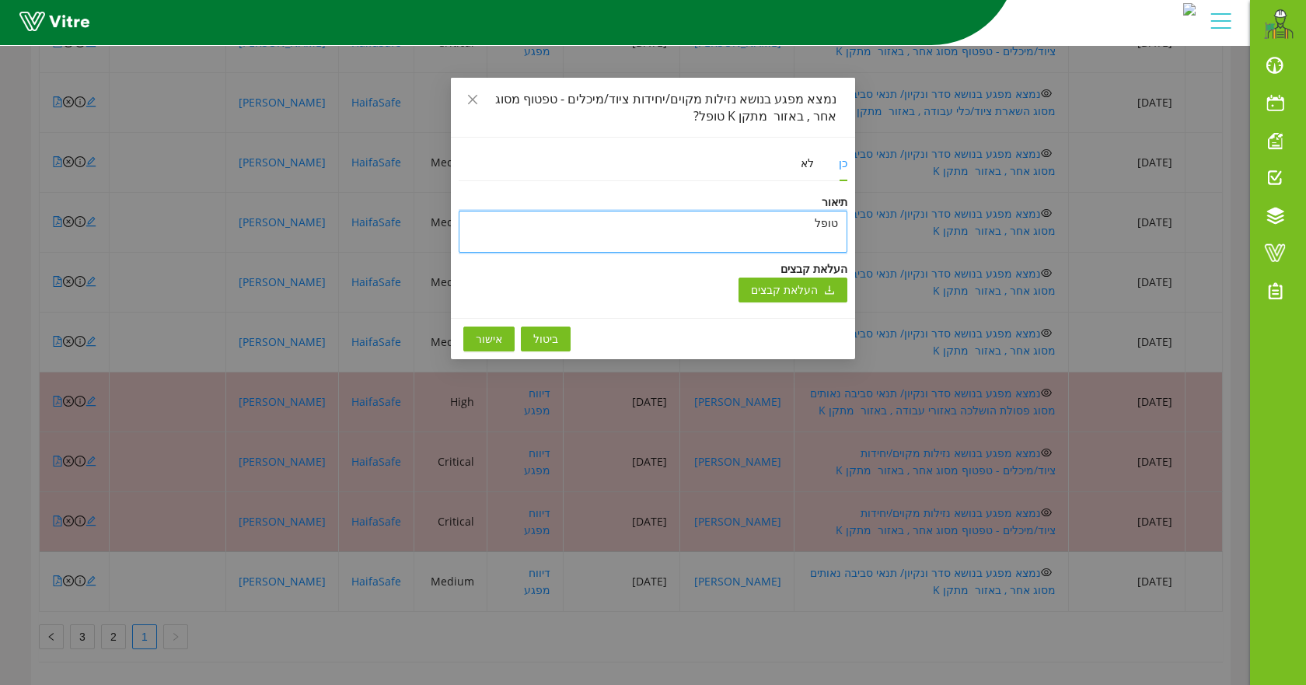
type textarea "טופל"
click at [473, 347] on button "אישור" at bounding box center [488, 338] width 51 height 25
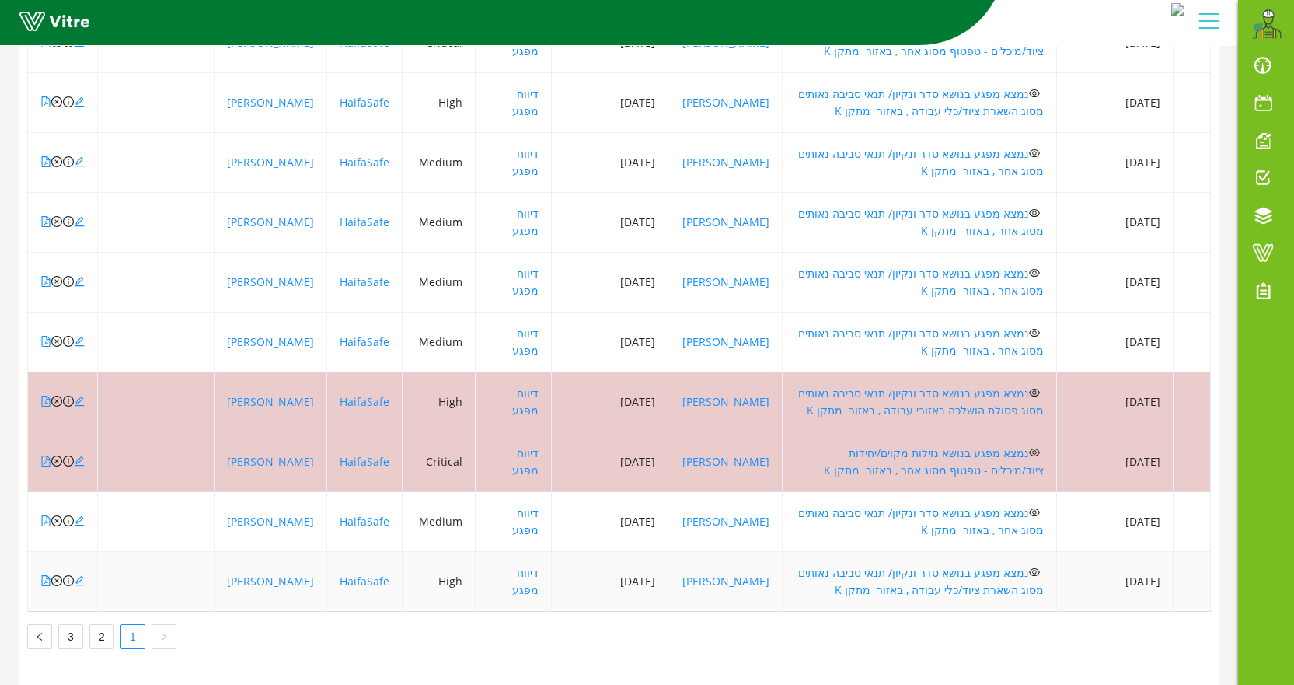
click at [877, 570] on td "נמצא מפגע בנושא סדר ונקיון/ תנאי סביבה נאותים מסוג השארת ציוד/כלי עבודה , באזור…" at bounding box center [920, 582] width 274 height 60
click at [884, 565] on link "נמצא מפגע בנושא סדר ונקיון/ תנאי סביבה נאותים מסוג השארת ציוד/כלי עבודה , באזור…" at bounding box center [921, 581] width 246 height 32
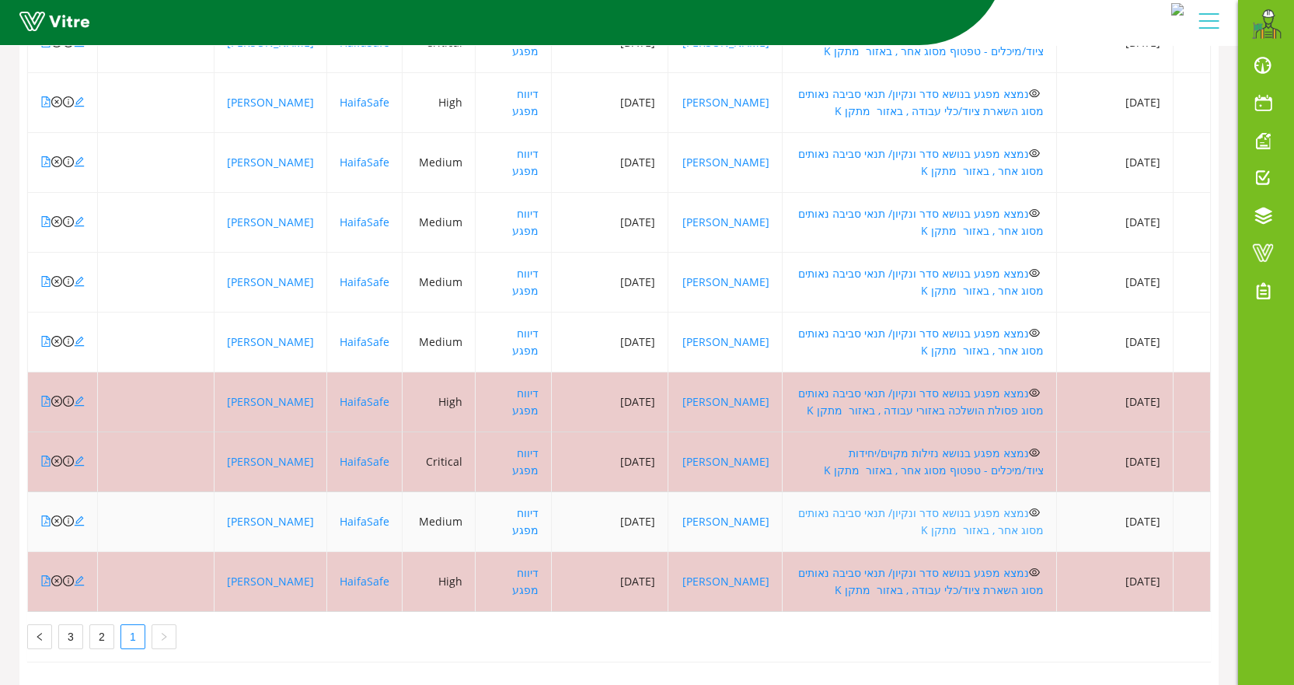
click at [944, 505] on link "נמצא מפגע בנושא סדר ונקיון/ תנאי סביבה נאותים מסוג אחר , באזור מתקן K" at bounding box center [921, 521] width 246 height 32
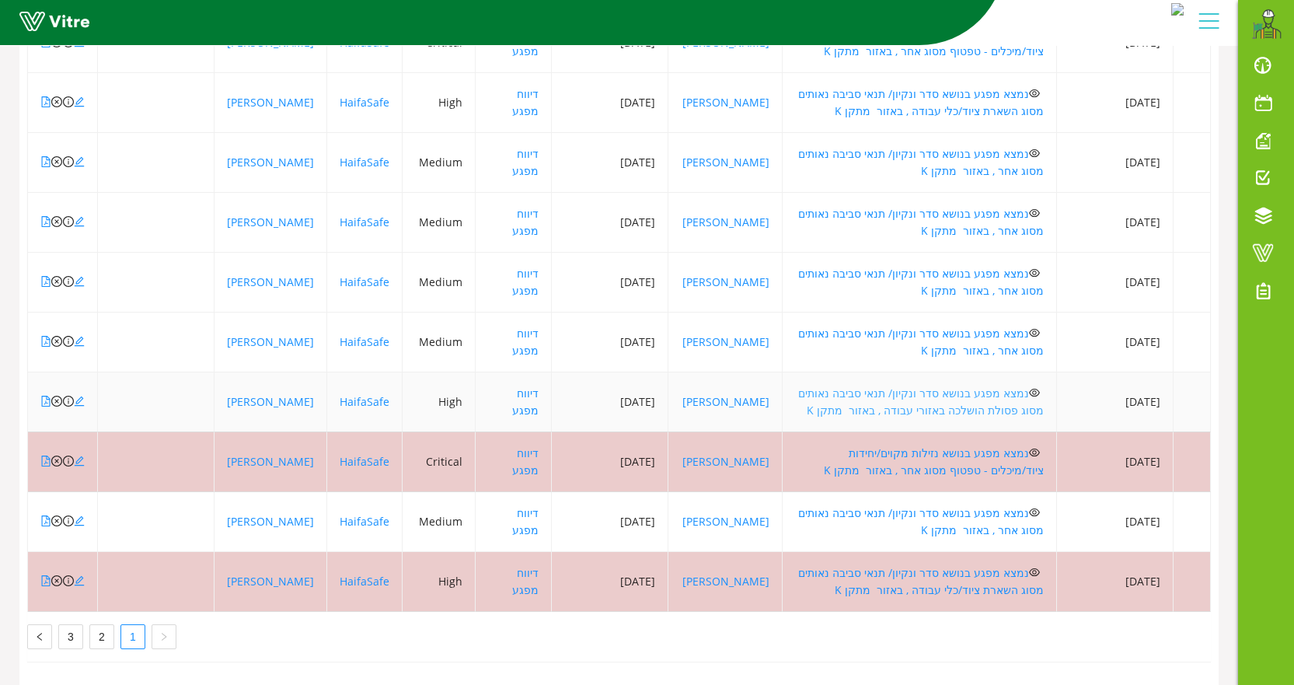
click at [965, 386] on link "נמצא מפגע בנושא סדר ונקיון/ תנאי סביבה נאותים מסוג פסולת הושלכה באזורי עבודה , …" at bounding box center [921, 402] width 246 height 32
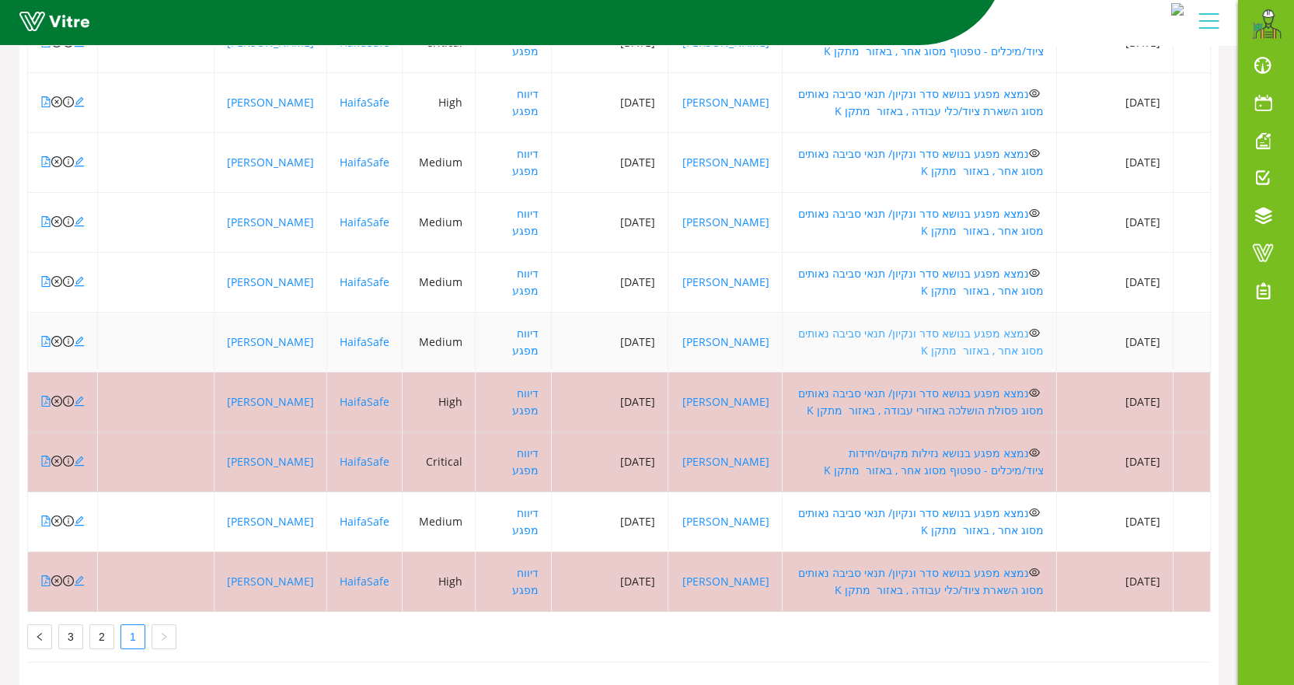
click at [867, 326] on link "נמצא מפגע בנושא סדר ונקיון/ תנאי סביבה נאותים מסוג אחר , באזור מתקן K" at bounding box center [921, 342] width 246 height 32
click at [929, 266] on link "נמצא מפגע בנושא סדר ונקיון/ תנאי סביבה נאותים מסוג אחר , באזור מתקן K" at bounding box center [921, 282] width 246 height 32
click at [954, 206] on link "נמצא מפגע בנושא סדר ונקיון/ תנאי סביבה נאותים מסוג אחר , באזור מתקן K" at bounding box center [921, 222] width 246 height 32
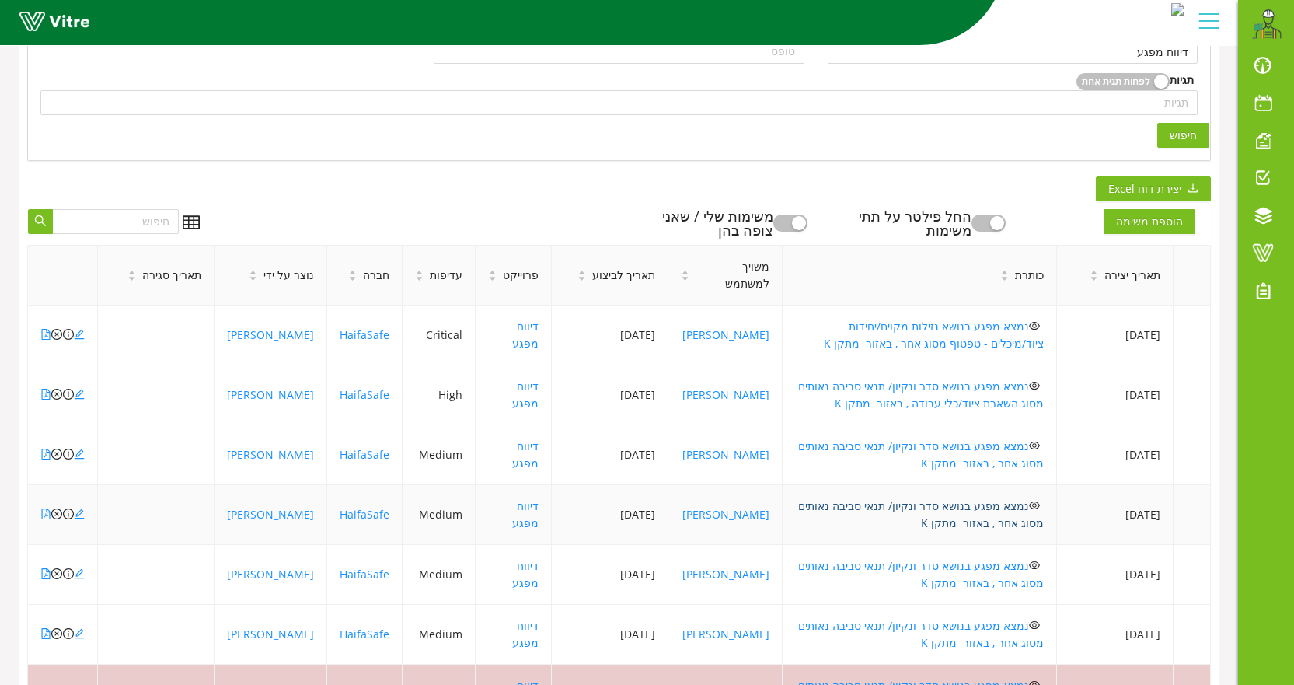
scroll to position [349, 0]
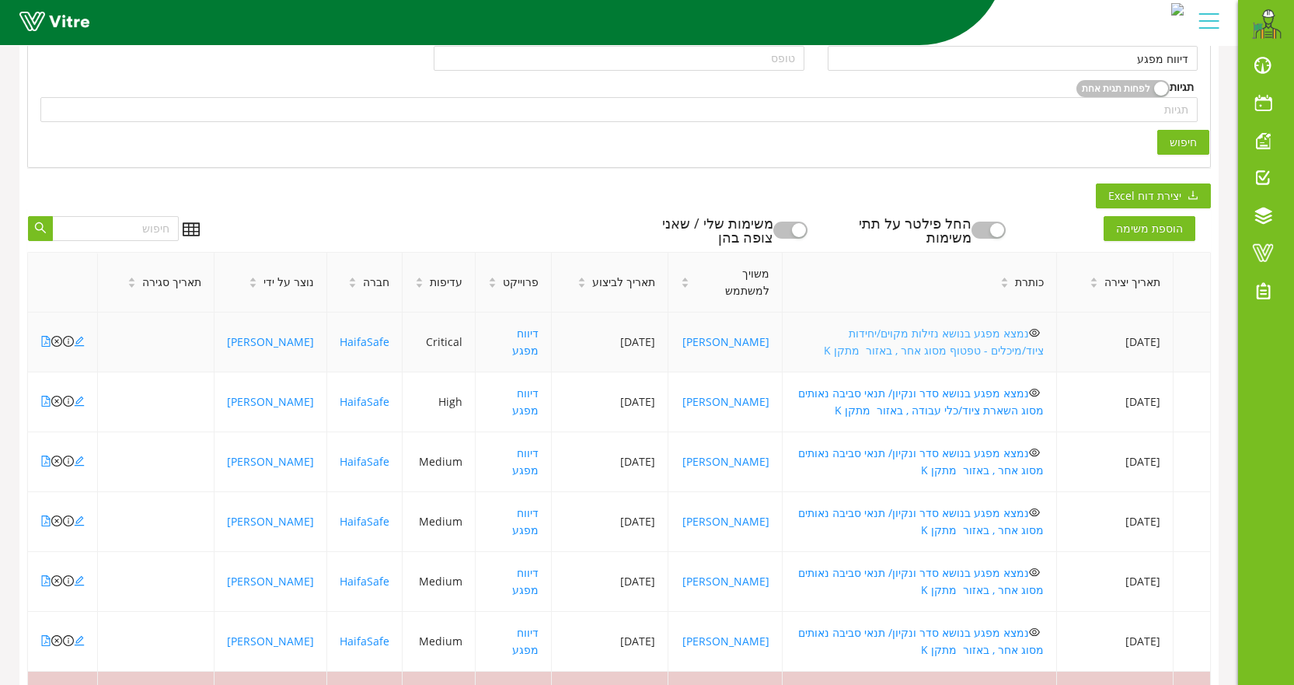
click at [951, 330] on link "נמצא מפגע בנושא נזילות מקוים/יחידות ציוד/מיכלים - טפטוף מסוג אחר , באזור מתקן K" at bounding box center [934, 342] width 220 height 32
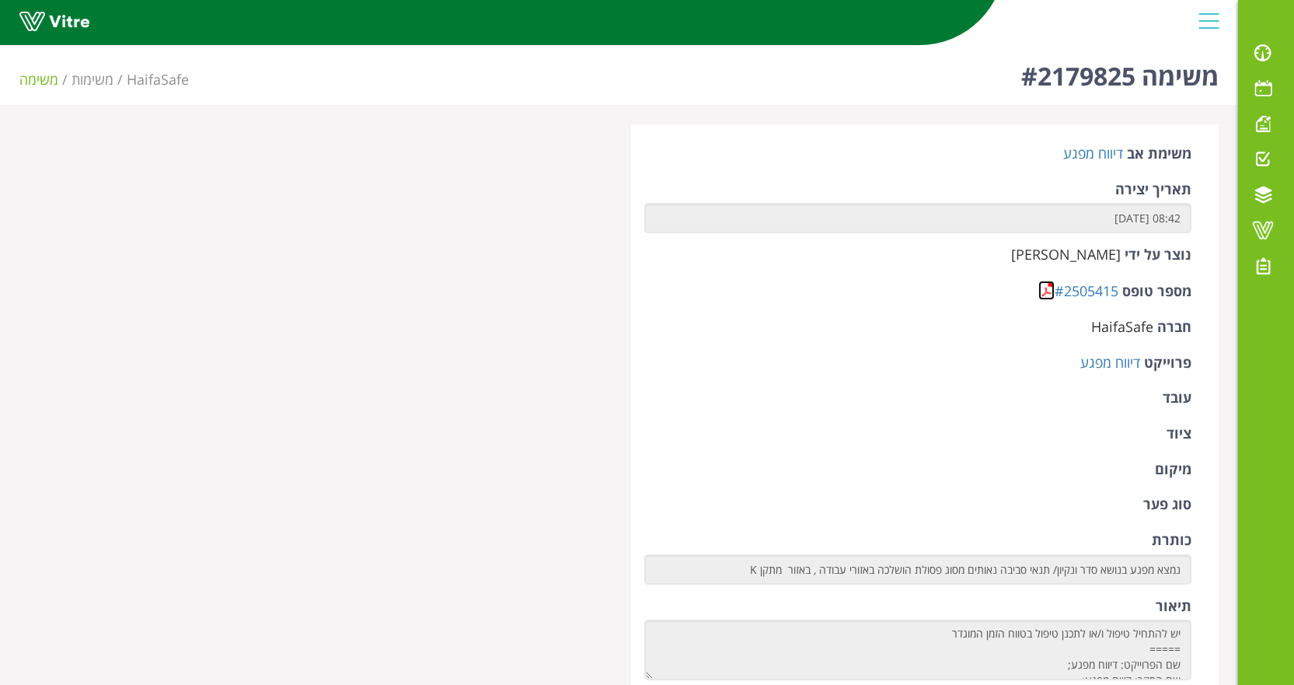
click at [1045, 294] on link at bounding box center [1046, 290] width 16 height 19
click at [1042, 285] on link at bounding box center [1046, 290] width 16 height 19
click at [1045, 287] on link at bounding box center [1046, 290] width 16 height 19
click at [1046, 291] on link at bounding box center [1046, 290] width 16 height 19
click at [1038, 289] on link at bounding box center [1046, 290] width 16 height 19
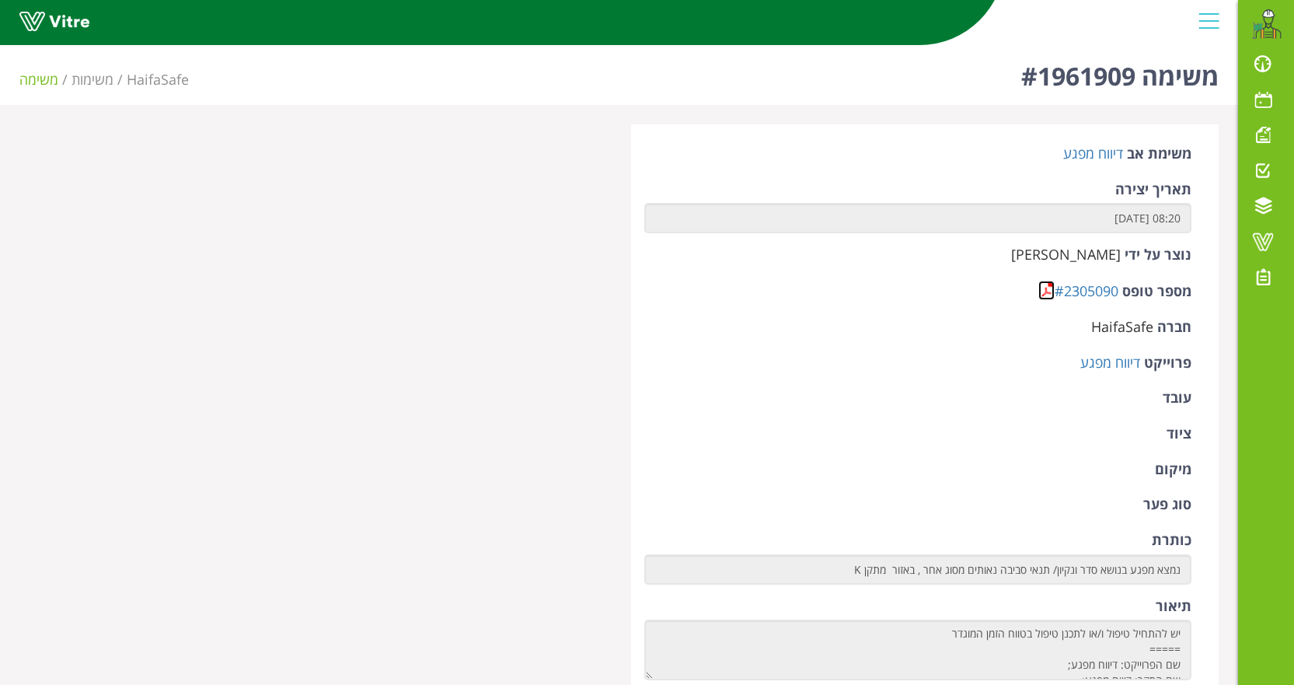
click at [1043, 288] on link at bounding box center [1046, 290] width 16 height 19
click at [1043, 290] on link at bounding box center [1046, 290] width 16 height 19
click at [1039, 283] on link at bounding box center [1046, 290] width 16 height 19
click at [1042, 285] on link at bounding box center [1046, 290] width 16 height 19
click at [1045, 289] on link at bounding box center [1046, 290] width 16 height 19
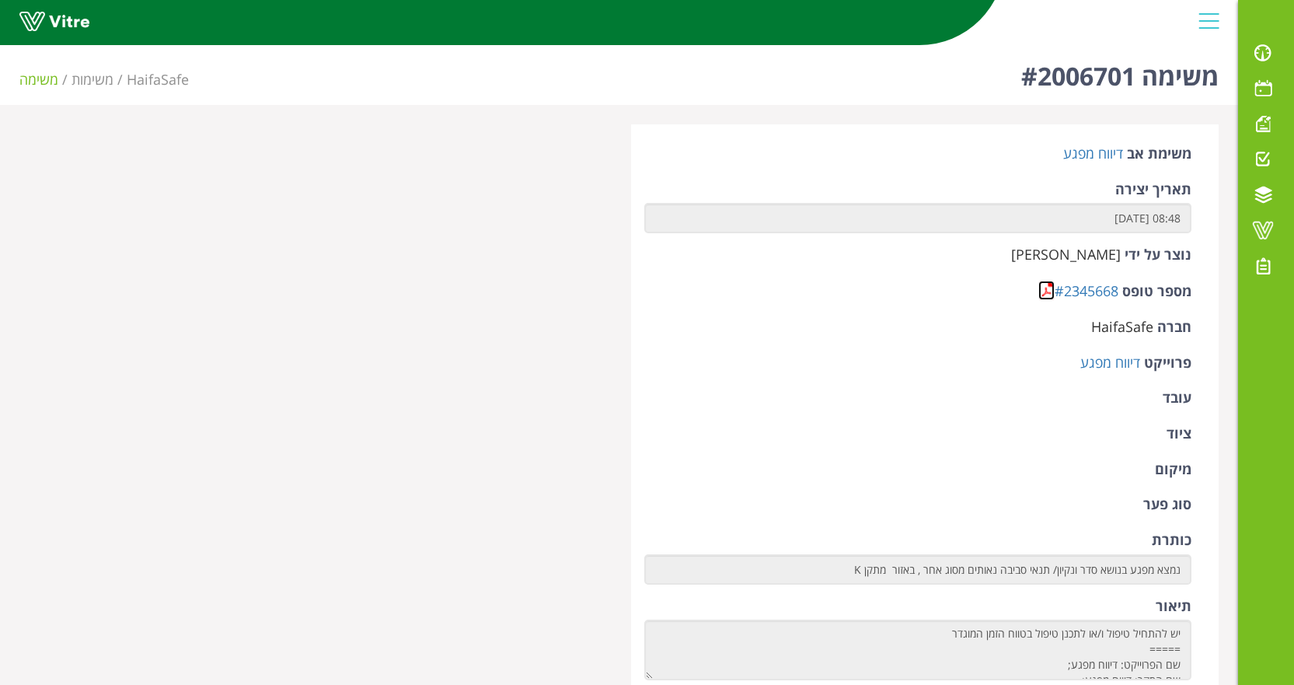
click at [1045, 294] on link at bounding box center [1046, 290] width 16 height 19
click at [1044, 295] on link at bounding box center [1046, 290] width 16 height 19
click at [1049, 291] on link at bounding box center [1046, 290] width 16 height 19
click at [1039, 288] on link at bounding box center [1046, 290] width 16 height 19
click at [1042, 283] on link at bounding box center [1046, 290] width 16 height 19
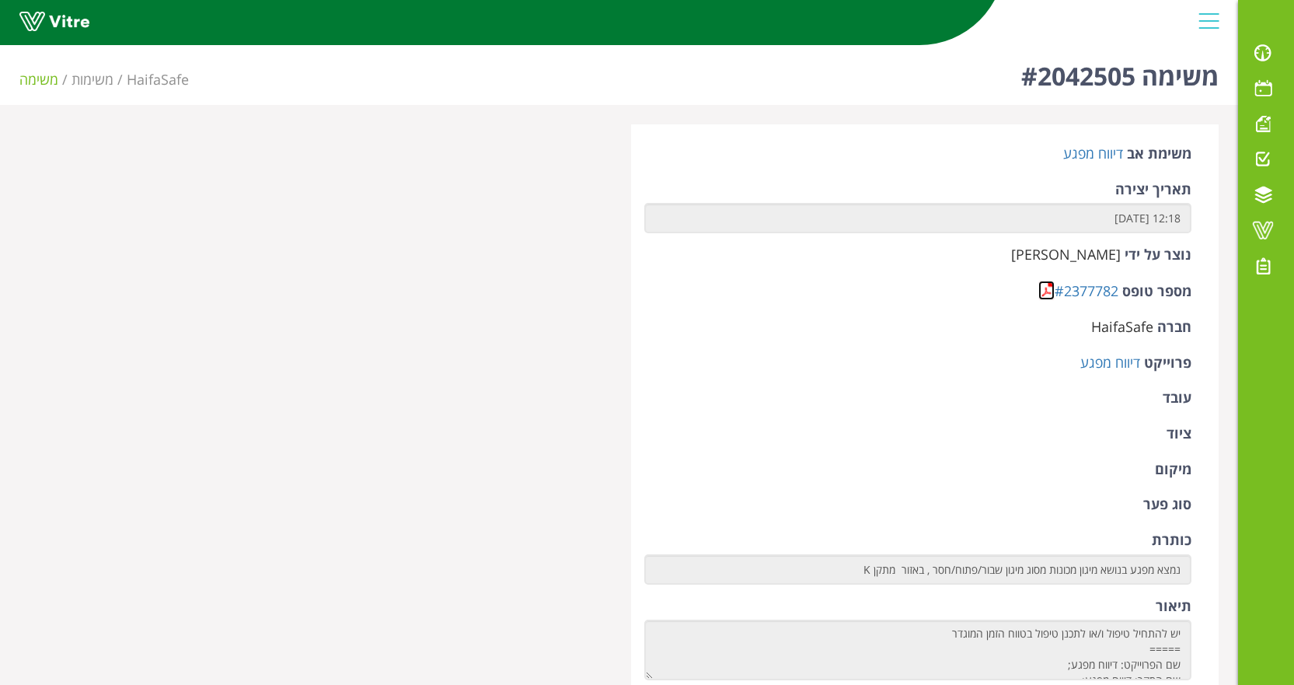
click at [1045, 293] on link at bounding box center [1046, 290] width 16 height 19
click at [1050, 294] on link at bounding box center [1046, 290] width 16 height 19
click at [1046, 291] on link at bounding box center [1046, 290] width 16 height 19
click at [1044, 291] on link at bounding box center [1046, 290] width 16 height 19
click at [1045, 286] on link at bounding box center [1046, 290] width 16 height 19
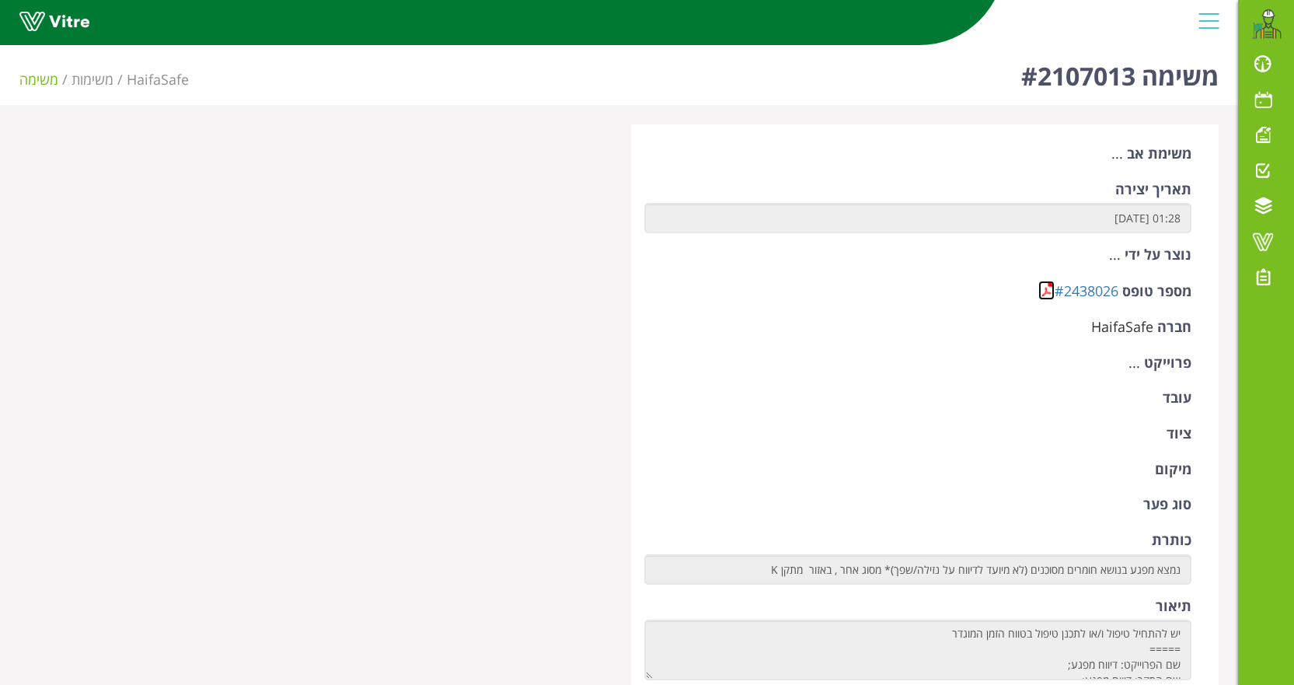
click at [1041, 295] on link at bounding box center [1046, 290] width 16 height 19
click at [1041, 286] on link at bounding box center [1046, 290] width 16 height 19
click at [1046, 285] on link at bounding box center [1046, 290] width 16 height 19
click at [1041, 295] on link at bounding box center [1046, 290] width 16 height 19
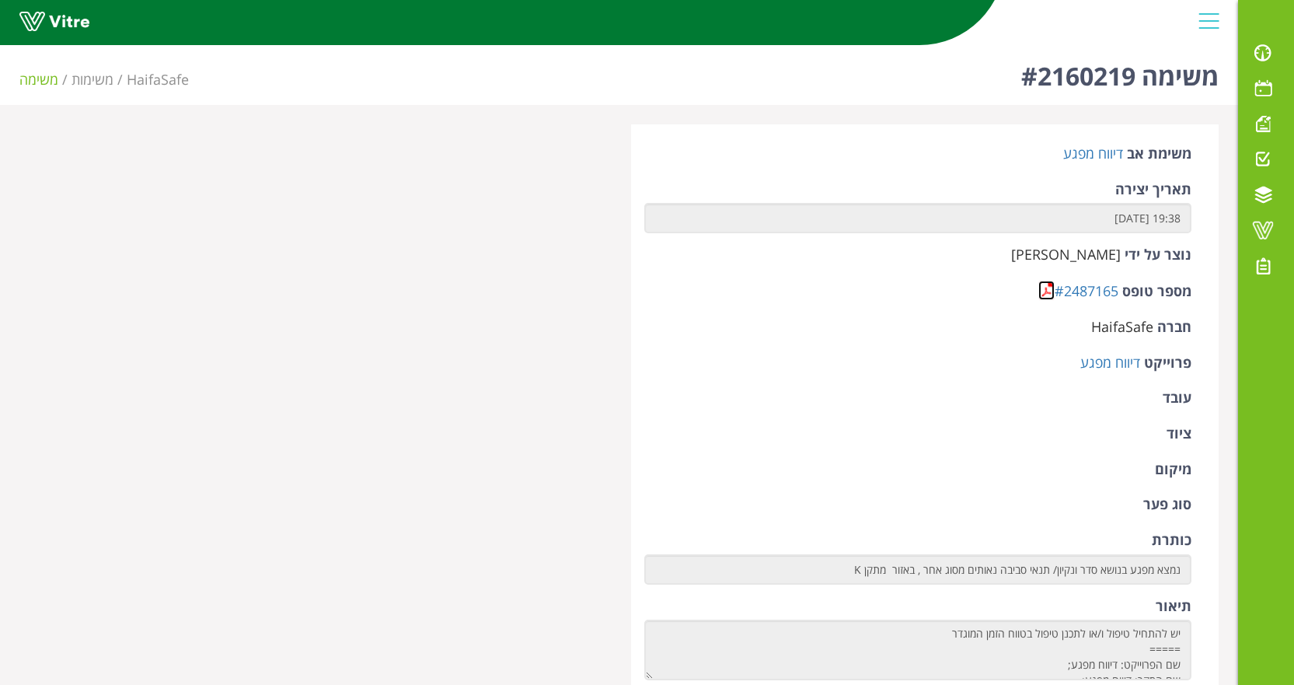
click at [1039, 291] on link at bounding box center [1046, 290] width 16 height 19
click at [1052, 288] on link at bounding box center [1046, 290] width 16 height 19
click at [1047, 293] on link at bounding box center [1046, 290] width 16 height 19
click at [1045, 288] on link at bounding box center [1046, 290] width 16 height 19
click at [1046, 287] on link at bounding box center [1046, 290] width 16 height 19
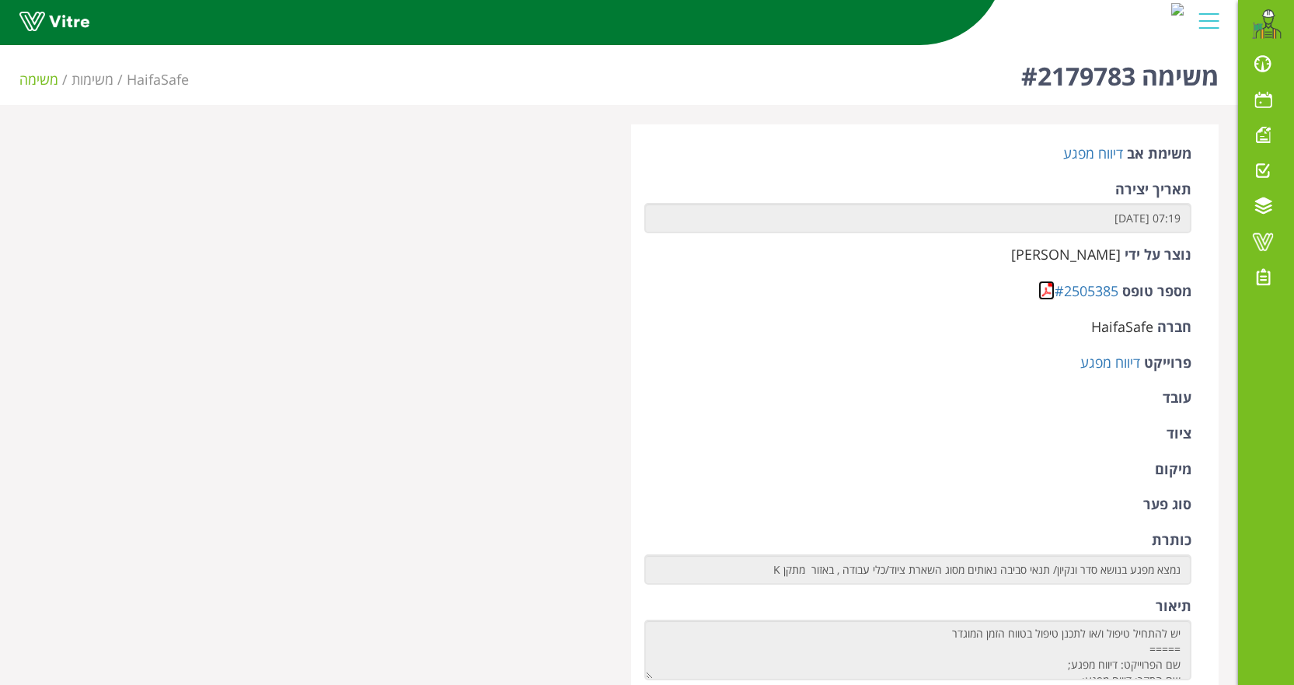
click at [1045, 292] on link at bounding box center [1046, 290] width 16 height 19
click at [1044, 284] on link at bounding box center [1046, 290] width 16 height 19
click at [1043, 287] on link at bounding box center [1046, 290] width 16 height 19
click at [1042, 291] on link at bounding box center [1046, 290] width 16 height 19
click at [1041, 288] on link at bounding box center [1046, 290] width 16 height 19
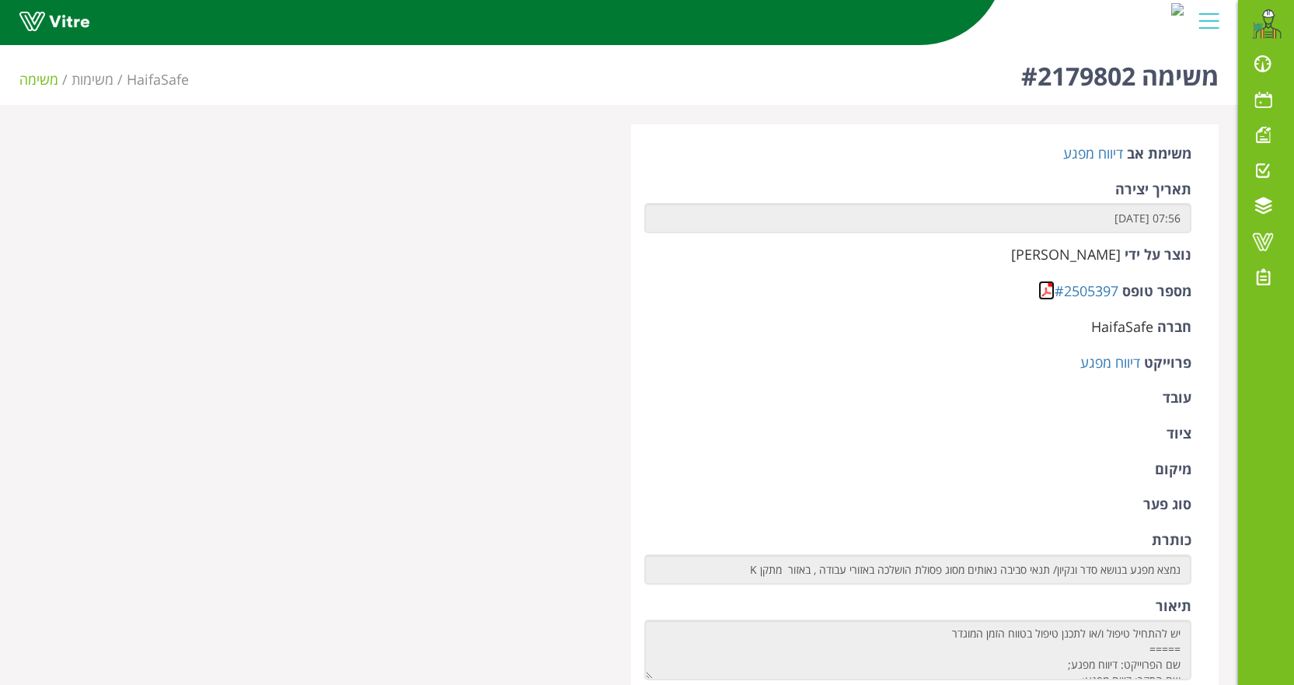
click at [1045, 286] on link at bounding box center [1046, 290] width 16 height 19
click at [1038, 295] on link at bounding box center [1046, 290] width 16 height 19
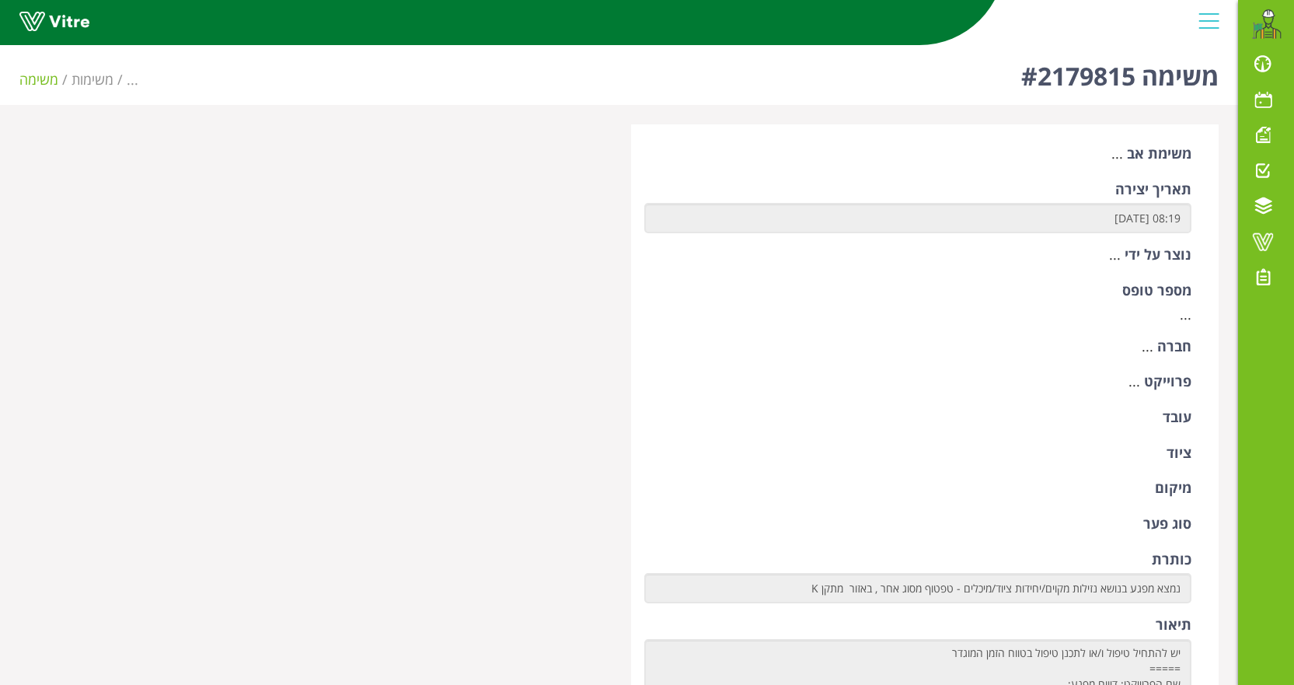
click at [1036, 351] on div "חברה ..." at bounding box center [918, 349] width 548 height 24
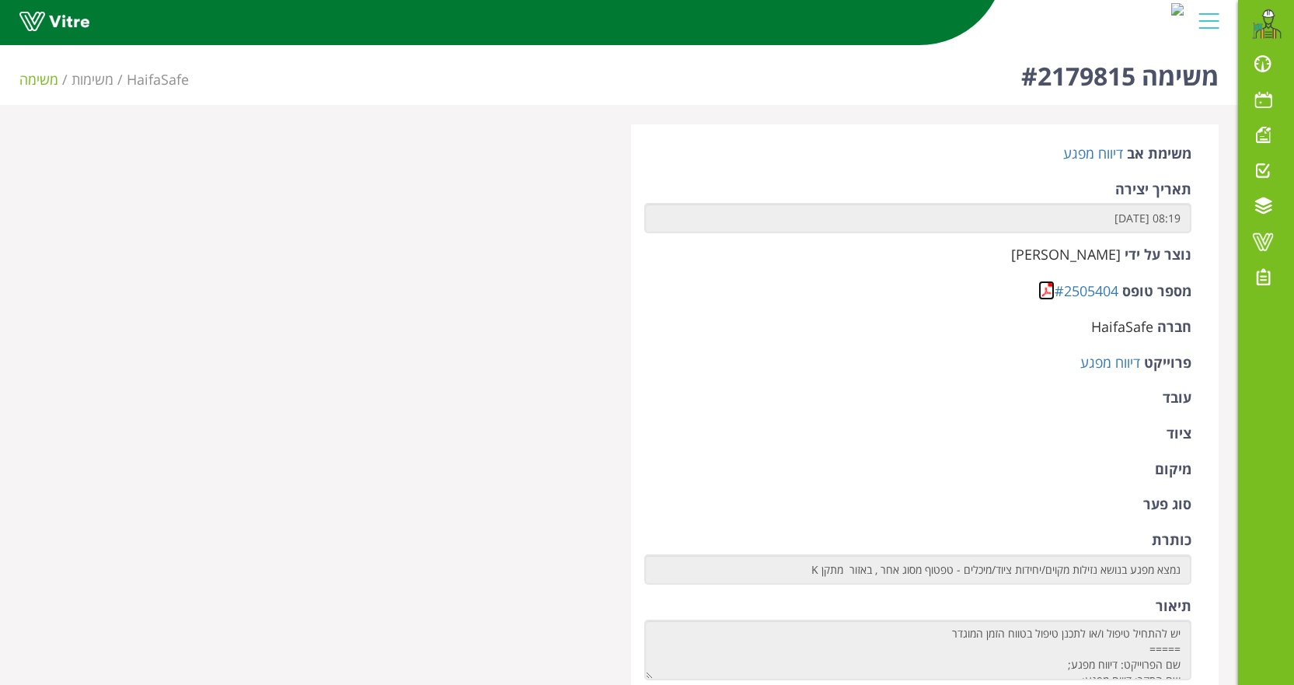
click at [1050, 290] on link at bounding box center [1046, 290] width 16 height 19
click at [1038, 293] on link at bounding box center [1046, 290] width 16 height 19
click at [1041, 289] on link at bounding box center [1046, 290] width 16 height 19
click at [1044, 284] on link at bounding box center [1046, 290] width 16 height 19
click at [1051, 282] on link at bounding box center [1046, 290] width 16 height 19
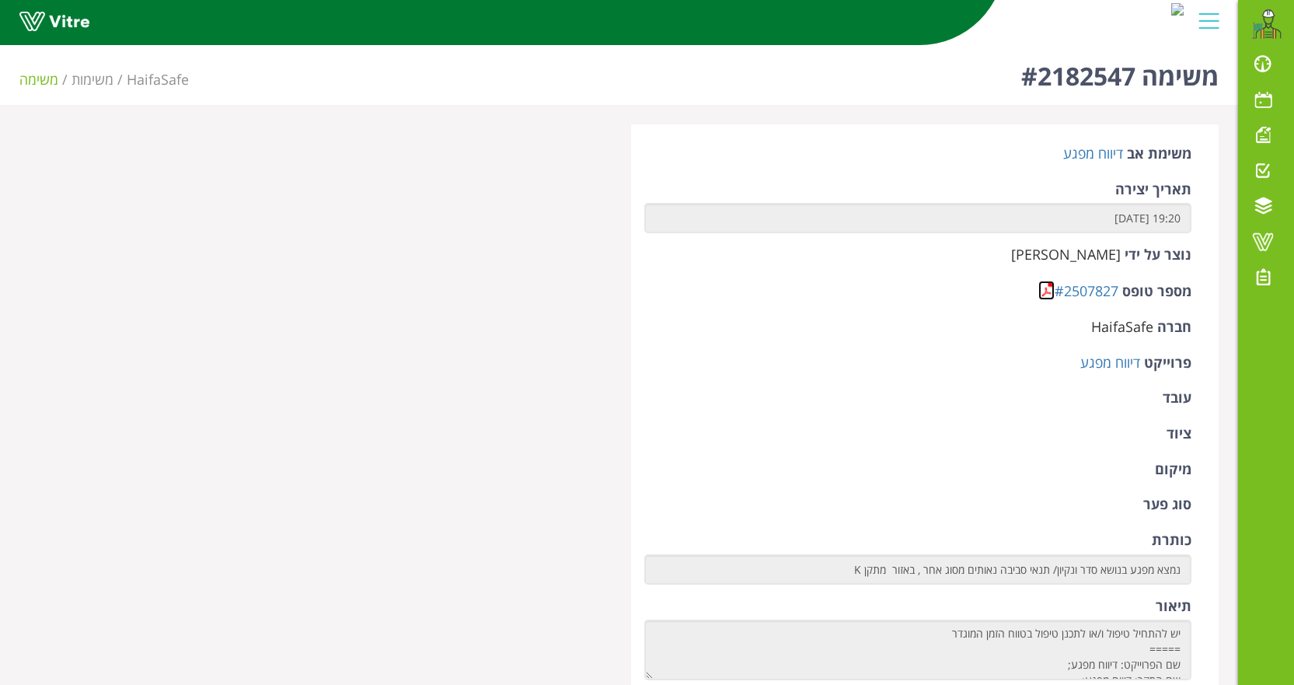
click at [1042, 293] on link at bounding box center [1046, 290] width 16 height 19
click at [1040, 291] on link at bounding box center [1046, 290] width 16 height 19
click at [1042, 295] on link at bounding box center [1046, 290] width 16 height 19
